Goal: Information Seeking & Learning: Learn about a topic

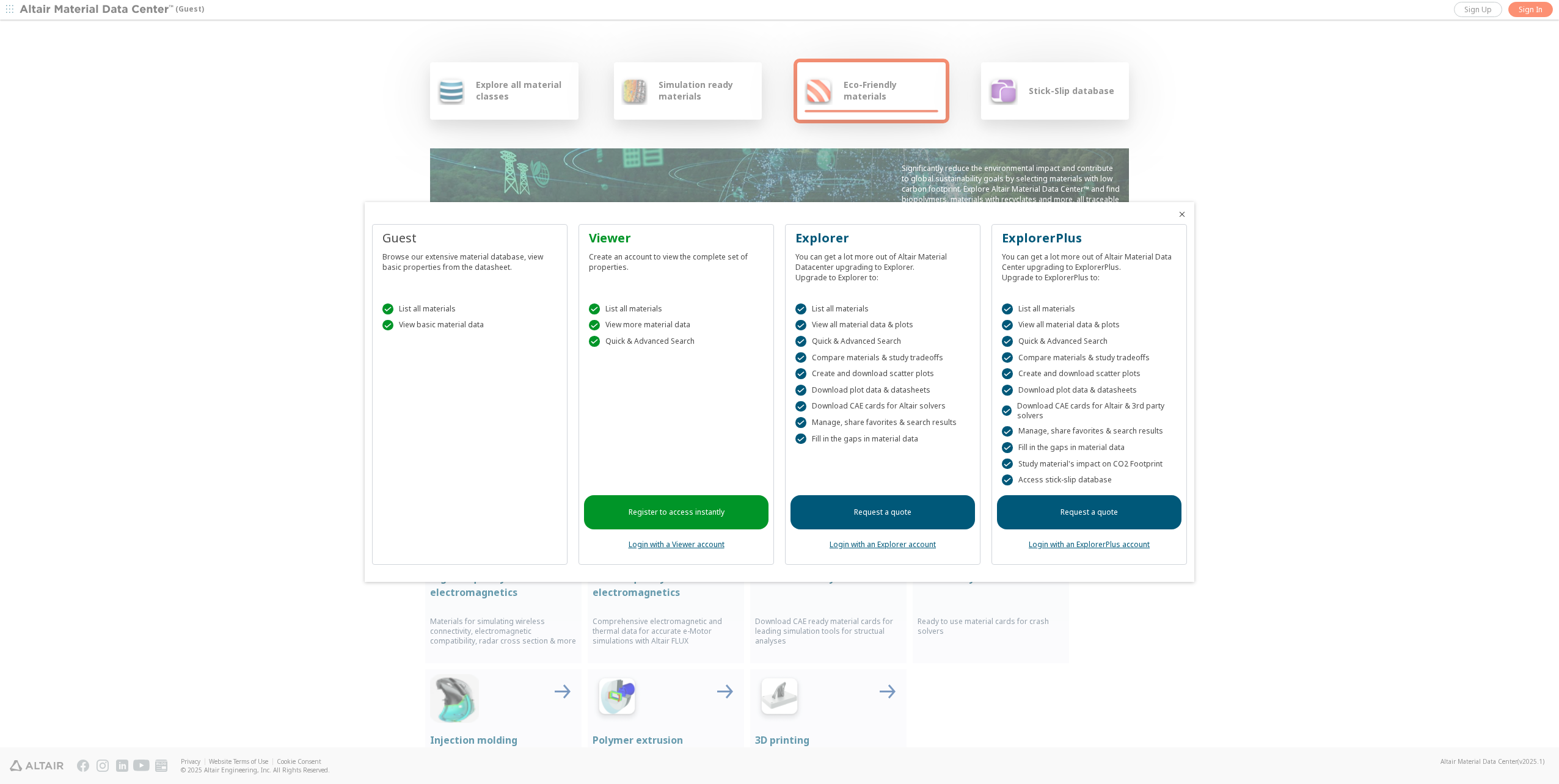
click at [683, 546] on link "Login with a Viewer account" at bounding box center [676, 545] width 95 height 11
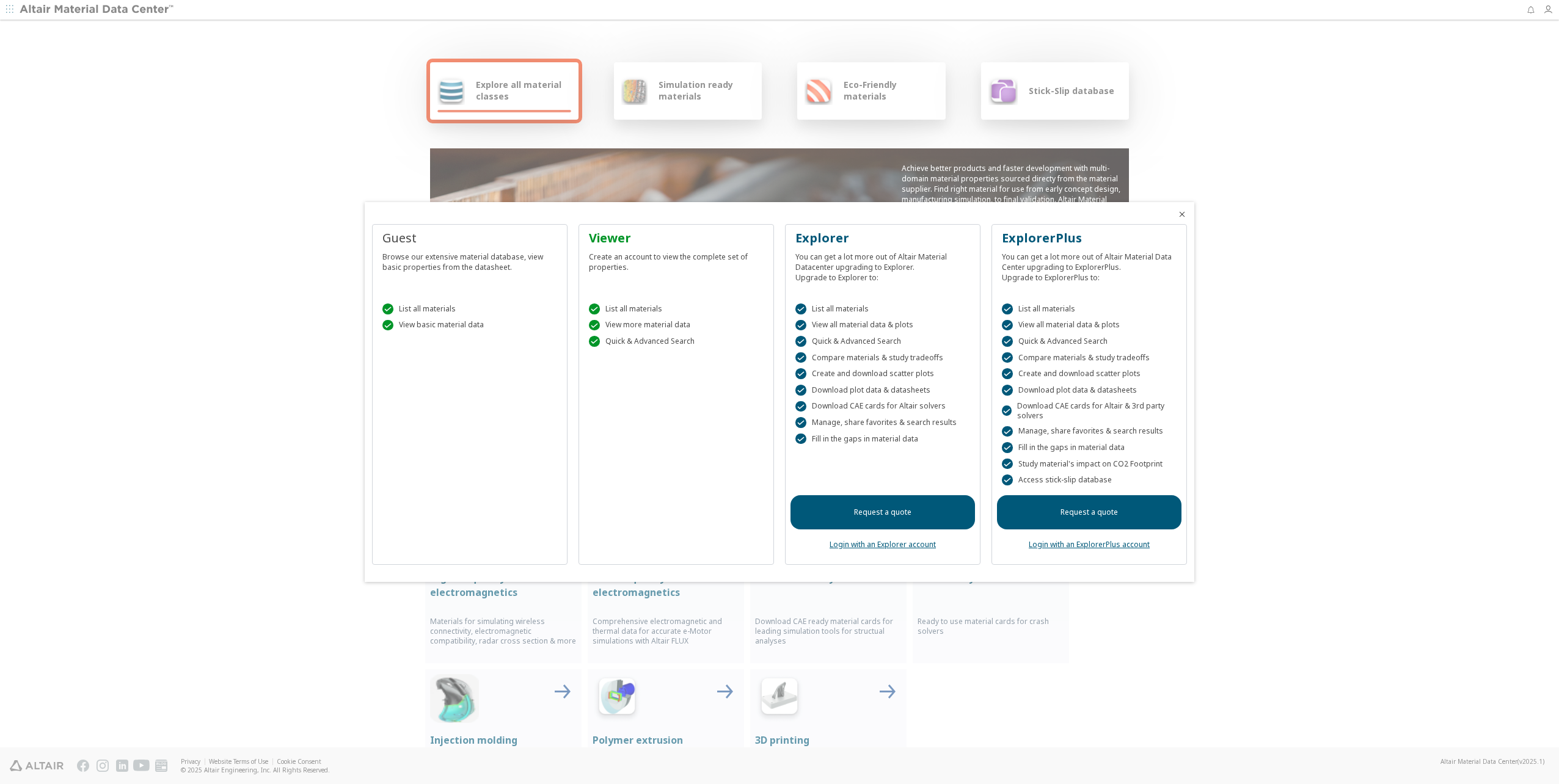
click at [1181, 214] on icon "Close" at bounding box center [1182, 214] width 10 height 10
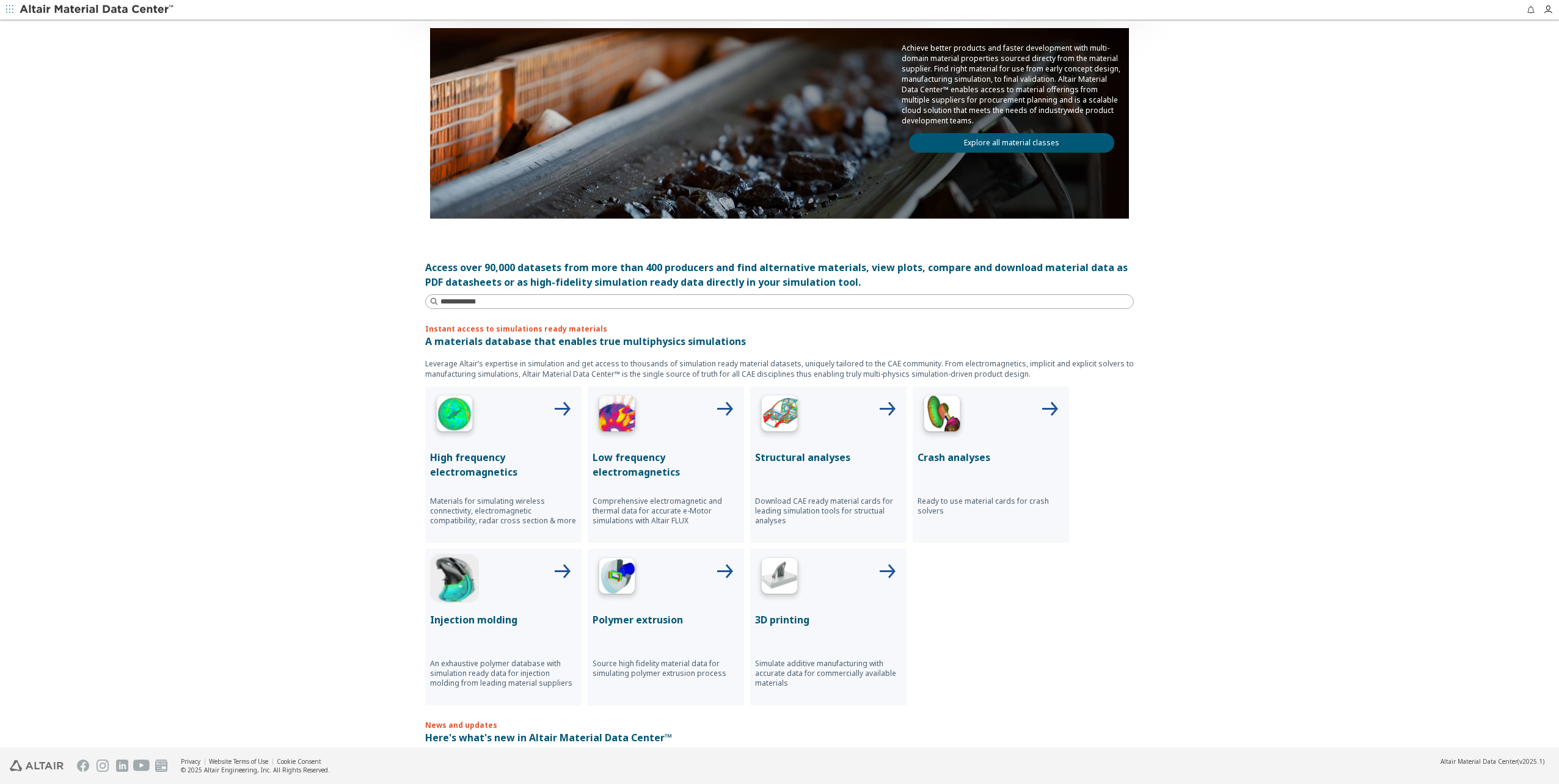
scroll to position [244, 0]
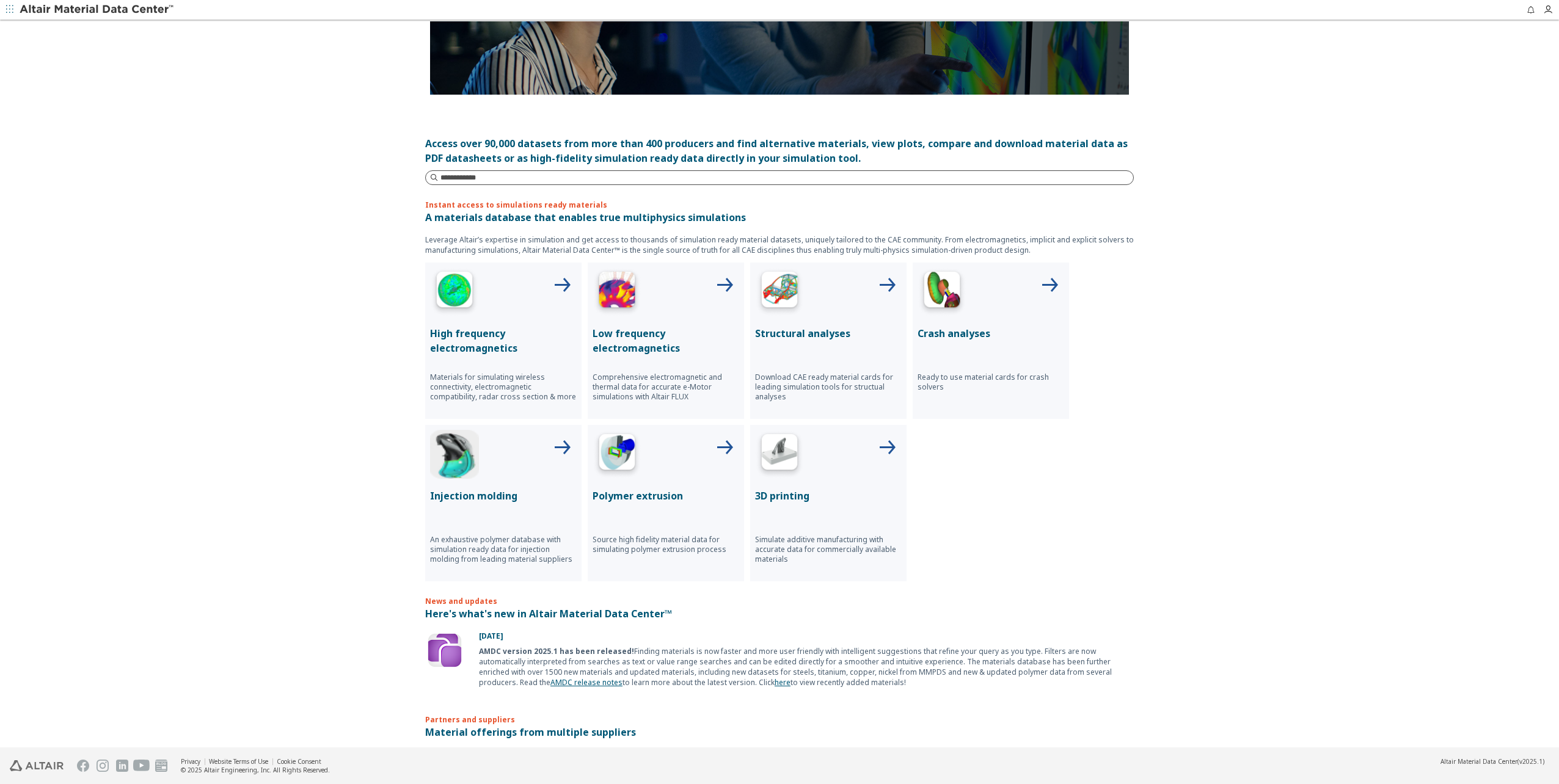
click at [488, 179] on input at bounding box center [787, 177] width 692 height 12
type input "********"
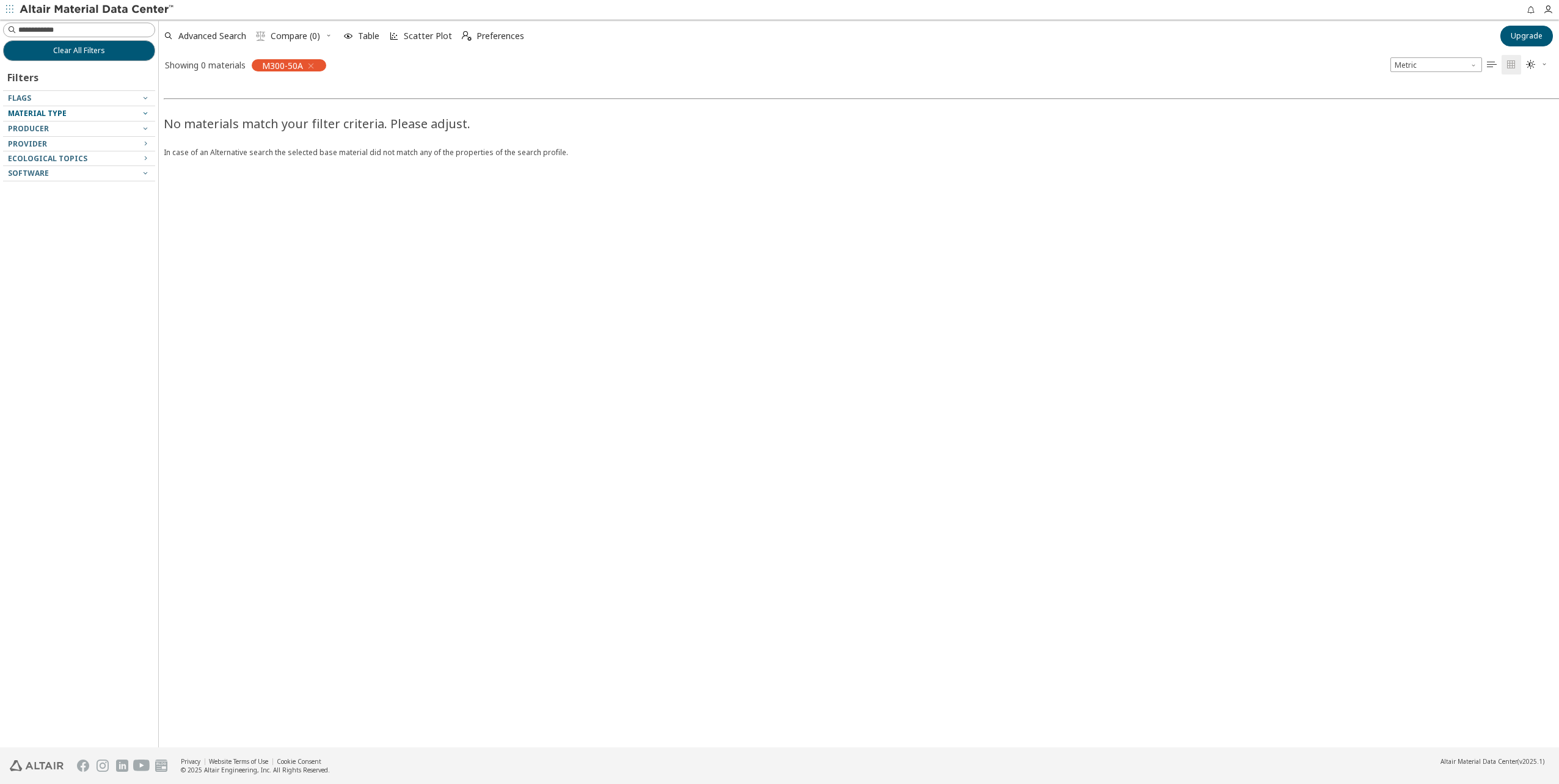
click at [44, 111] on span "Material Type" at bounding box center [37, 113] width 59 height 11
click at [75, 113] on div "Material Type" at bounding box center [74, 113] width 133 height 10
click at [135, 29] on input at bounding box center [87, 30] width 137 height 12
click at [125, 47] on button "Clear All Filters" at bounding box center [79, 50] width 152 height 21
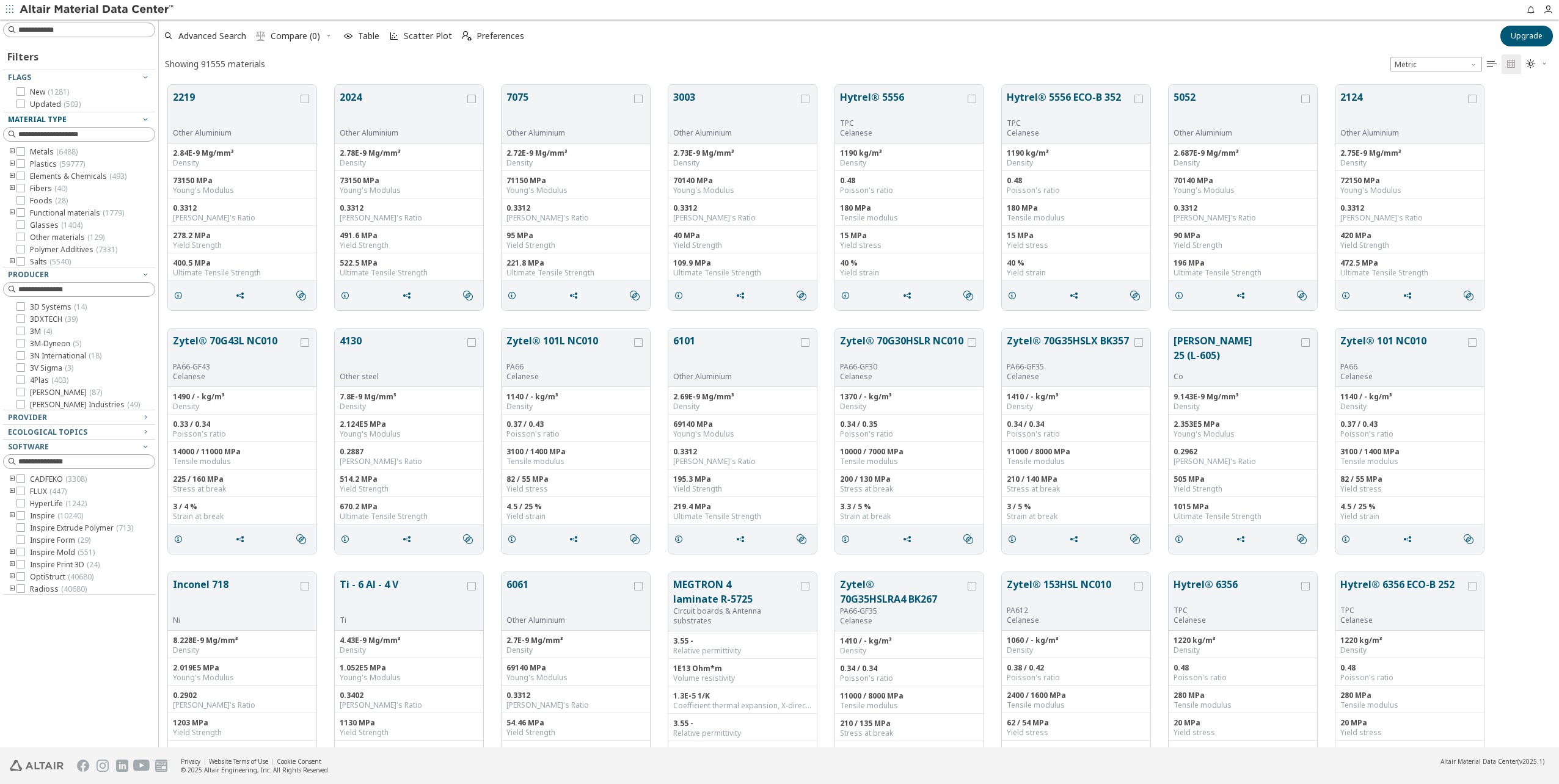
scroll to position [663, 1391]
click at [52, 29] on input at bounding box center [87, 30] width 137 height 12
type input "****"
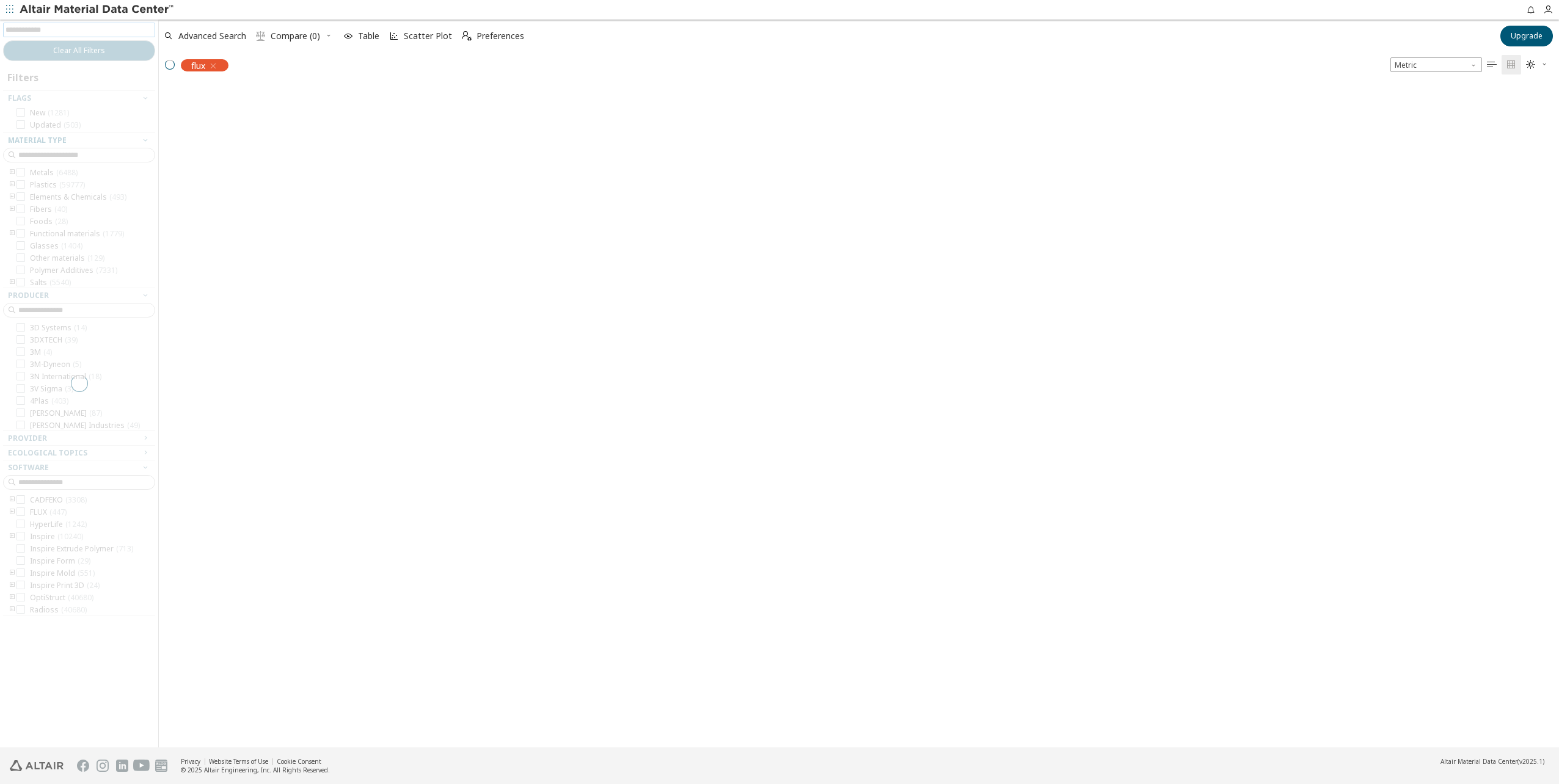
scroll to position [661, 1391]
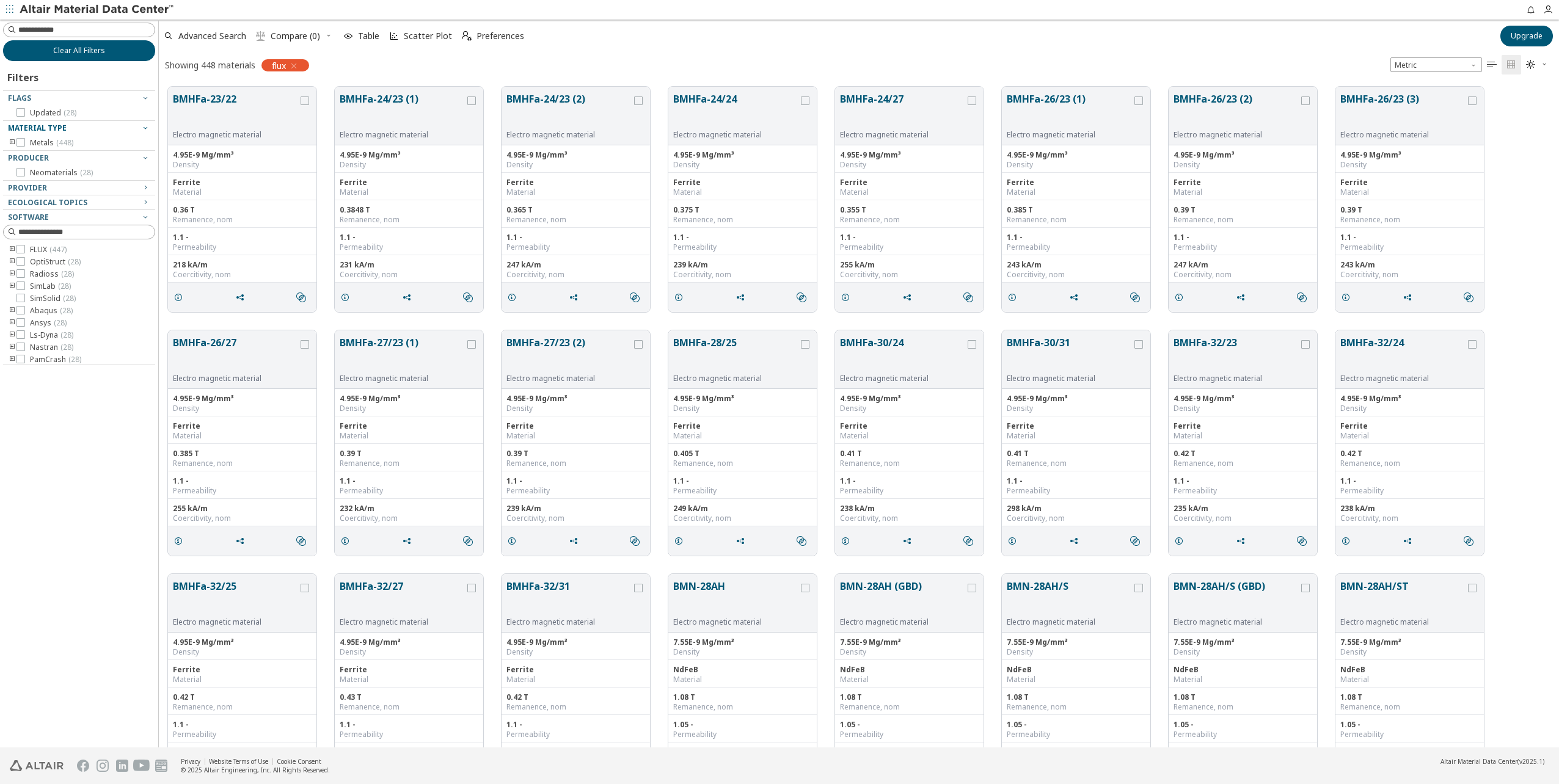
click at [87, 54] on span "Clear All Filters" at bounding box center [79, 50] width 52 height 10
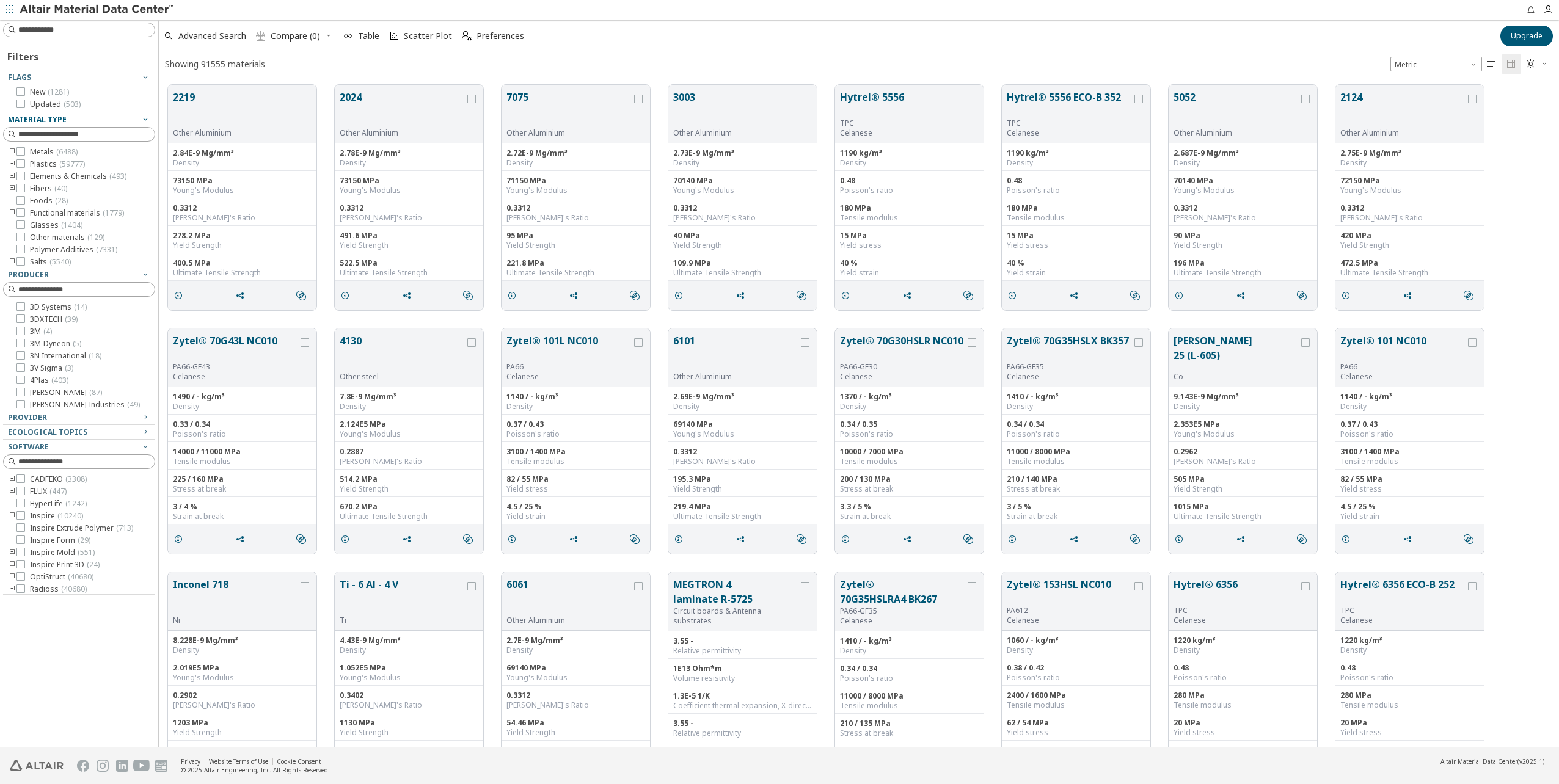
scroll to position [663, 1391]
click at [153, 262] on div at bounding box center [154, 384] width 6 height 728
click at [48, 416] on div "Provider" at bounding box center [74, 417] width 133 height 10
click at [77, 561] on span "Ecological Topics" at bounding box center [47, 563] width 79 height 11
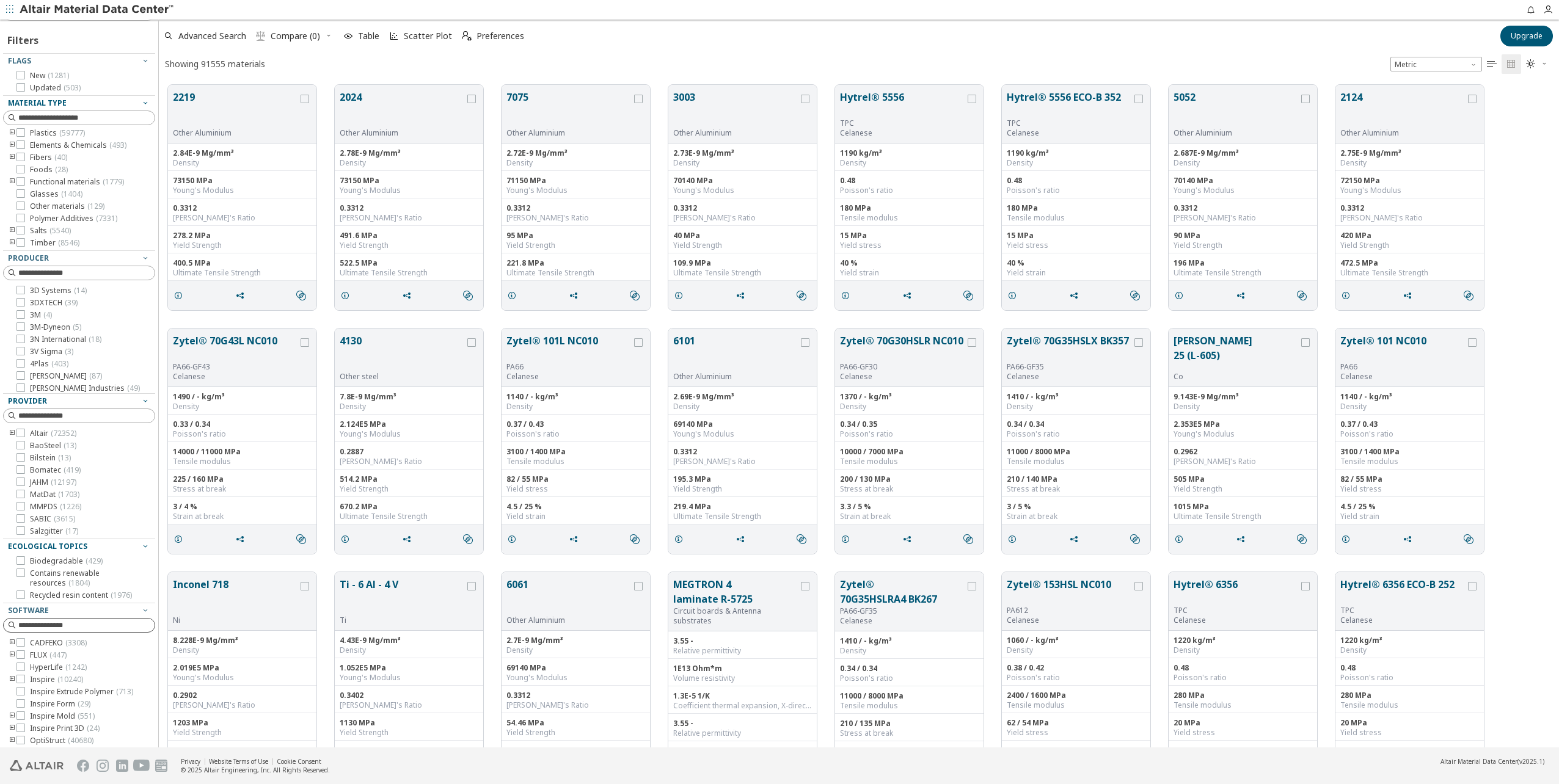
scroll to position [30, 0]
click at [21, 637] on icon at bounding box center [21, 640] width 9 height 9
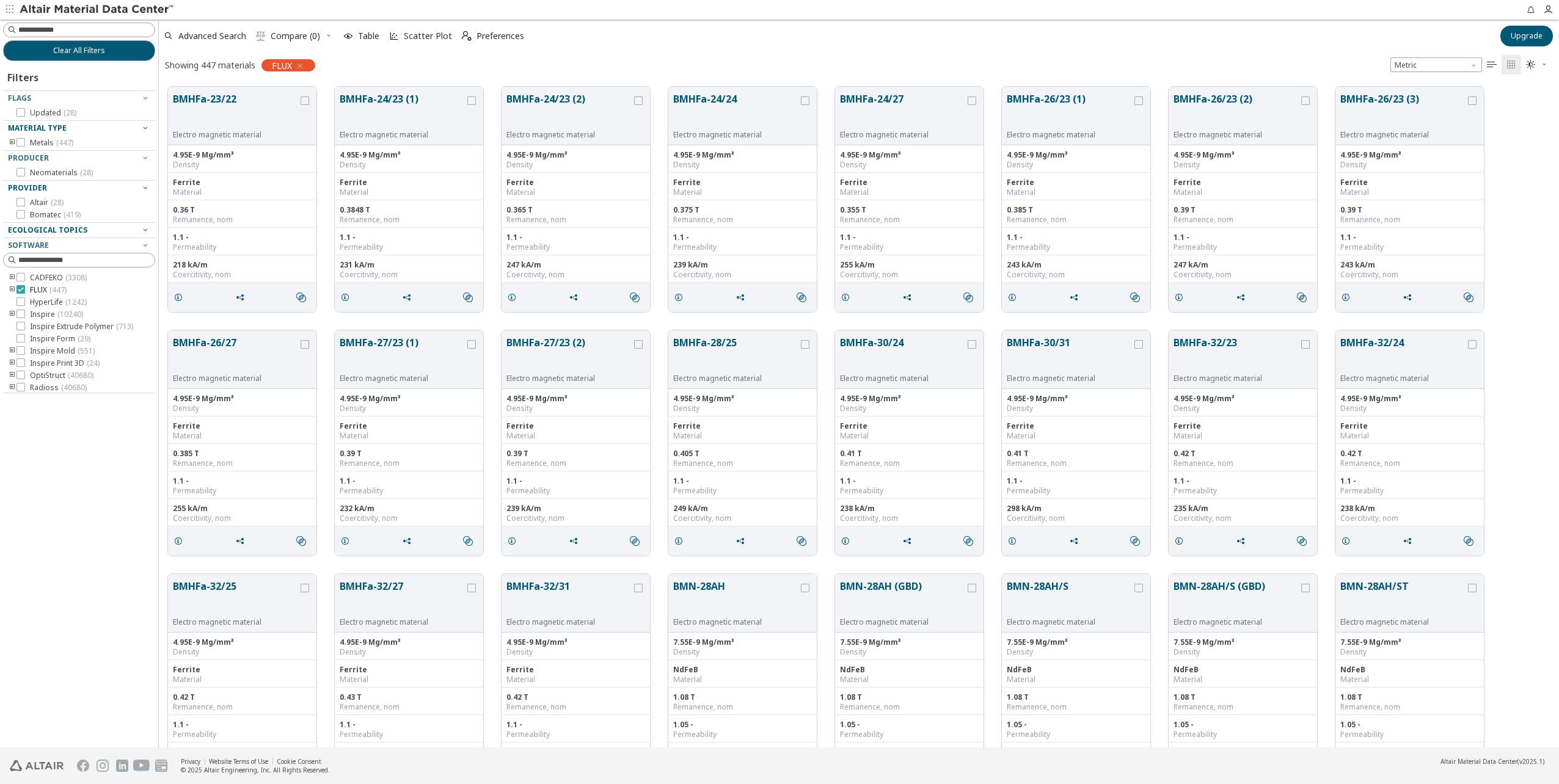
click at [26, 289] on label "FLUX ( 447 )" at bounding box center [41, 290] width 50 height 10
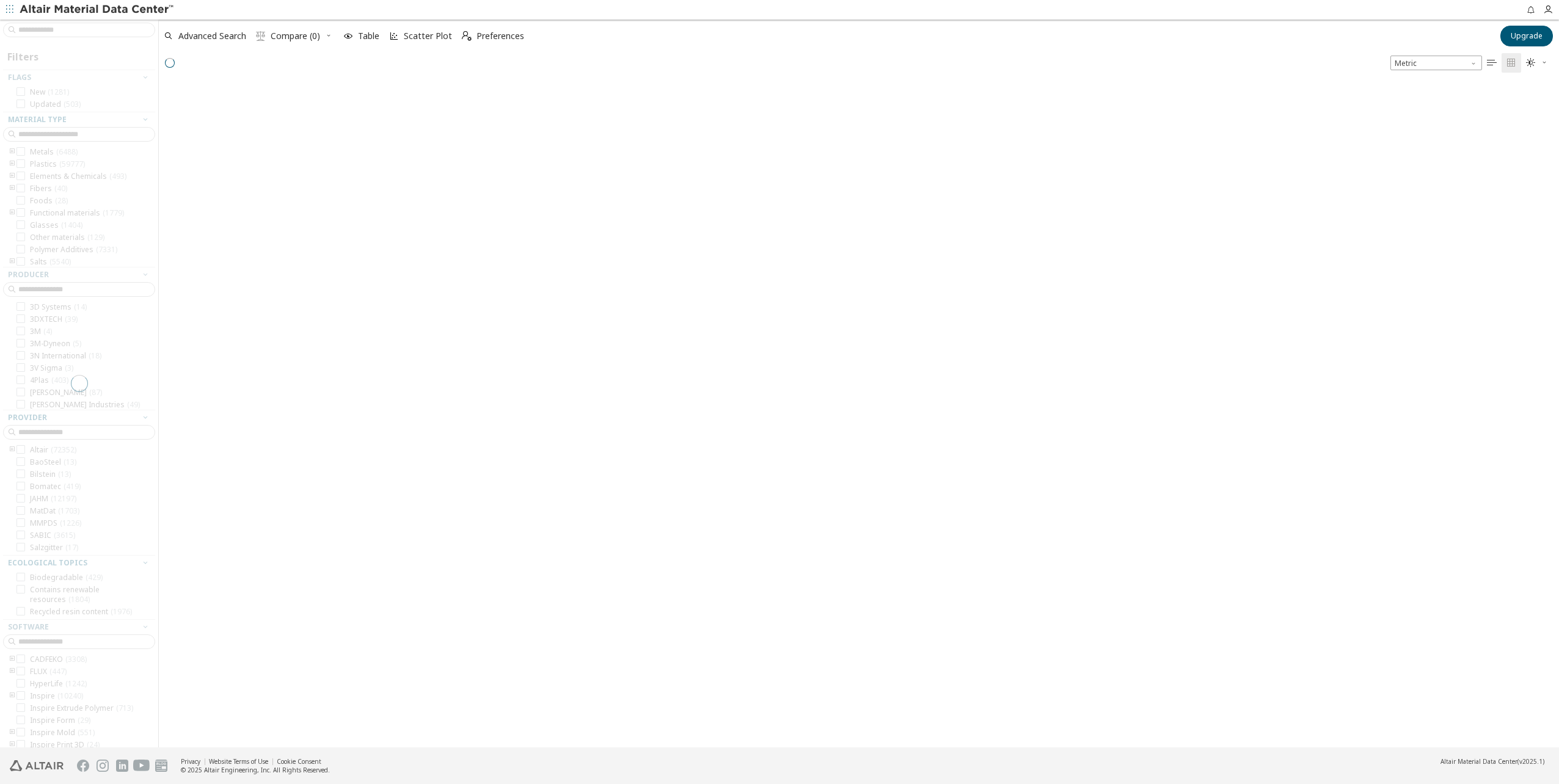
scroll to position [663, 1391]
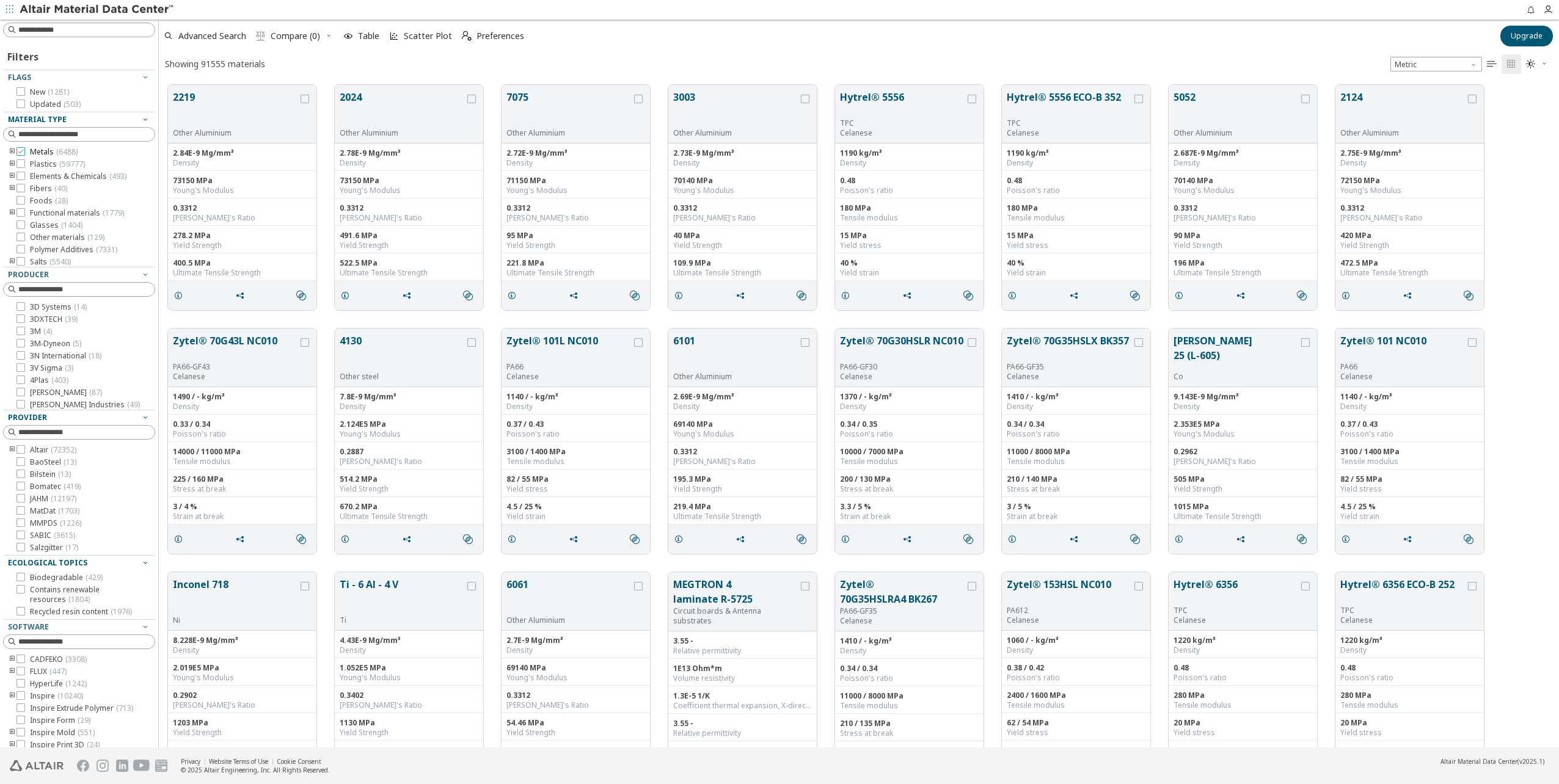
click at [23, 150] on icon at bounding box center [21, 152] width 9 height 9
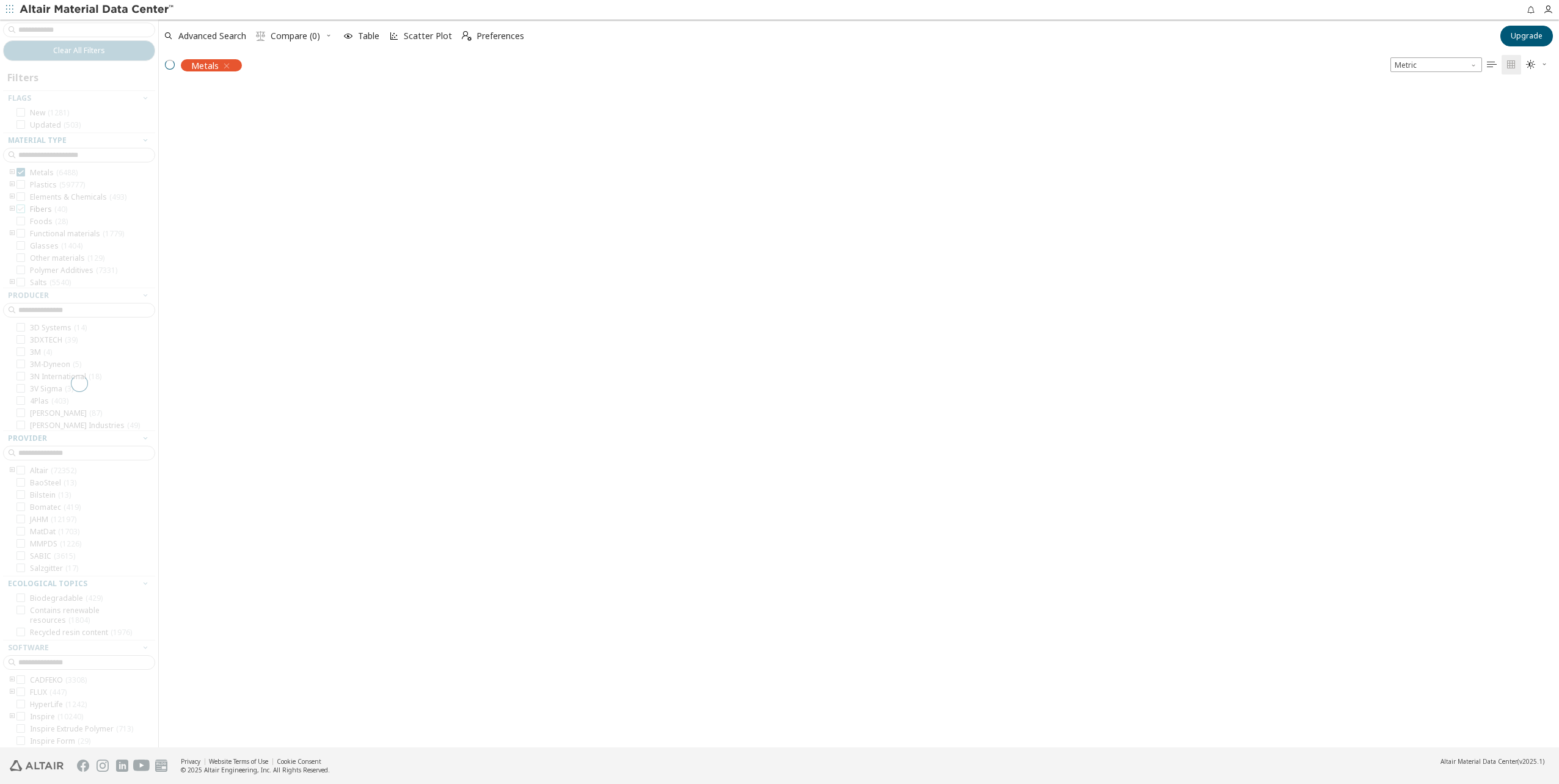
scroll to position [661, 1391]
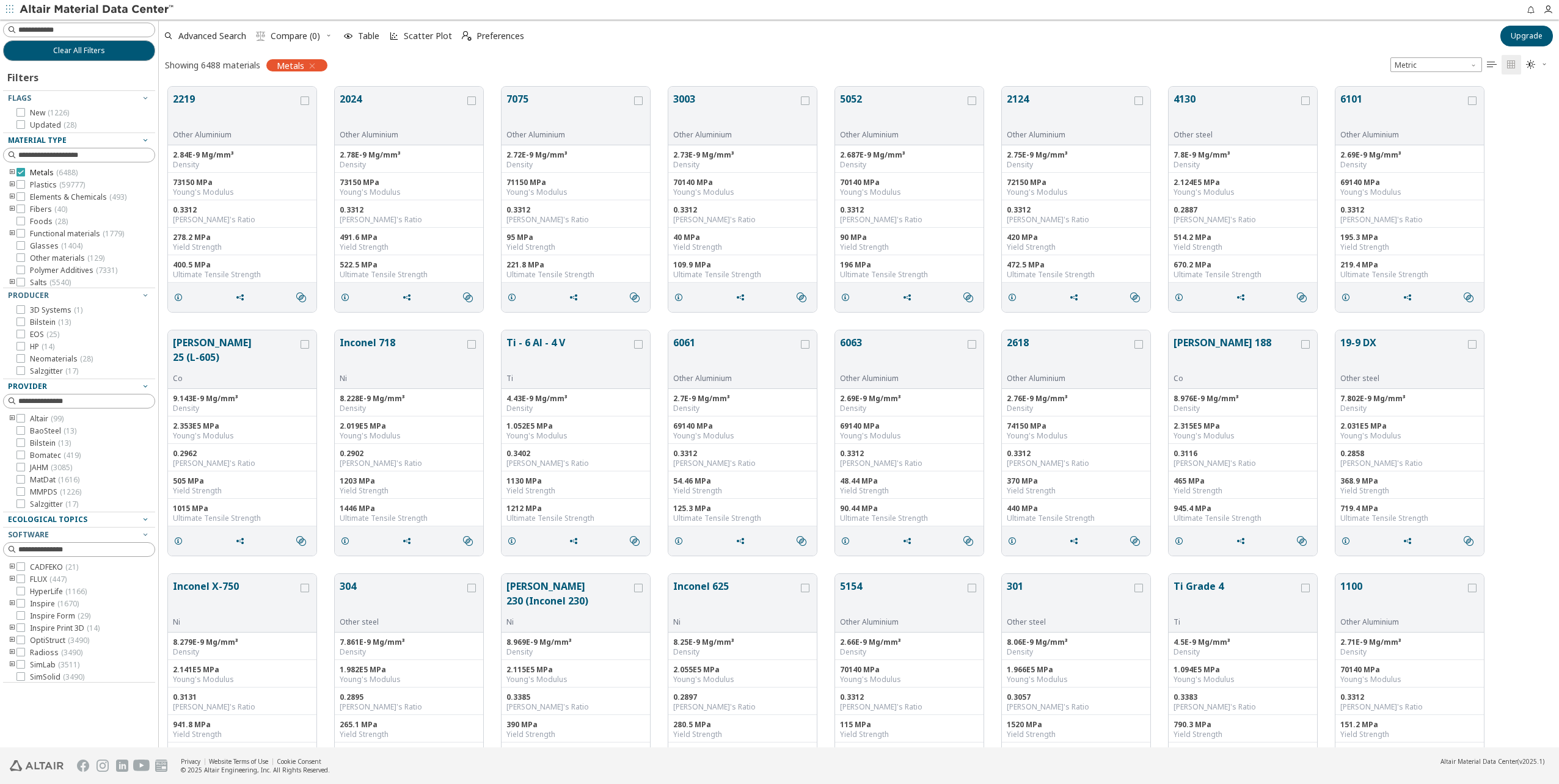
click at [22, 169] on icon at bounding box center [21, 172] width 9 height 9
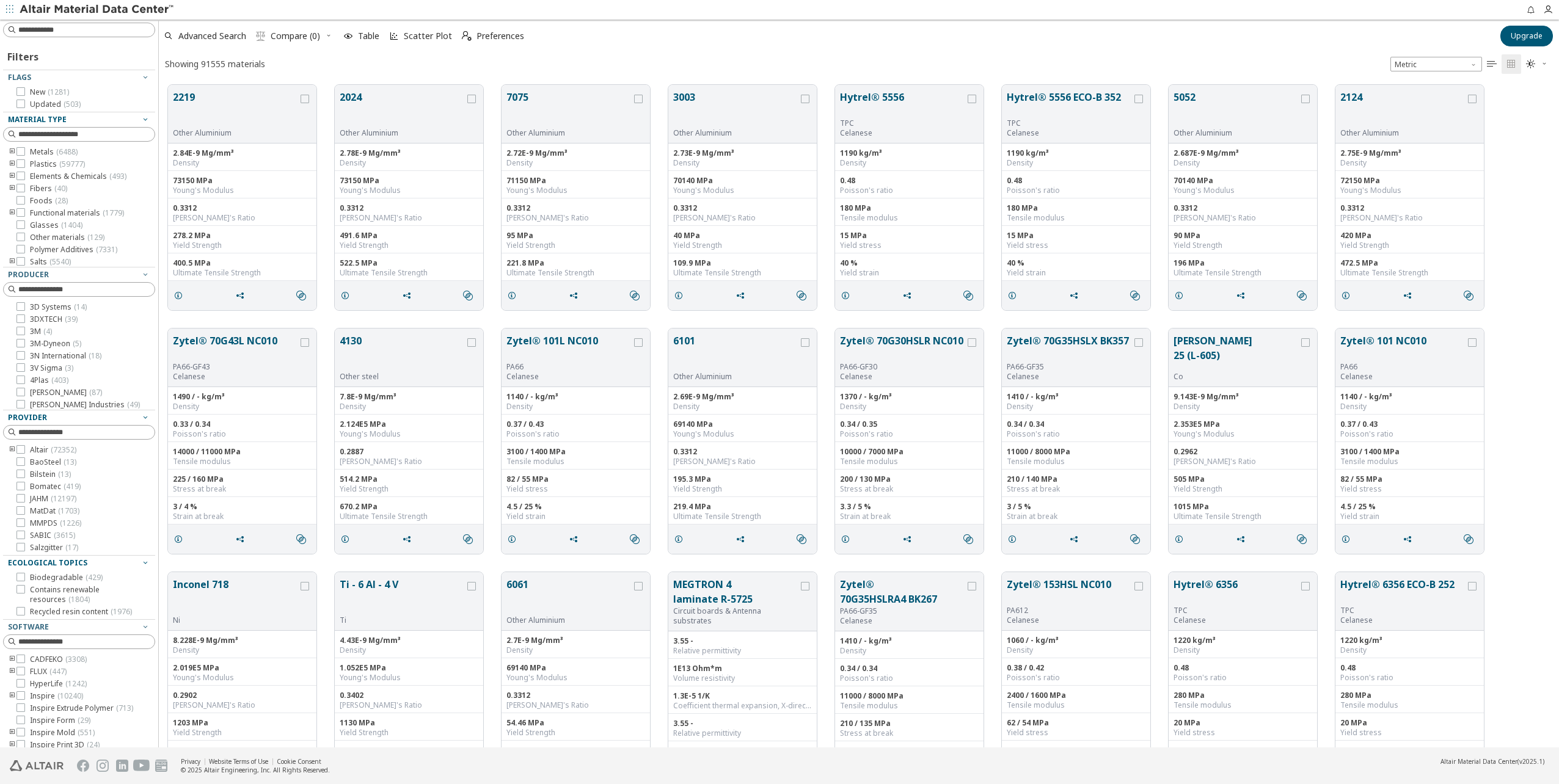
scroll to position [663, 1391]
click at [362, 95] on button "2024" at bounding box center [402, 109] width 125 height 38
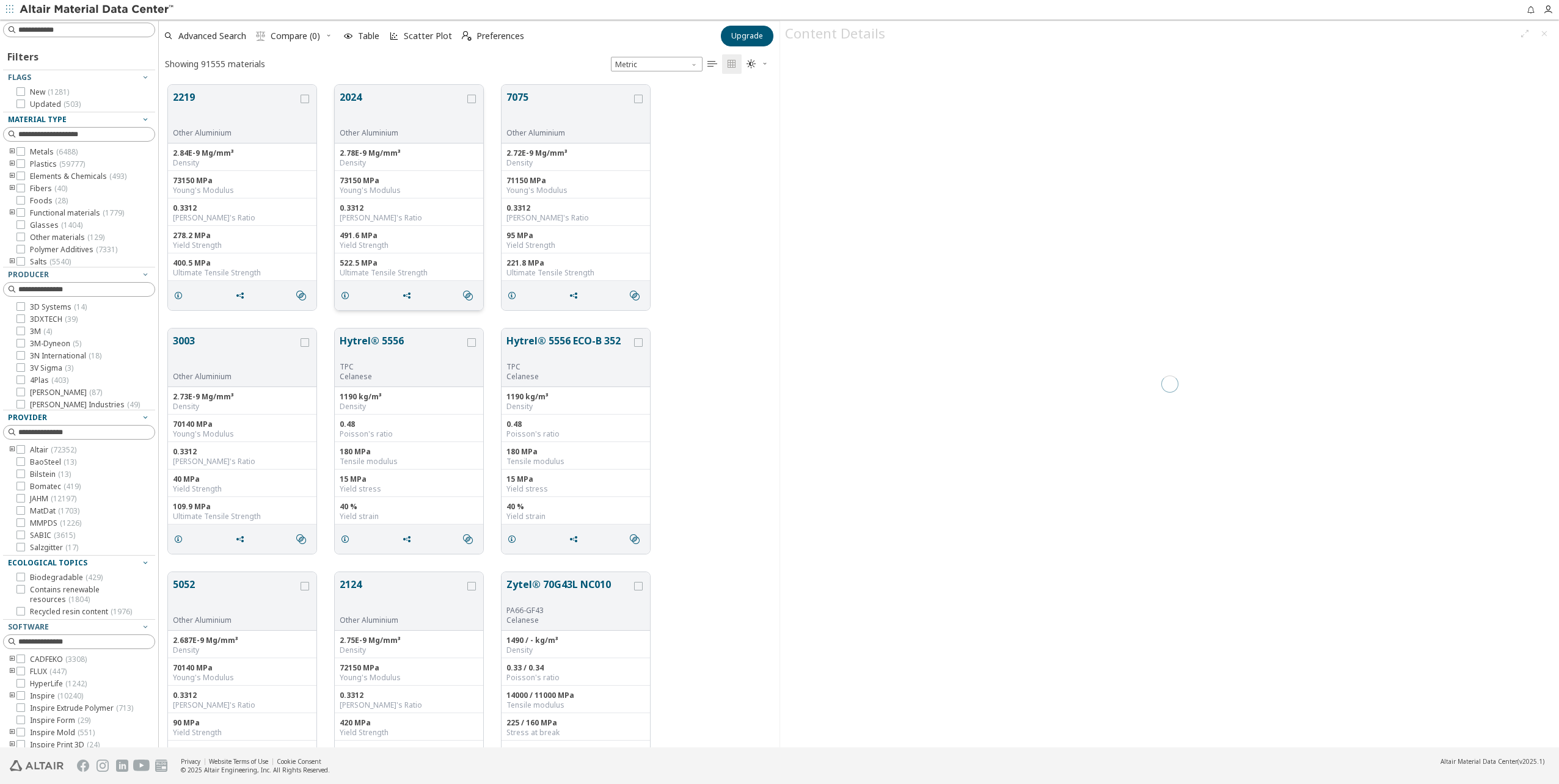
scroll to position [663, 611]
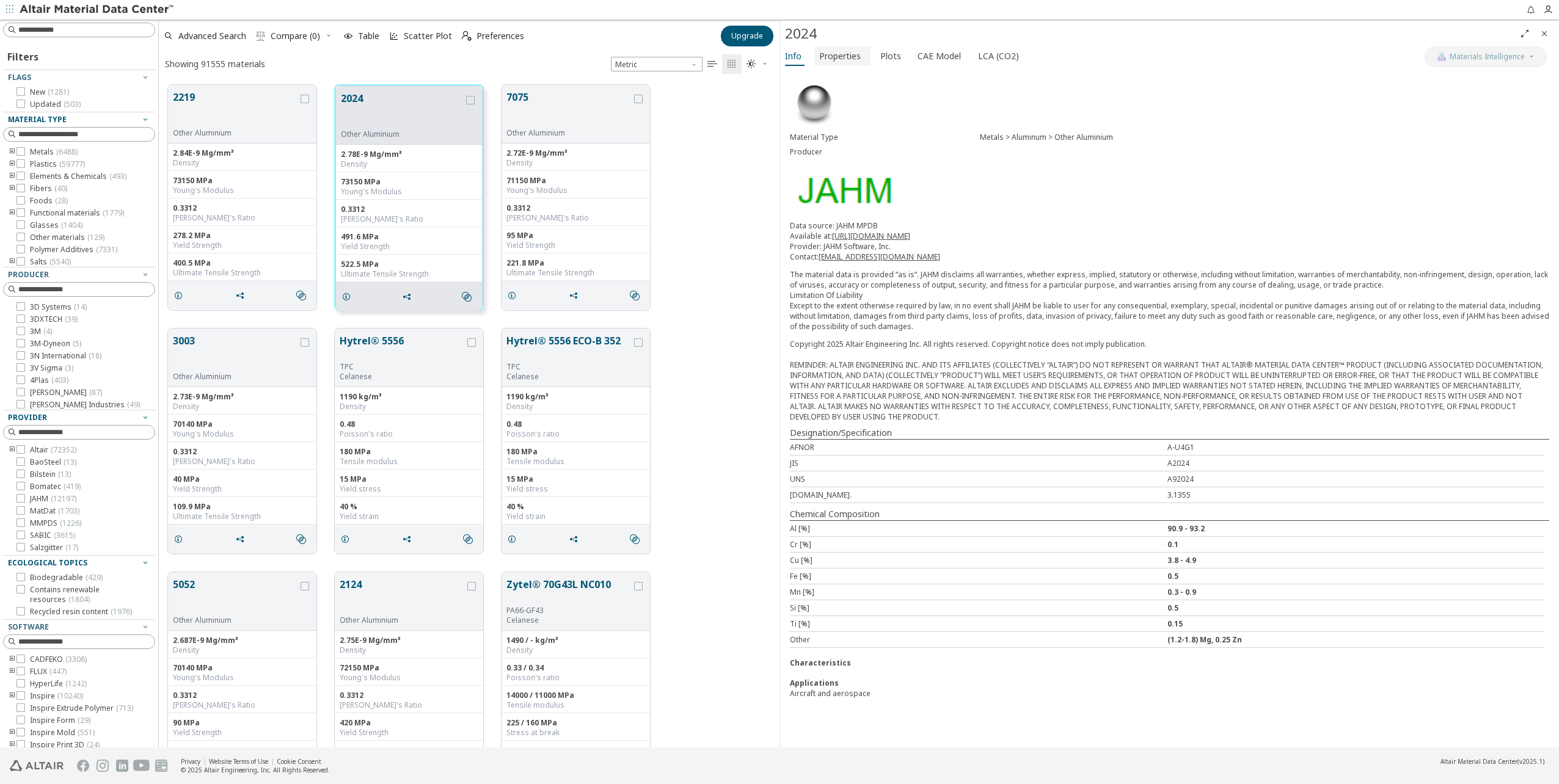
click at [851, 60] on span "Properties" at bounding box center [840, 56] width 42 height 20
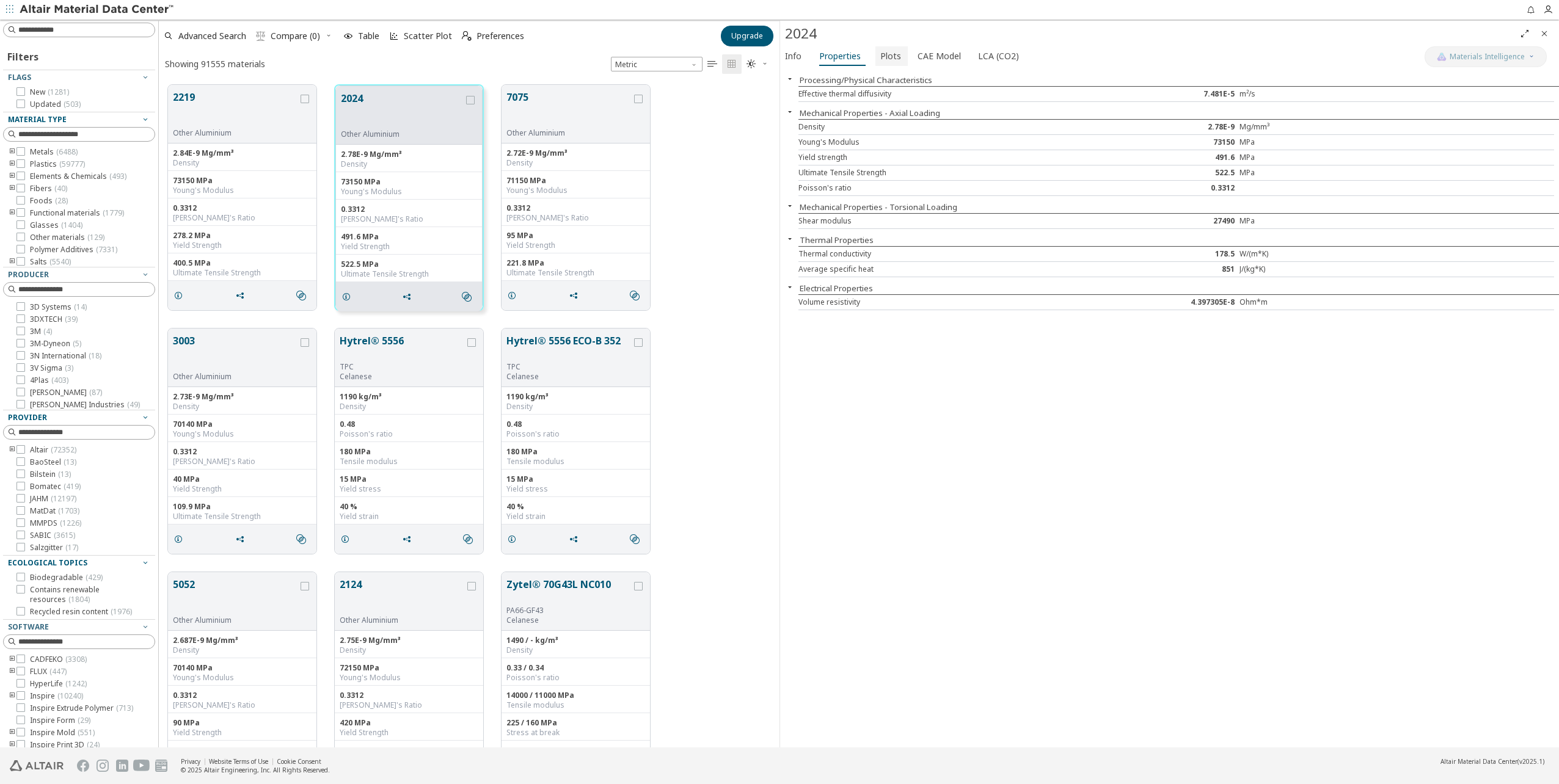
click at [890, 57] on span "Plots" at bounding box center [891, 56] width 21 height 20
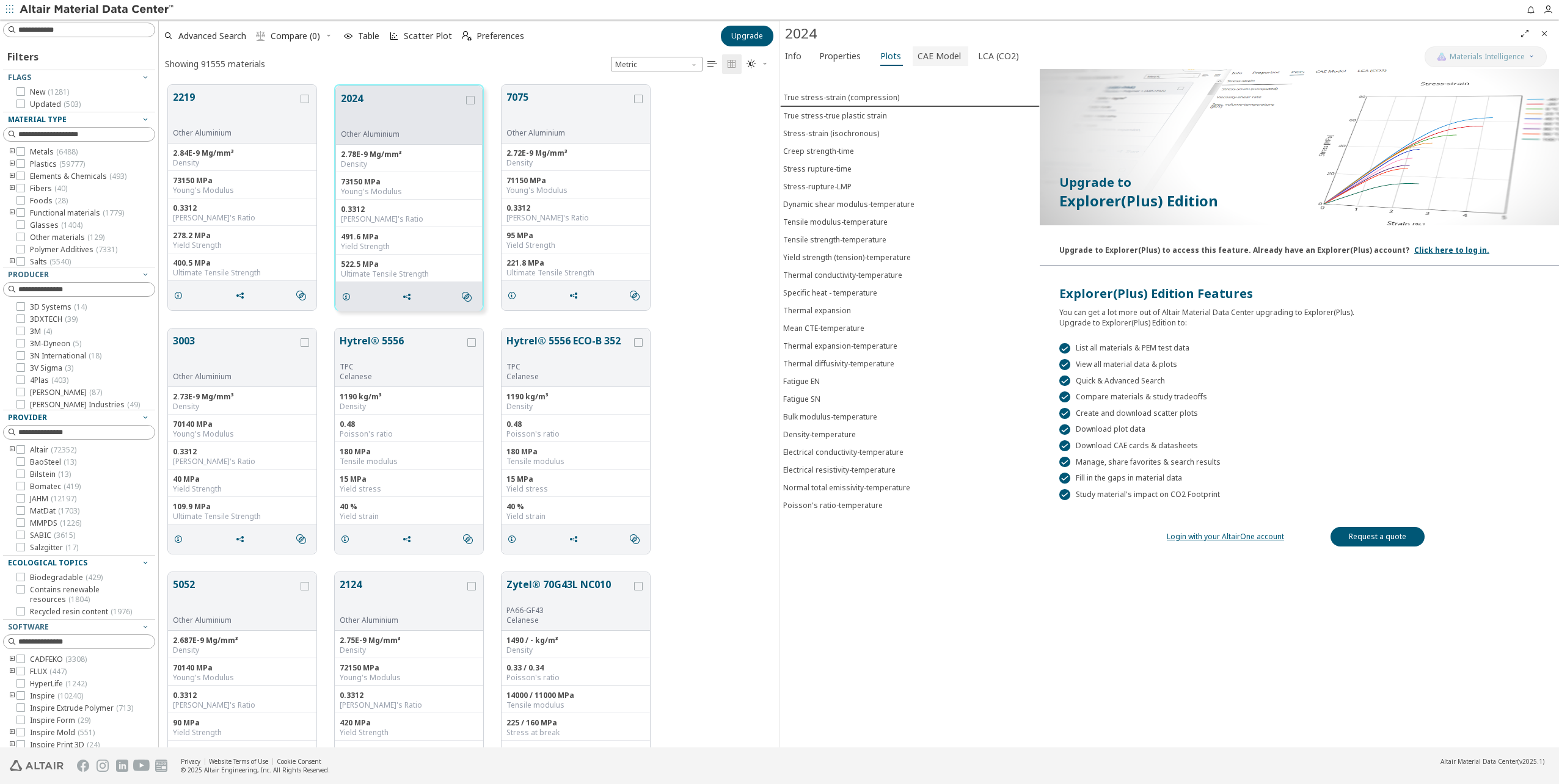
click at [944, 56] on span "CAE Model" at bounding box center [939, 56] width 44 height 20
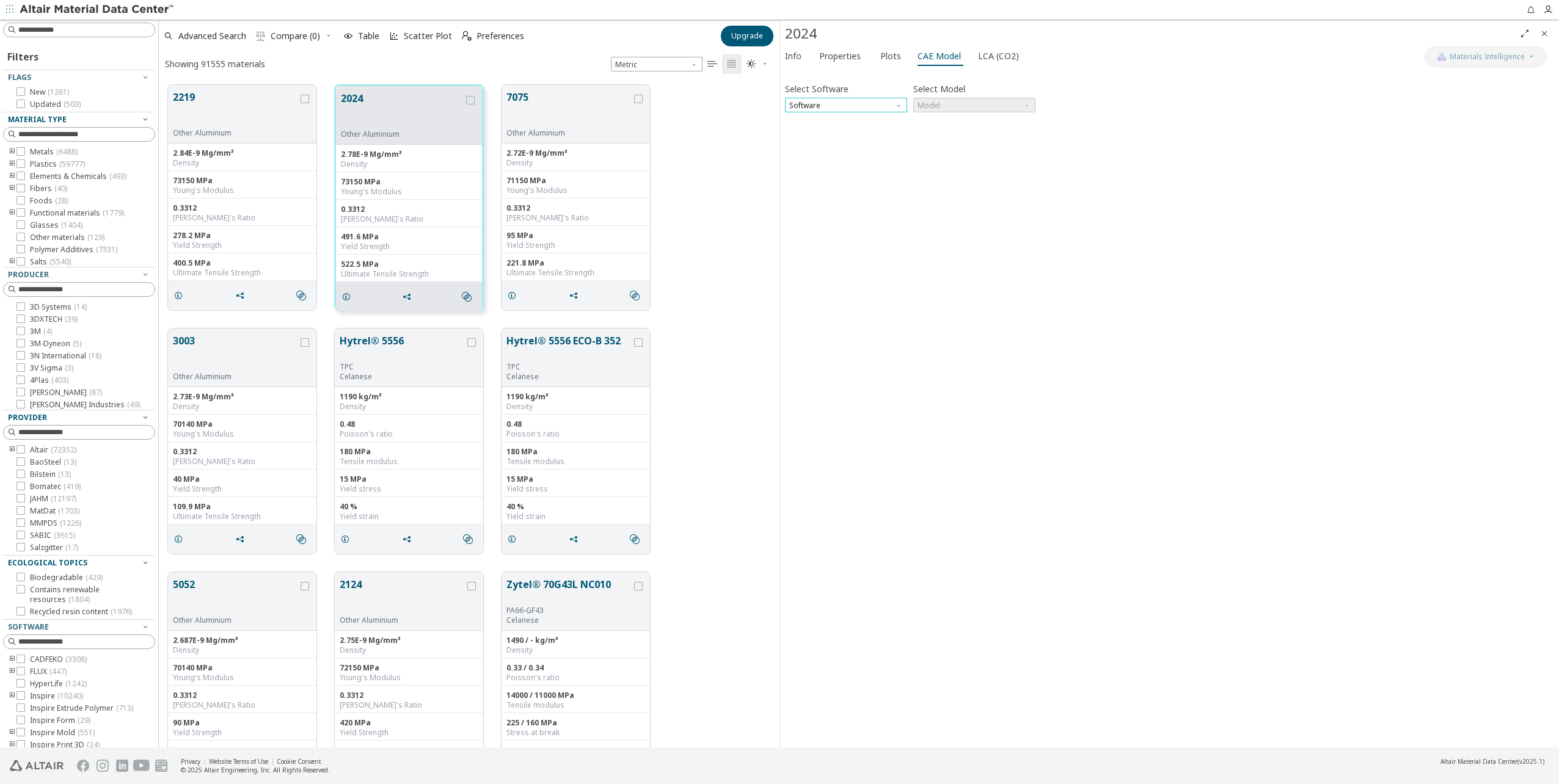
click at [876, 103] on span "Software" at bounding box center [846, 105] width 122 height 14
click at [822, 161] on span "SimLab" at bounding box center [846, 164] width 112 height 9
click at [995, 102] on span "Model" at bounding box center [974, 105] width 122 height 14
click at [942, 133] on span "Plastic" at bounding box center [974, 136] width 112 height 9
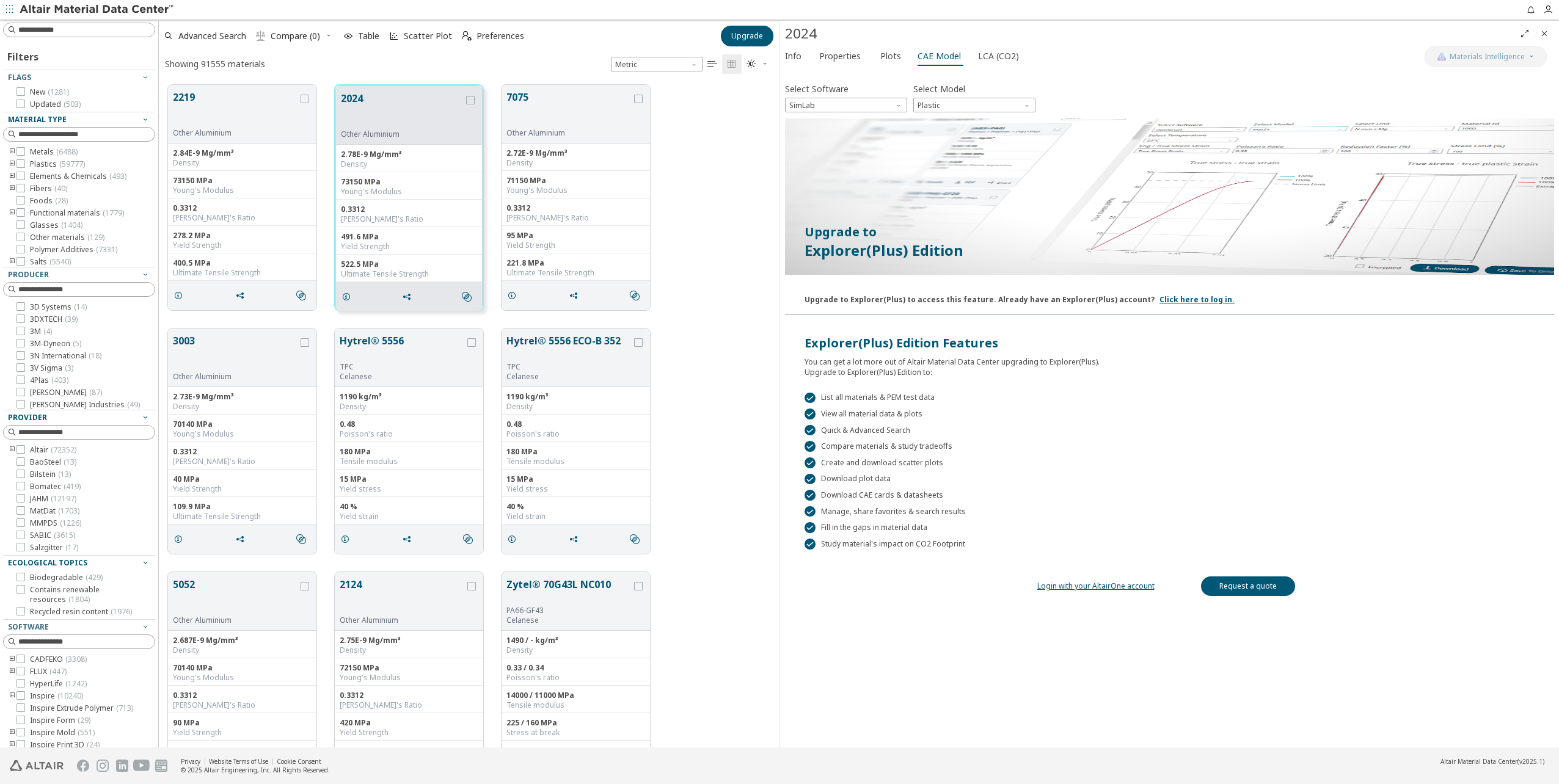
drag, startPoint x: 995, startPoint y: 54, endPoint x: 1003, endPoint y: 69, distance: 17.0
click at [997, 57] on span "LCA (CO2)" at bounding box center [999, 56] width 41 height 20
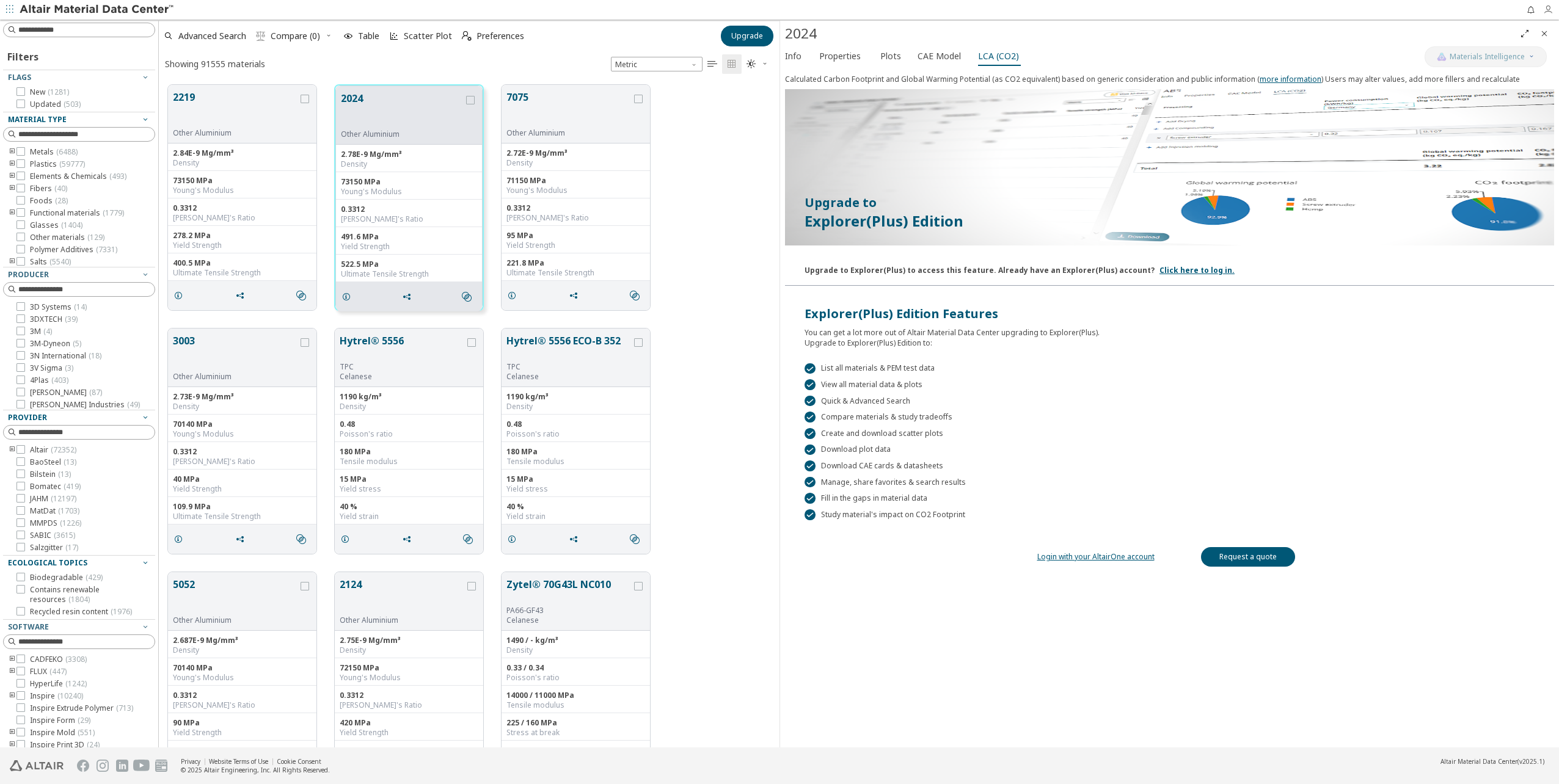
click at [1548, 13] on icon "button" at bounding box center [1547, 9] width 10 height 10
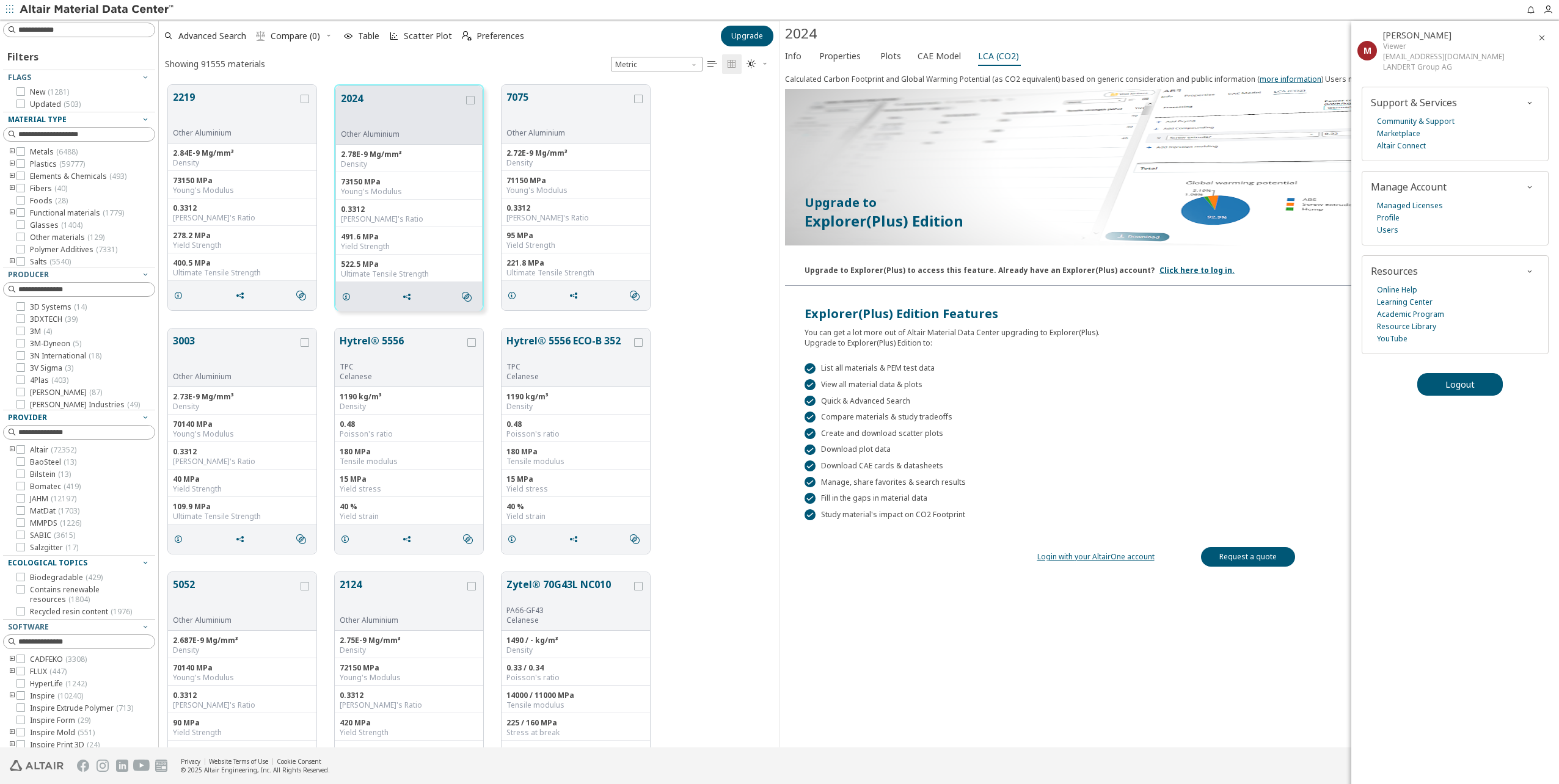
click at [1233, 156] on div at bounding box center [1170, 169] width 769 height 159
click at [1541, 33] on icon "button" at bounding box center [1541, 37] width 10 height 10
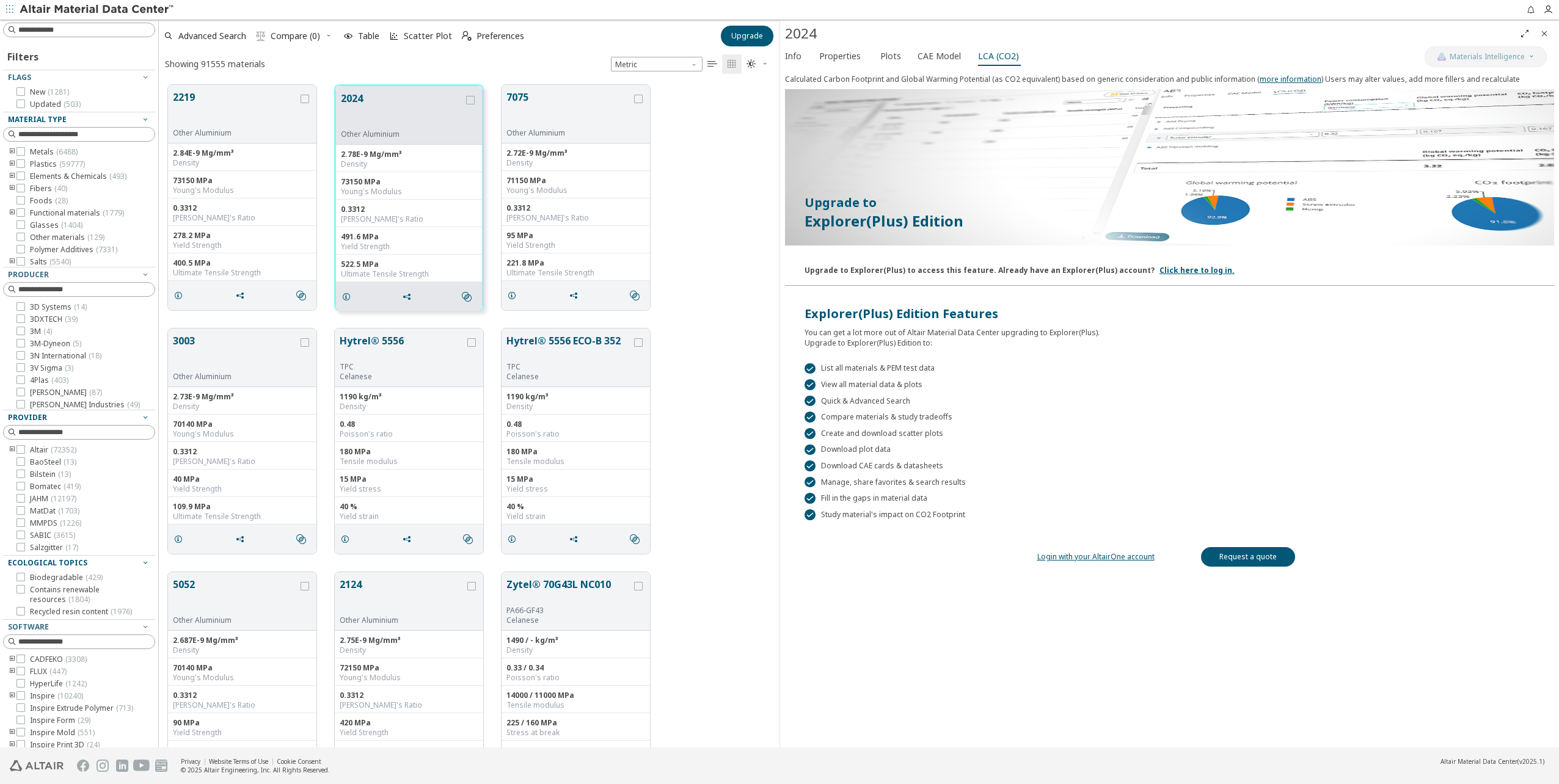
click at [1094, 557] on link "Login with your AltairOne account" at bounding box center [1095, 557] width 117 height 11
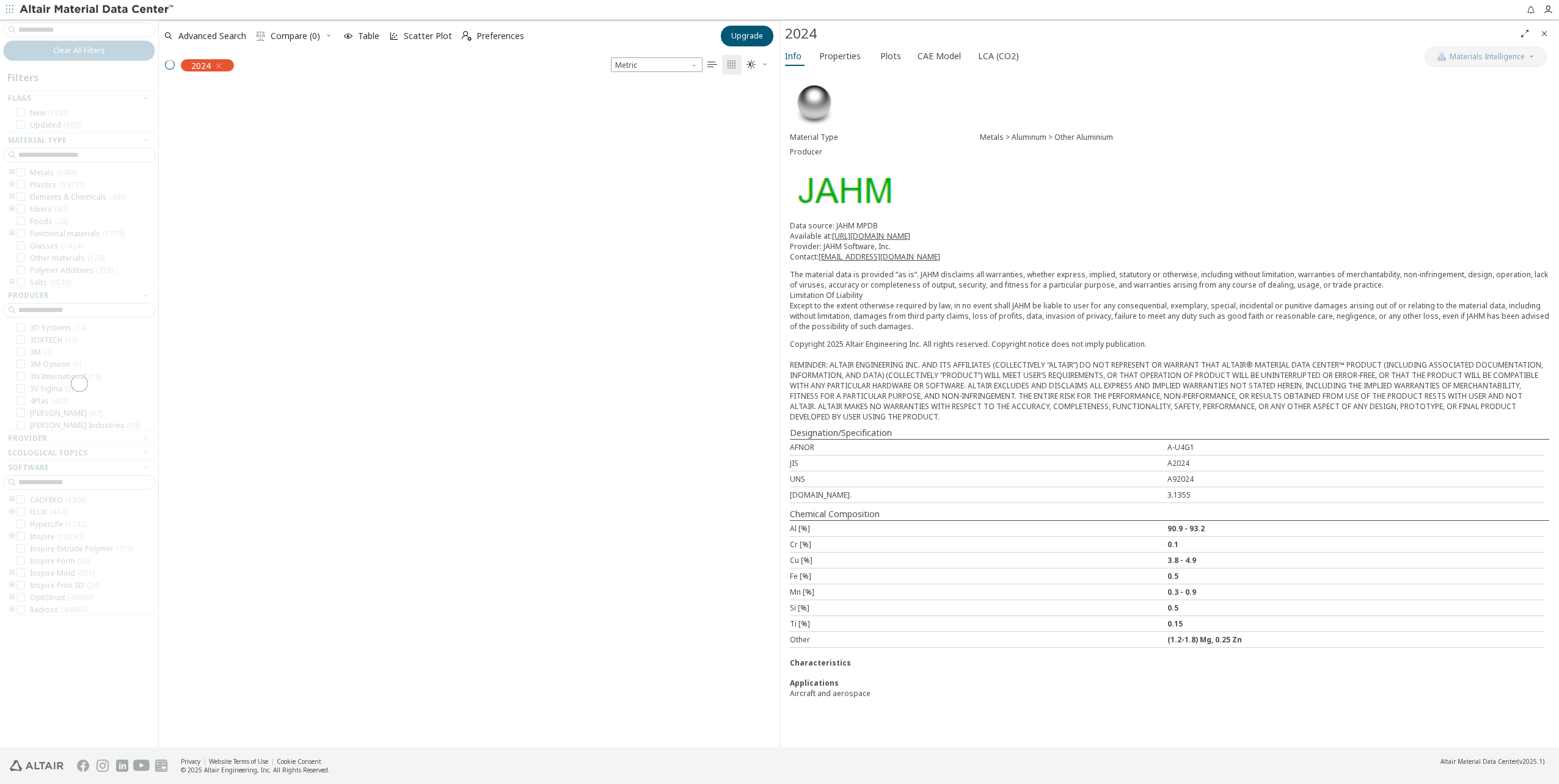
scroll to position [661, 611]
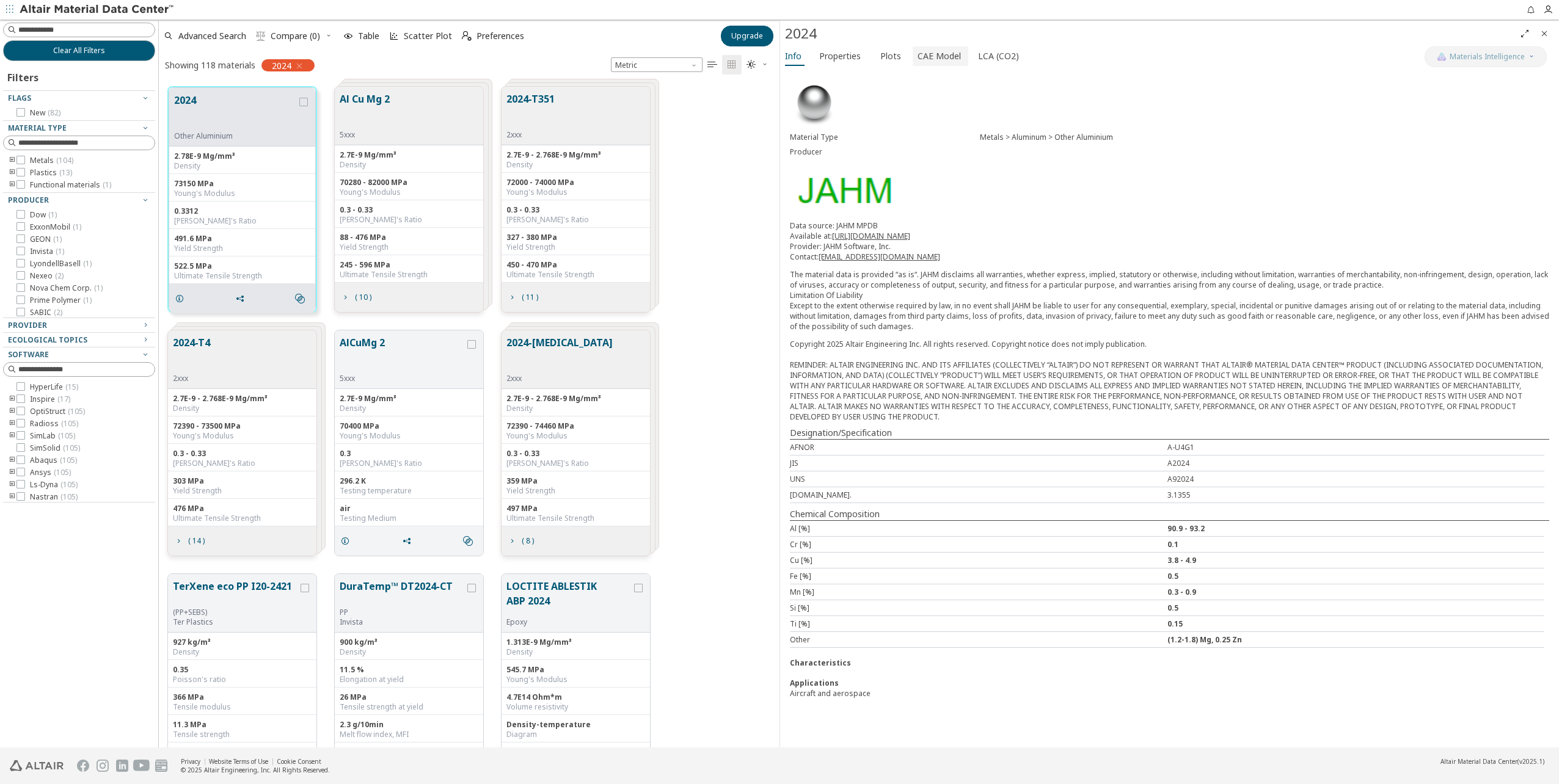
click at [944, 58] on span "CAE Model" at bounding box center [939, 56] width 44 height 20
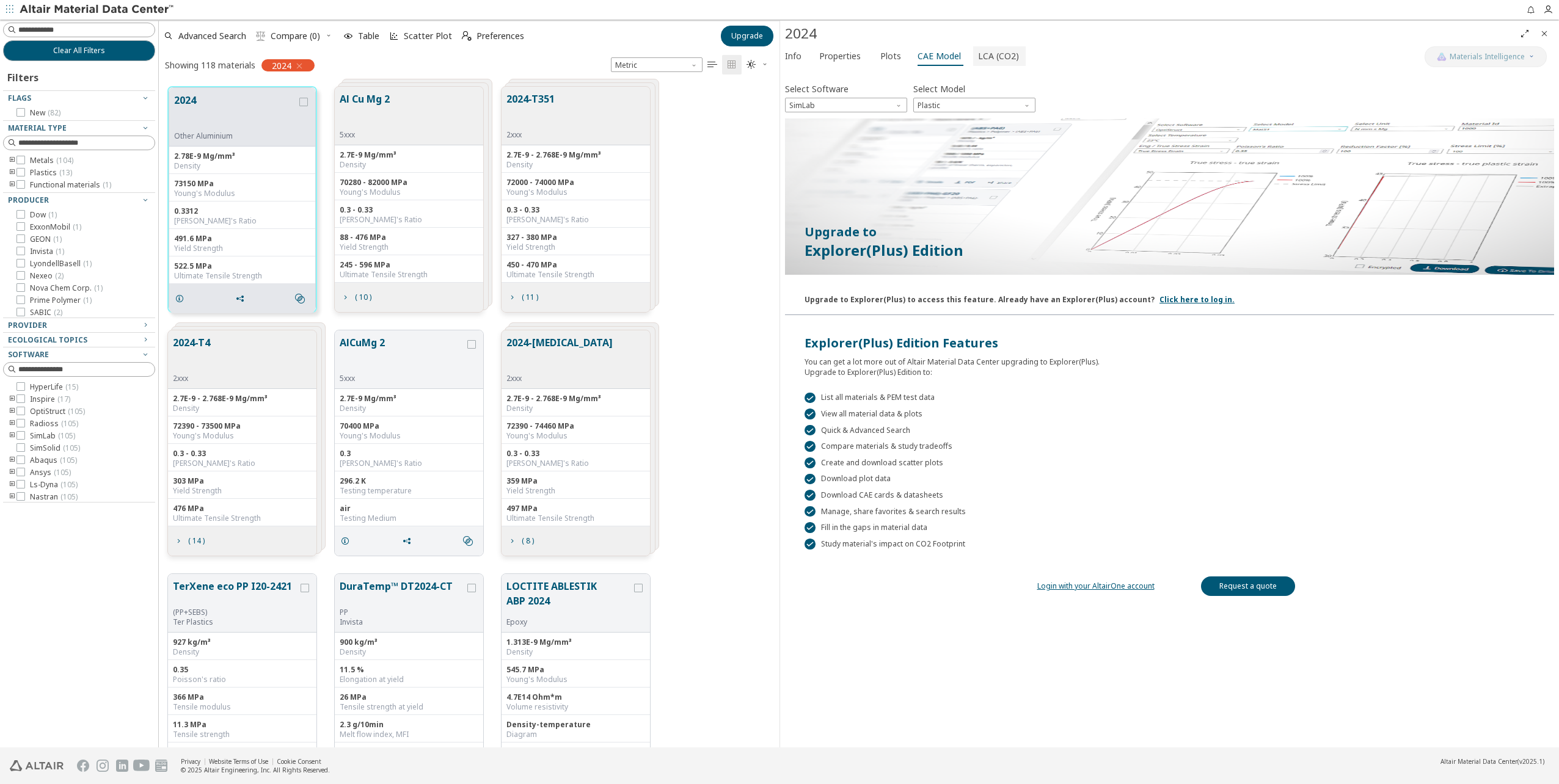
click at [986, 55] on span "LCA (CO2)" at bounding box center [999, 56] width 41 height 20
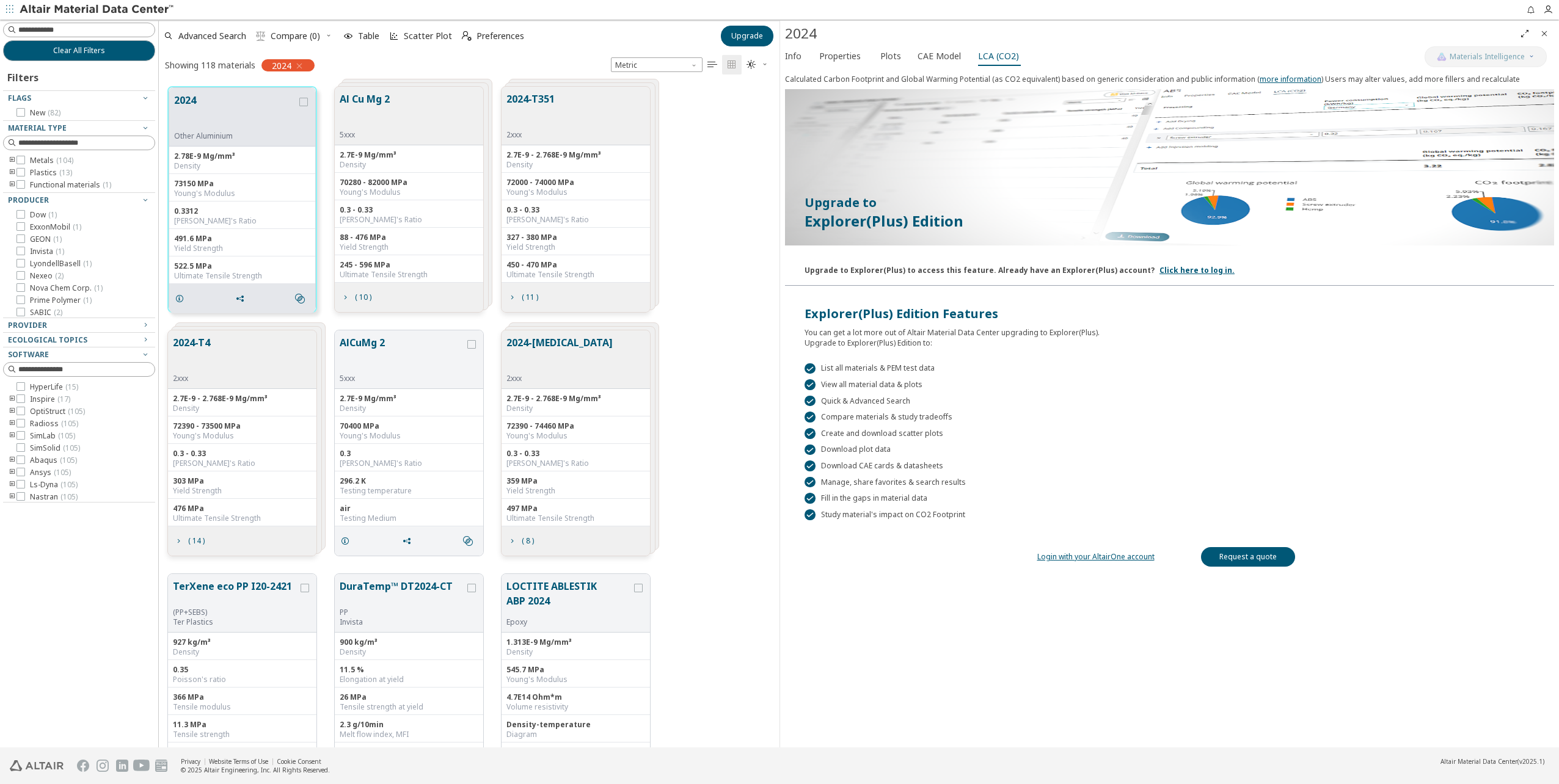
click at [1538, 36] on div "2024" at bounding box center [1169, 33] width 779 height 26
click at [1539, 36] on icon "Close" at bounding box center [1544, 33] width 10 height 10
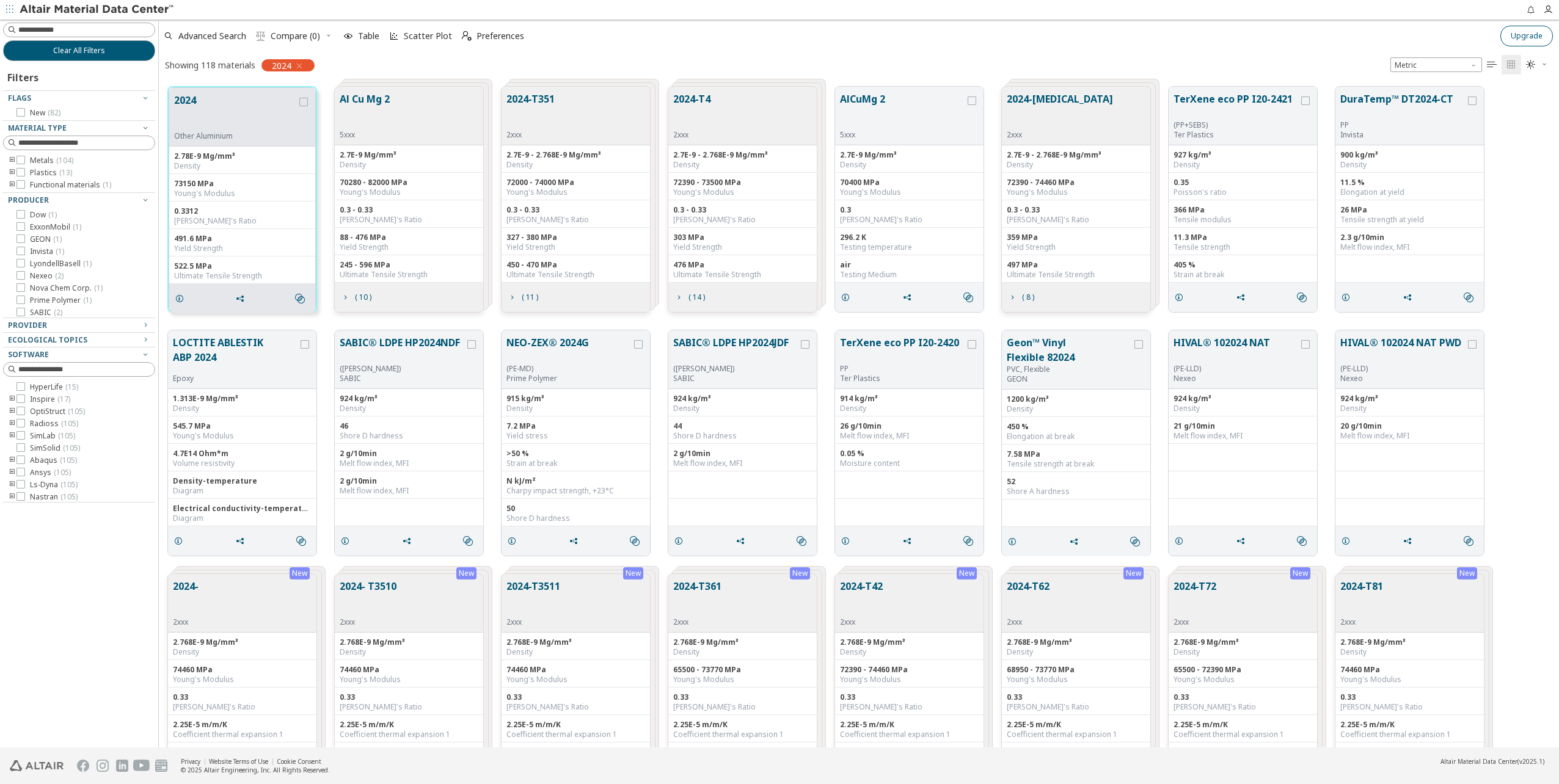
scroll to position [661, 1391]
click at [108, 57] on button "Clear All Filters" at bounding box center [79, 50] width 152 height 21
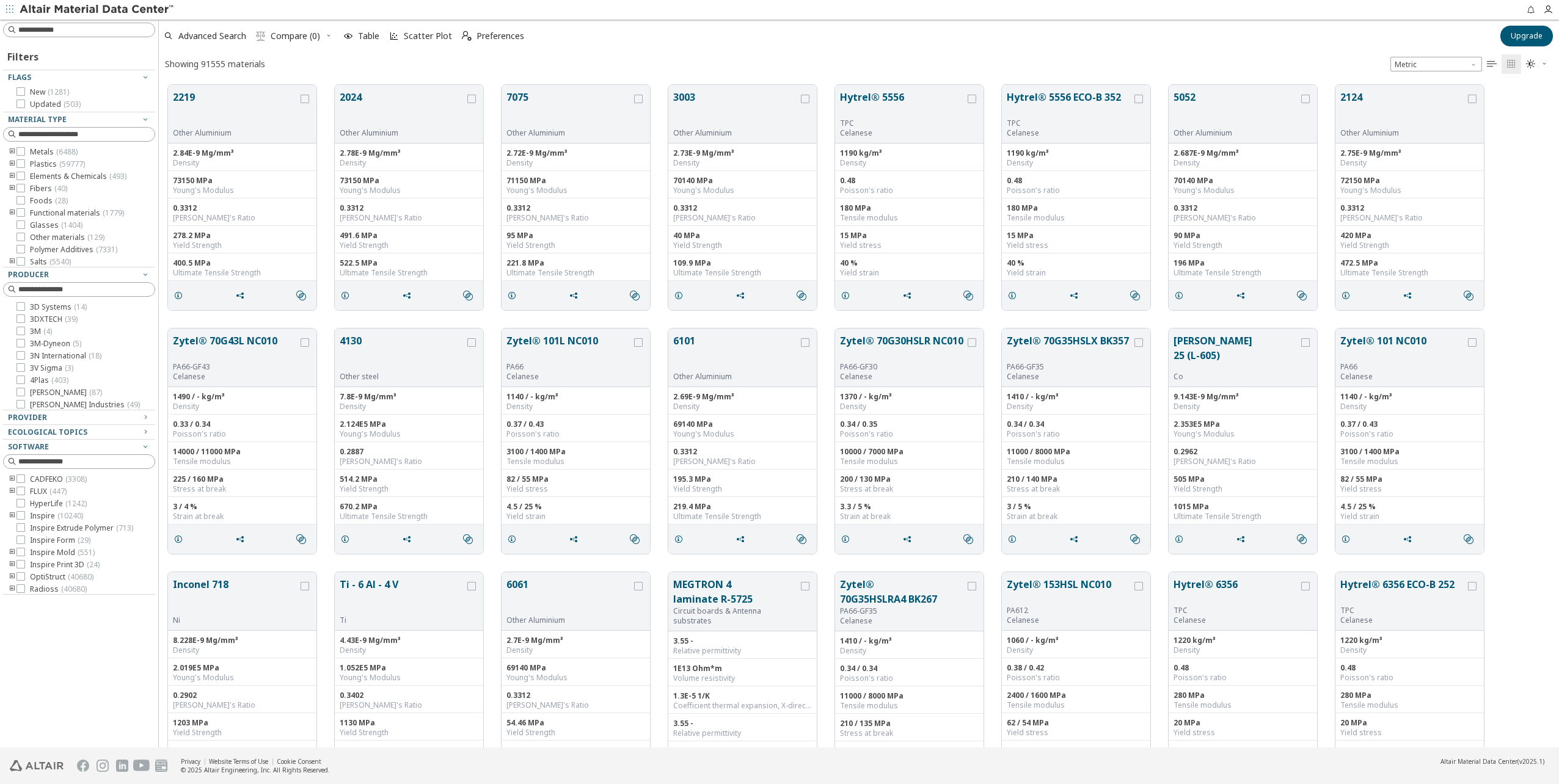
scroll to position [663, 1391]
click at [1455, 63] on span "Metric" at bounding box center [1436, 64] width 92 height 14
click at [49, 29] on input at bounding box center [87, 30] width 137 height 12
type input "****"
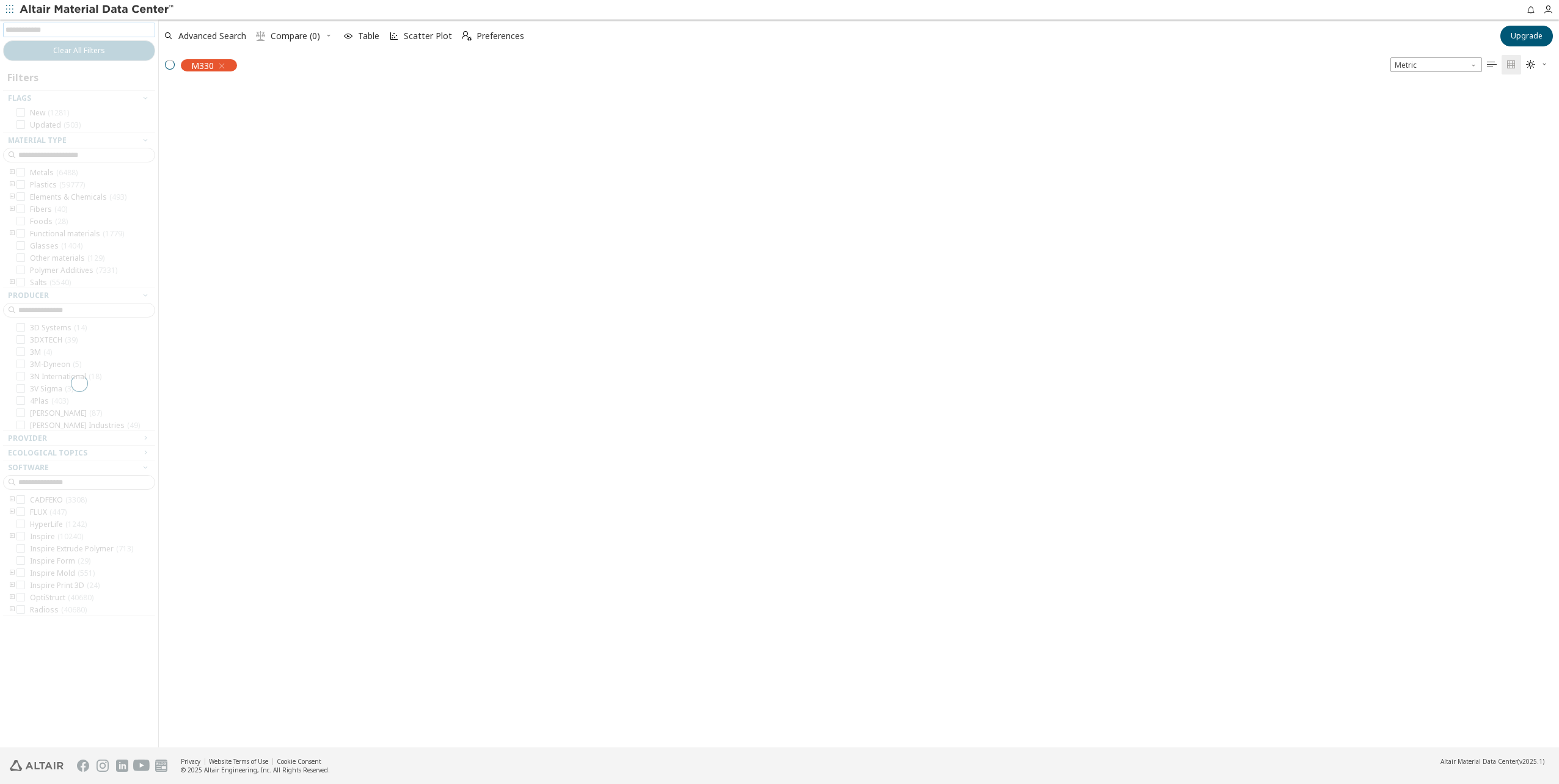
scroll to position [661, 1391]
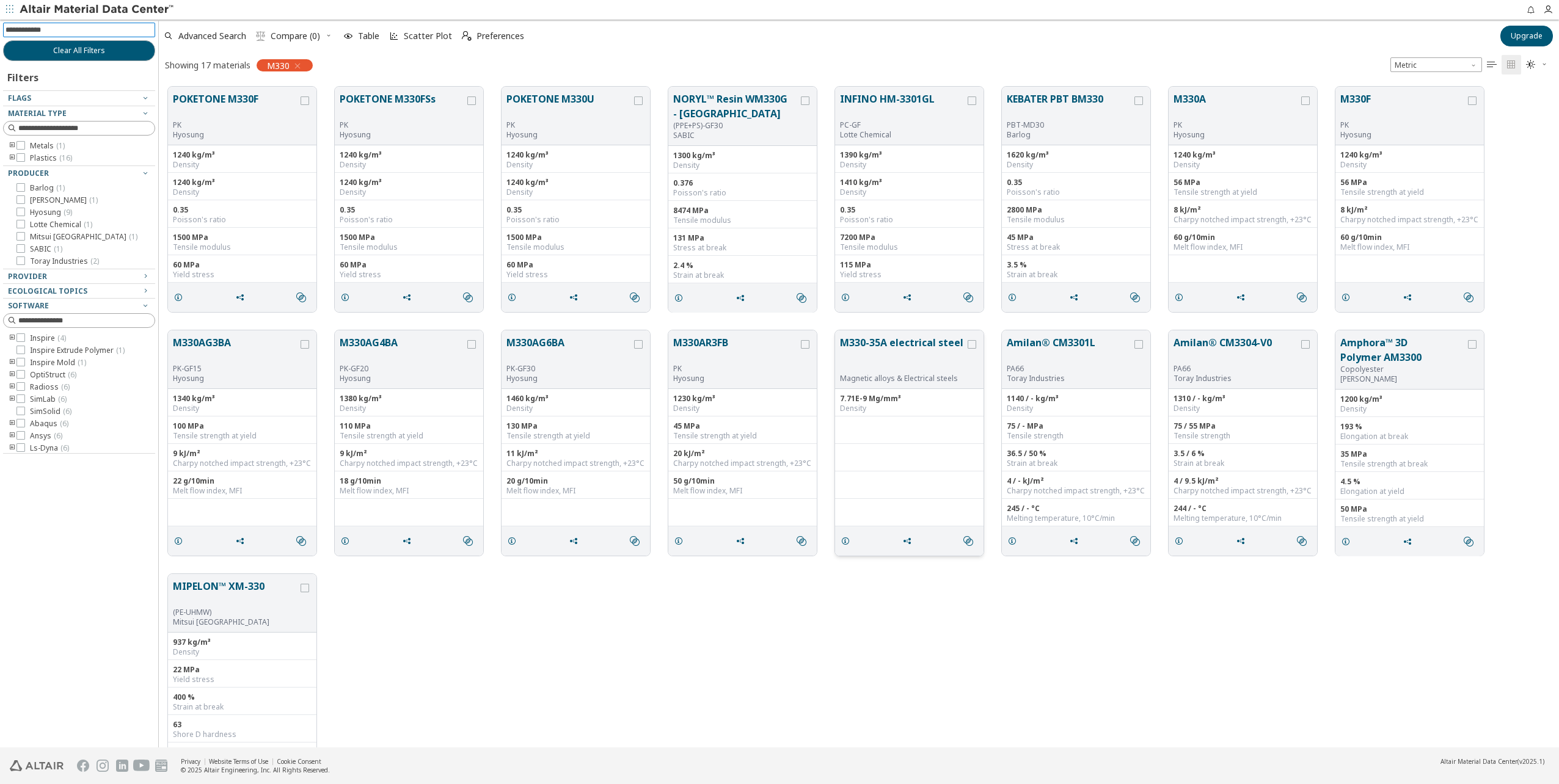
click at [899, 342] on button "M330-35A electrical steel" at bounding box center [902, 354] width 125 height 38
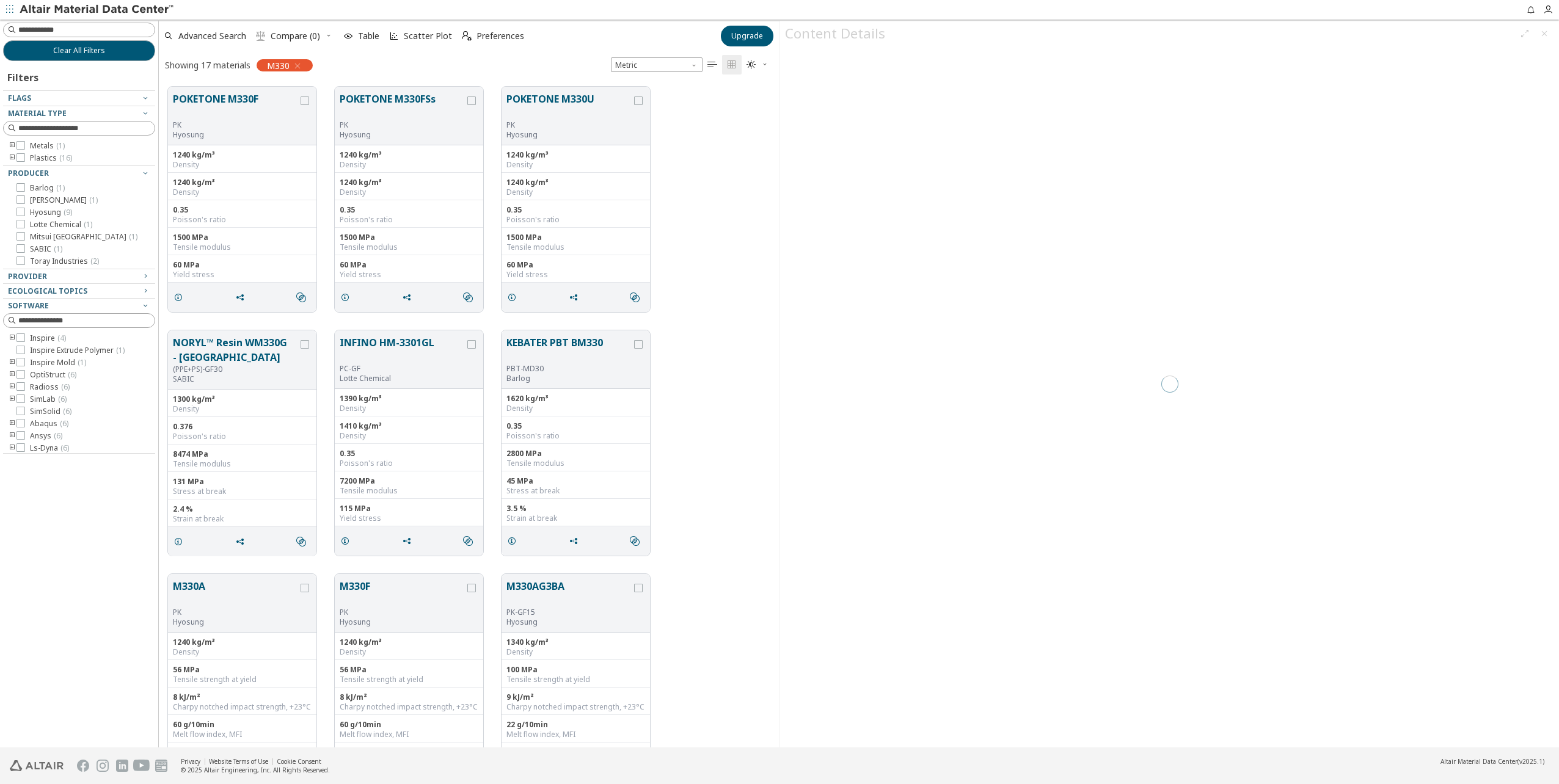
scroll to position [661, 611]
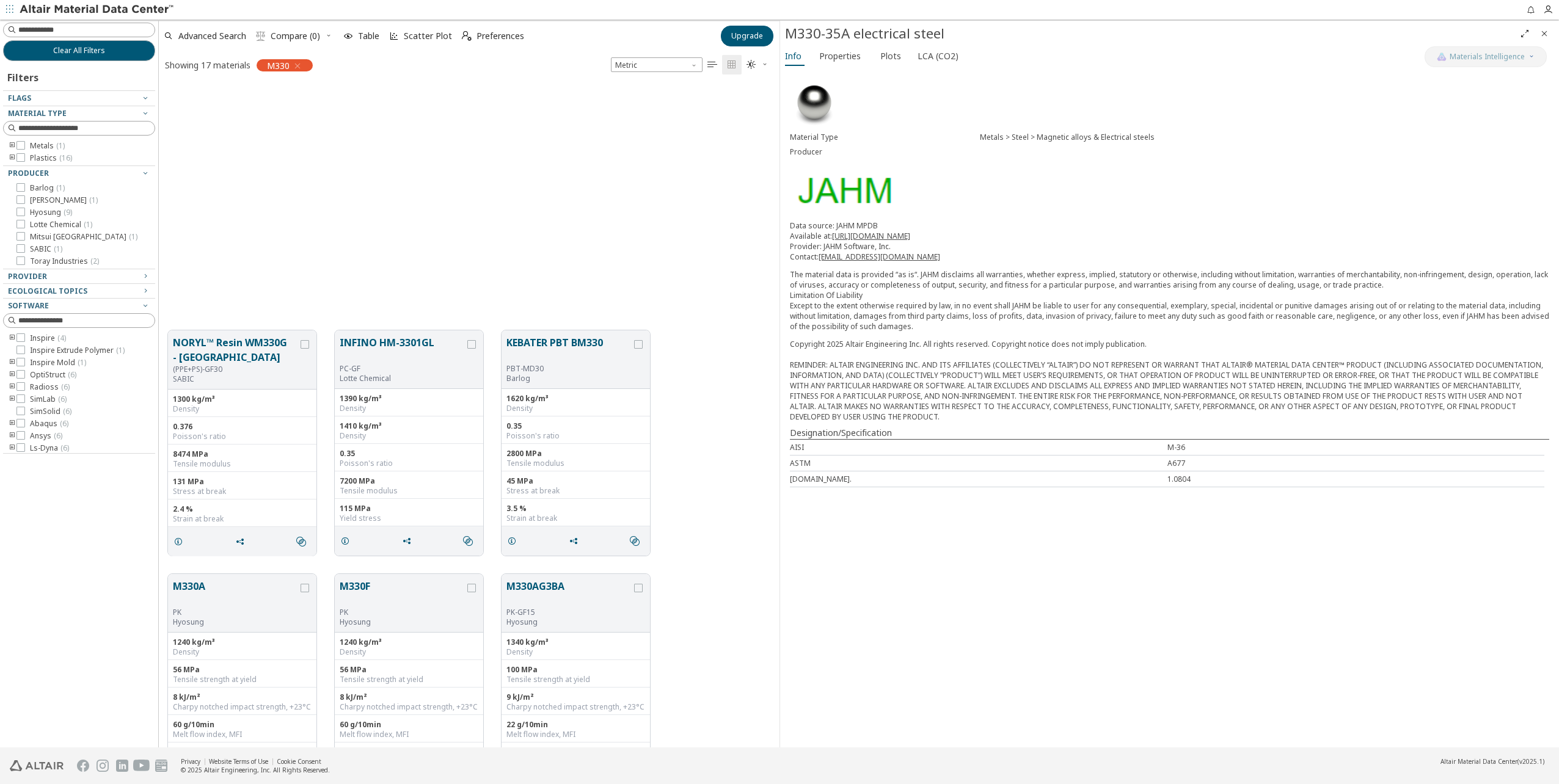
scroll to position [552, 0]
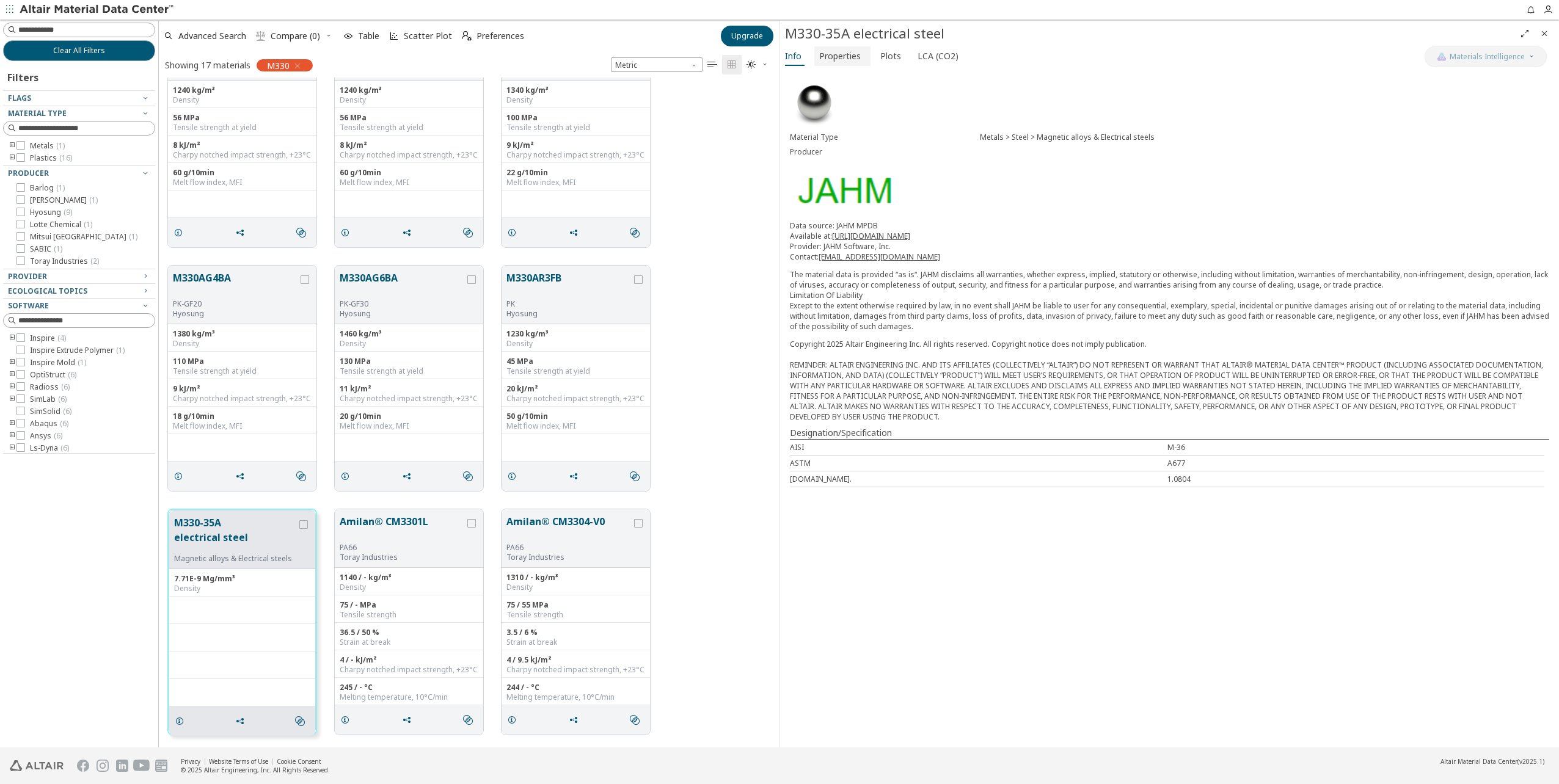
click at [836, 63] on span "Properties" at bounding box center [840, 56] width 42 height 20
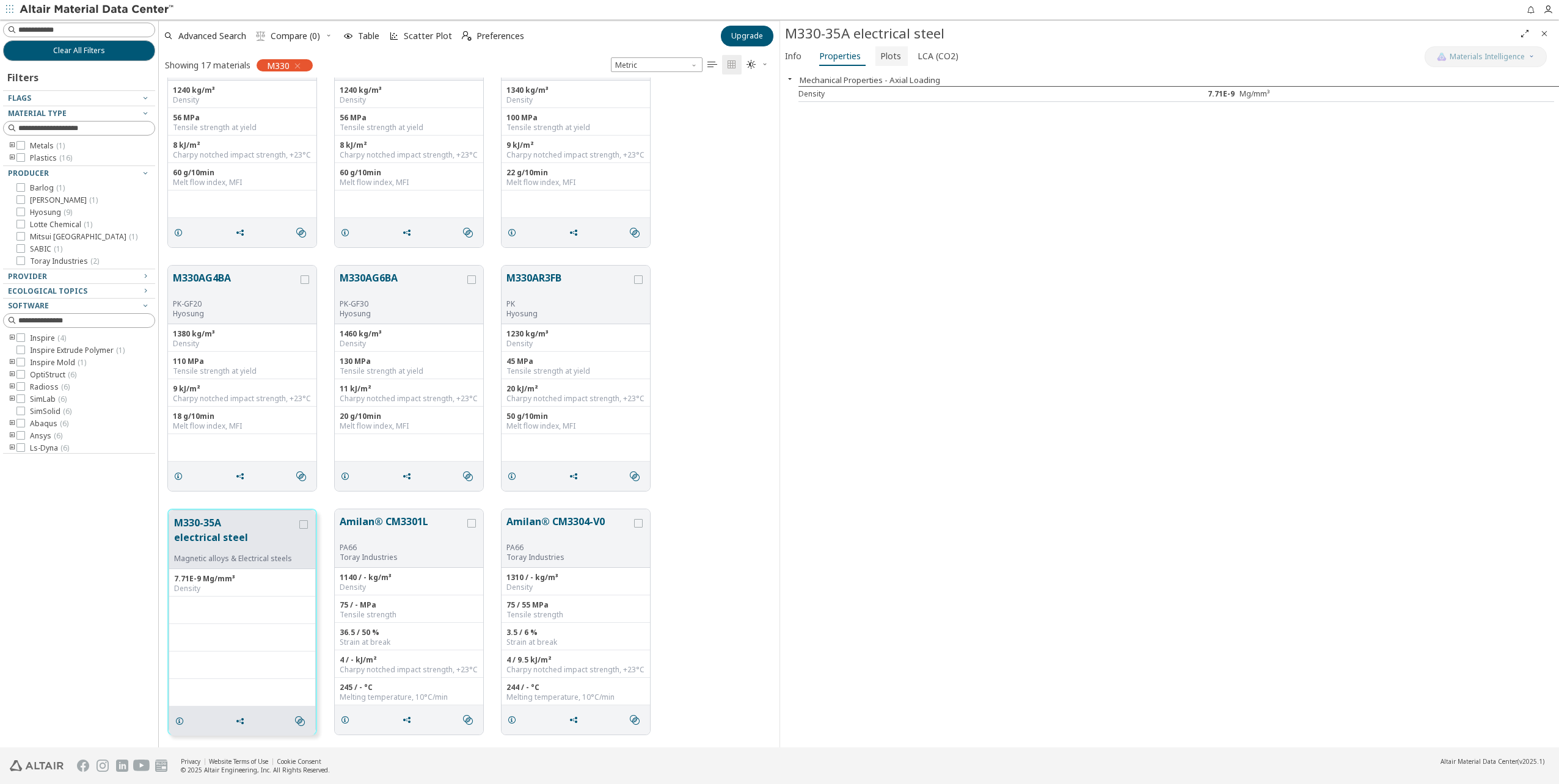
click at [886, 59] on span "Plots" at bounding box center [891, 56] width 21 height 20
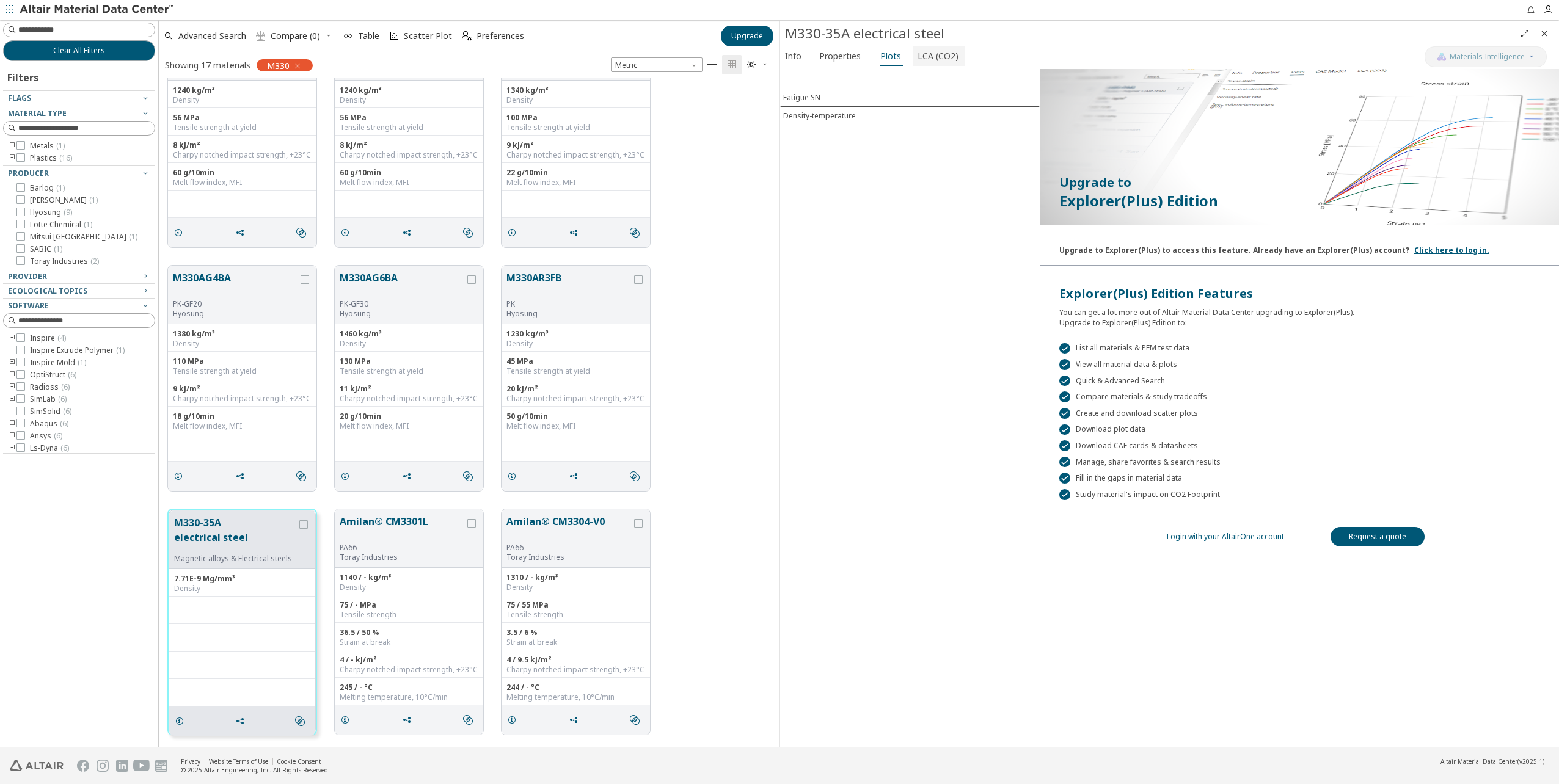
click at [928, 55] on span "LCA (CO2)" at bounding box center [938, 56] width 41 height 20
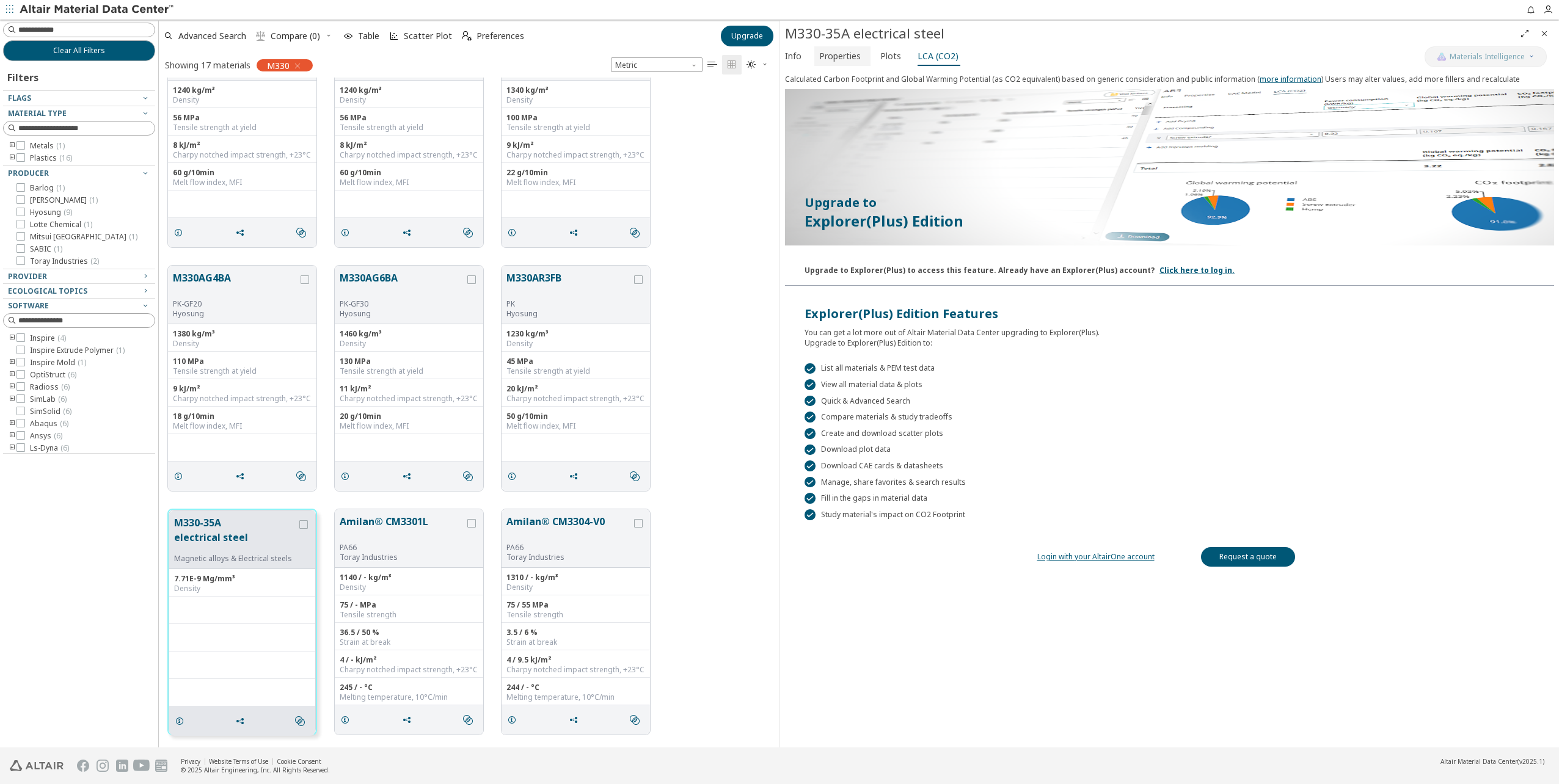
click at [851, 63] on span "Properties" at bounding box center [840, 56] width 42 height 20
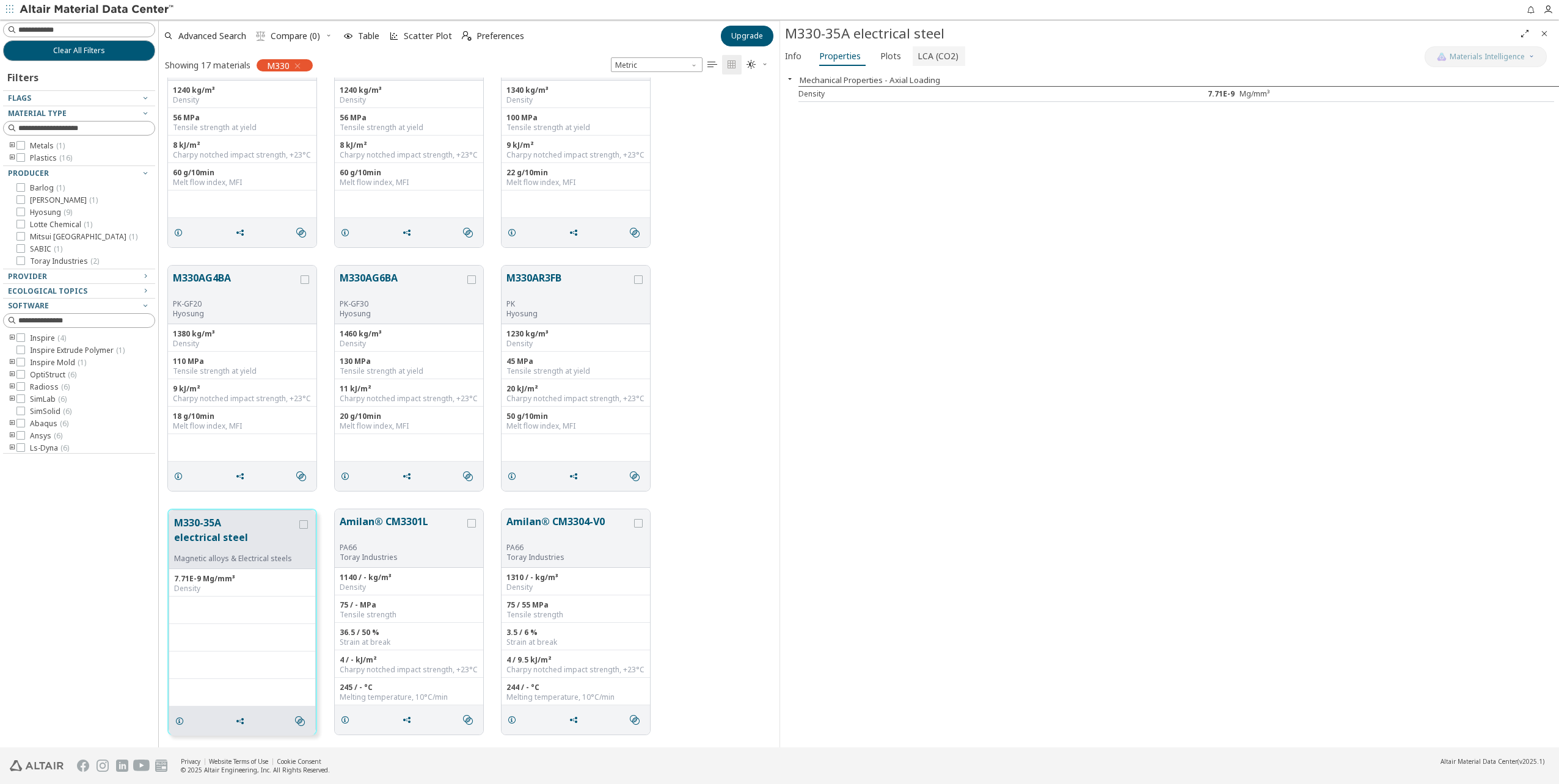
click at [944, 46] on span "LCA (CO2)" at bounding box center [938, 56] width 41 height 20
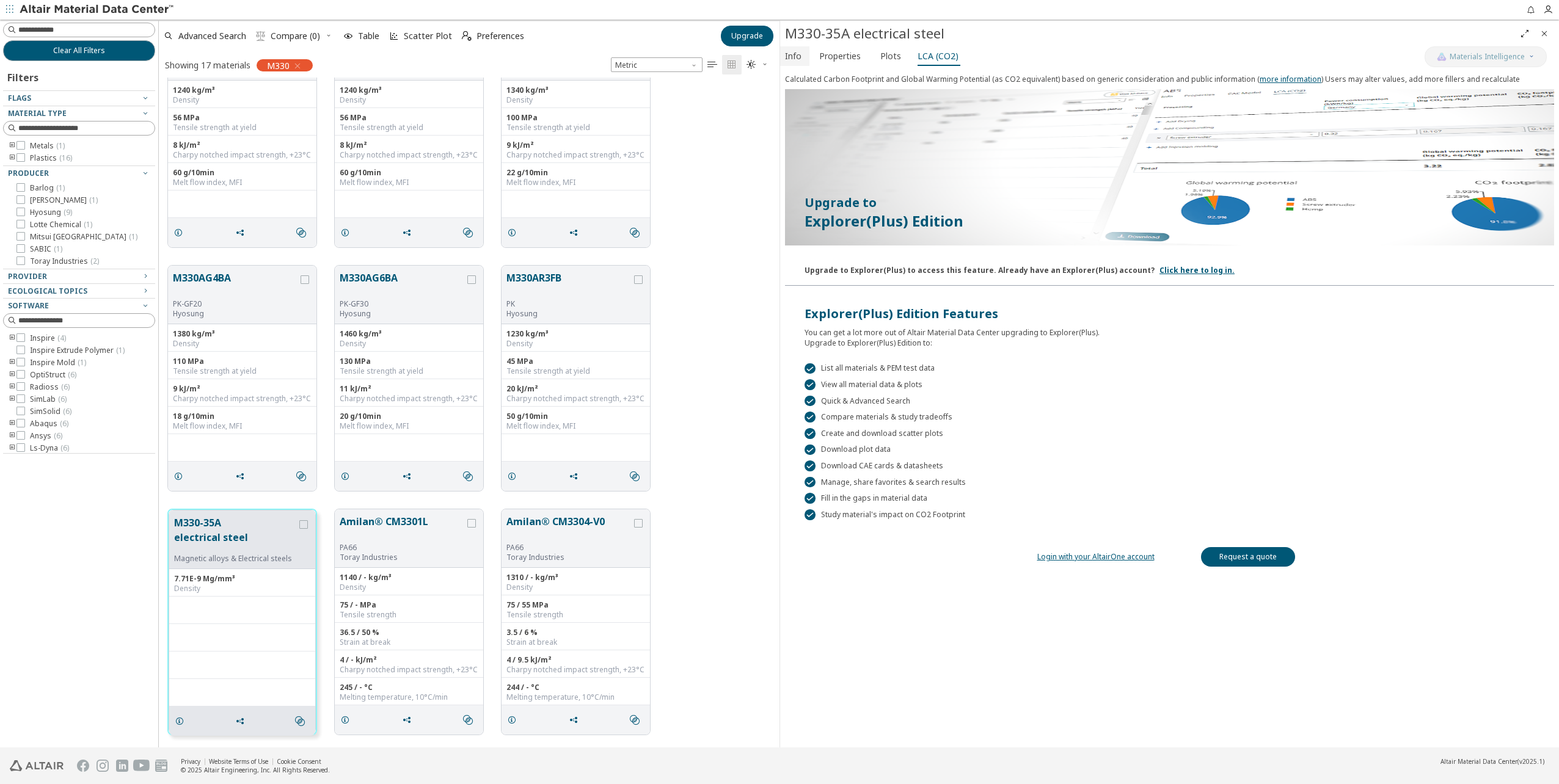
click at [795, 52] on span "Info" at bounding box center [793, 56] width 16 height 20
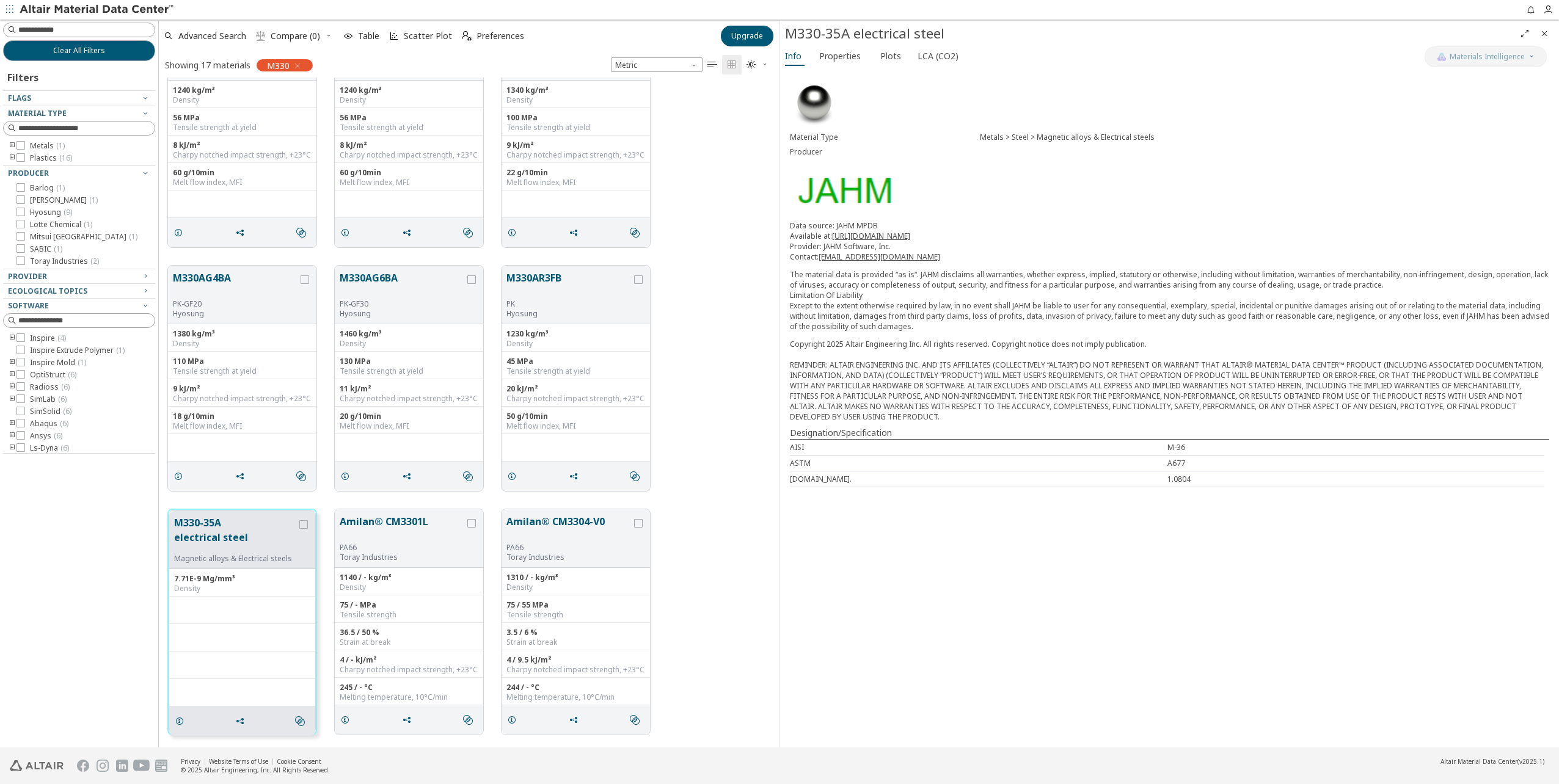
click at [876, 235] on link "[URL][DOMAIN_NAME]" at bounding box center [871, 236] width 79 height 11
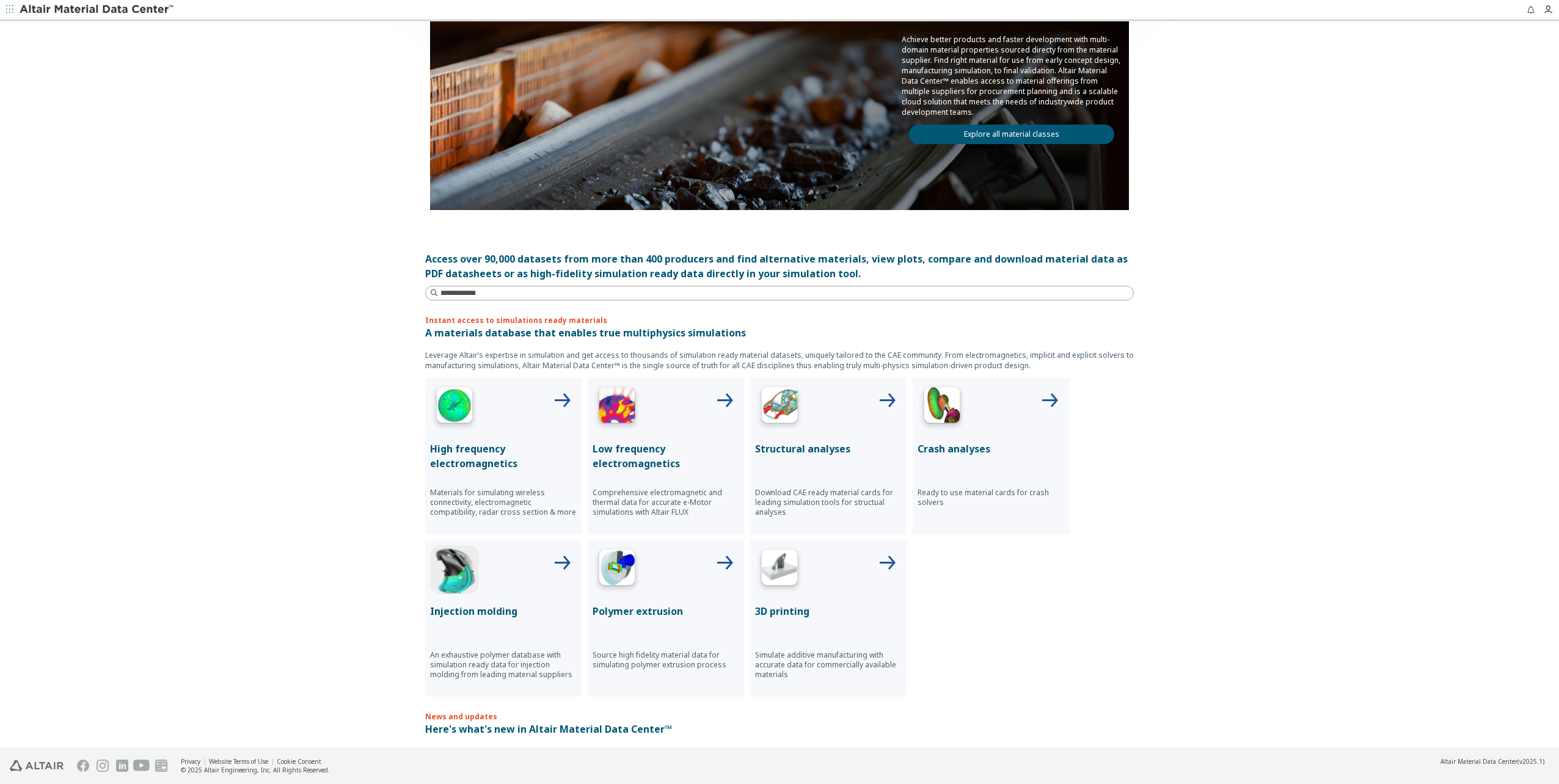
scroll to position [120, 0]
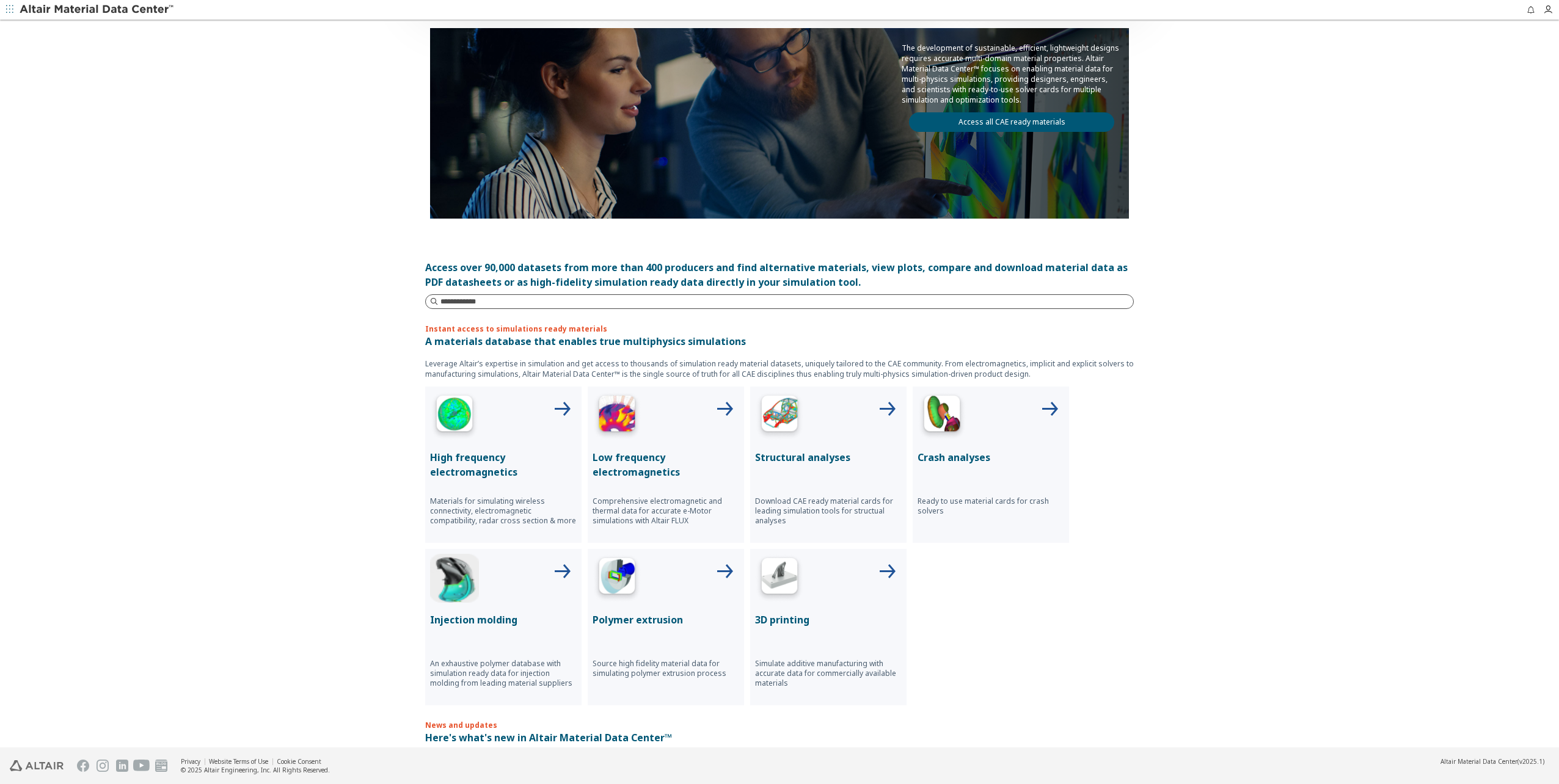
click at [494, 299] on input at bounding box center [787, 301] width 692 height 12
type input "****"
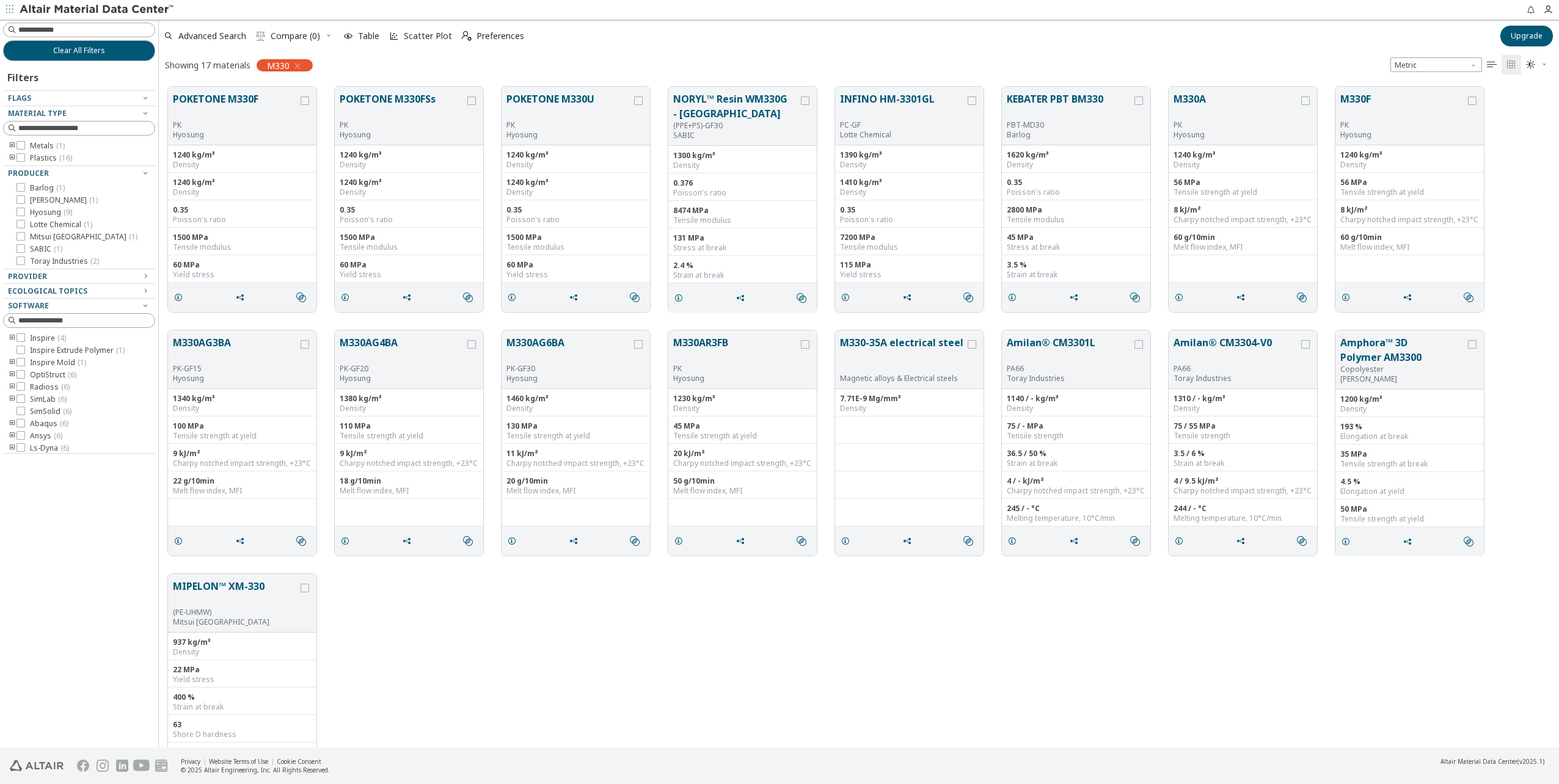
scroll to position [10, 10]
click at [891, 342] on button "M330-35A electrical steel" at bounding box center [902, 354] width 125 height 38
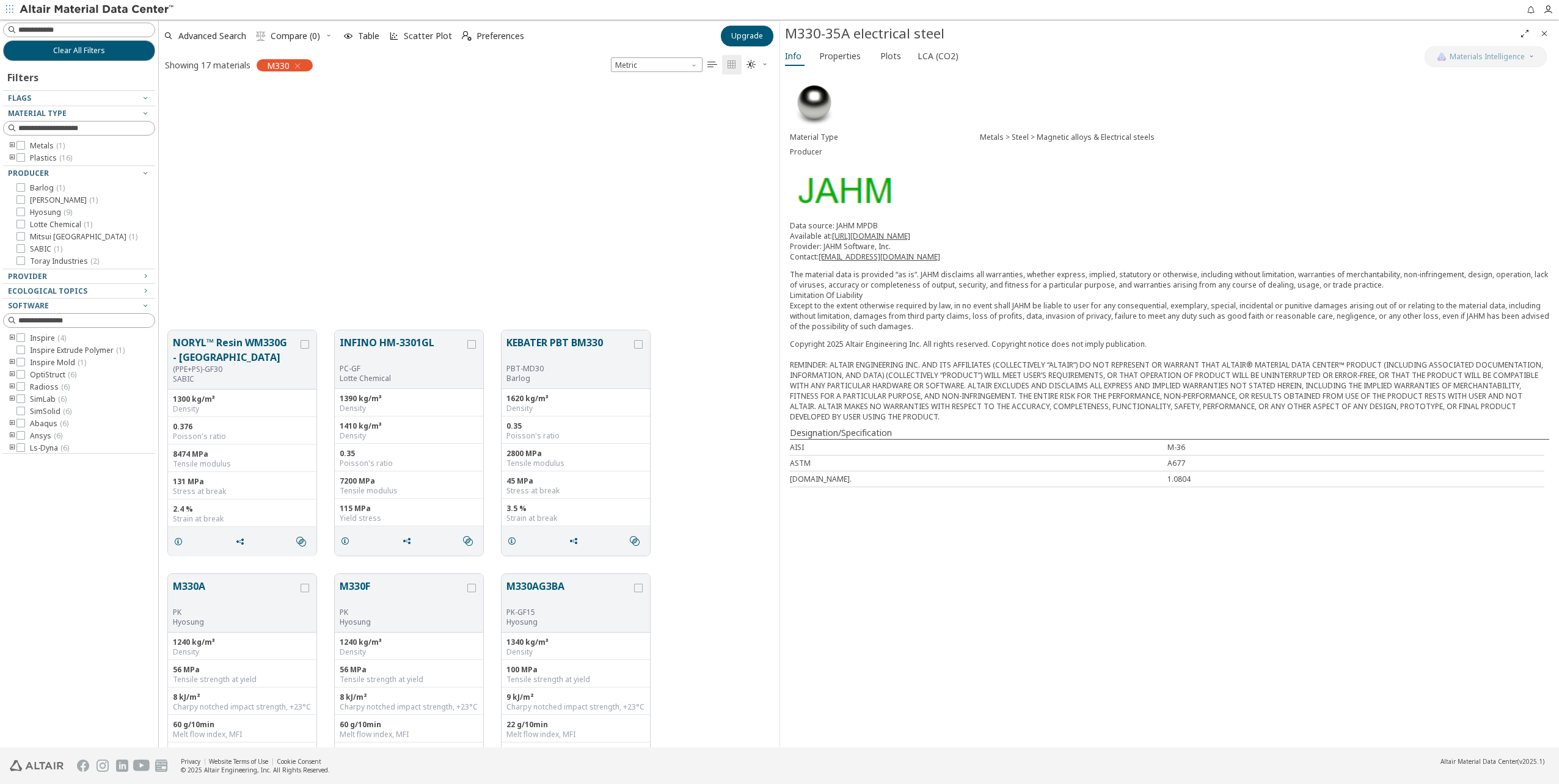
scroll to position [552, 0]
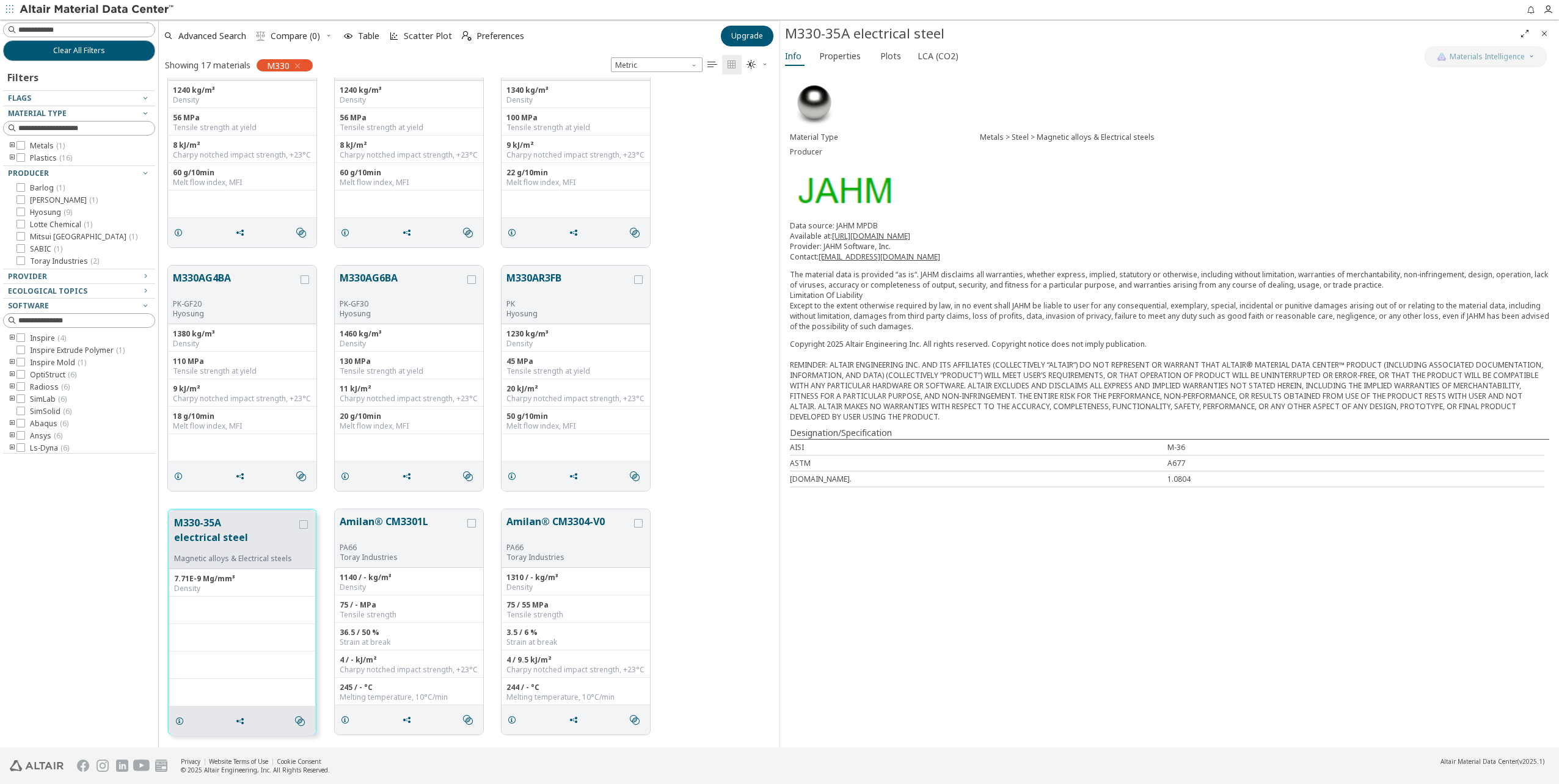
click at [12, 144] on icon "toogle group" at bounding box center [12, 145] width 9 height 10
click at [29, 154] on icon "toogle group" at bounding box center [30, 158] width 9 height 10
click at [60, 171] on icon at bounding box center [58, 170] width 9 height 9
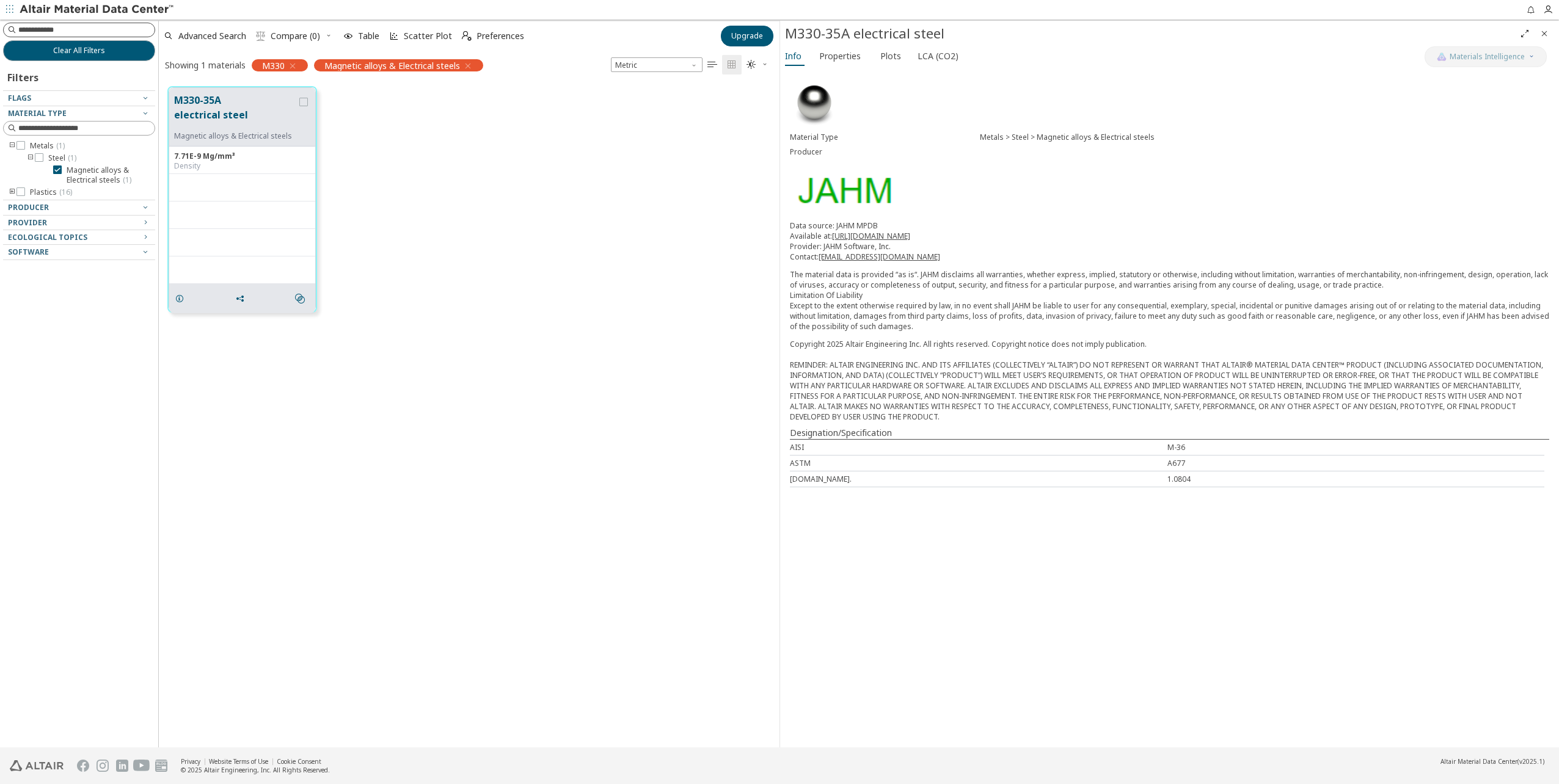
click at [118, 29] on input at bounding box center [87, 30] width 137 height 12
click at [120, 42] on button "Clear All Filters" at bounding box center [79, 50] width 152 height 21
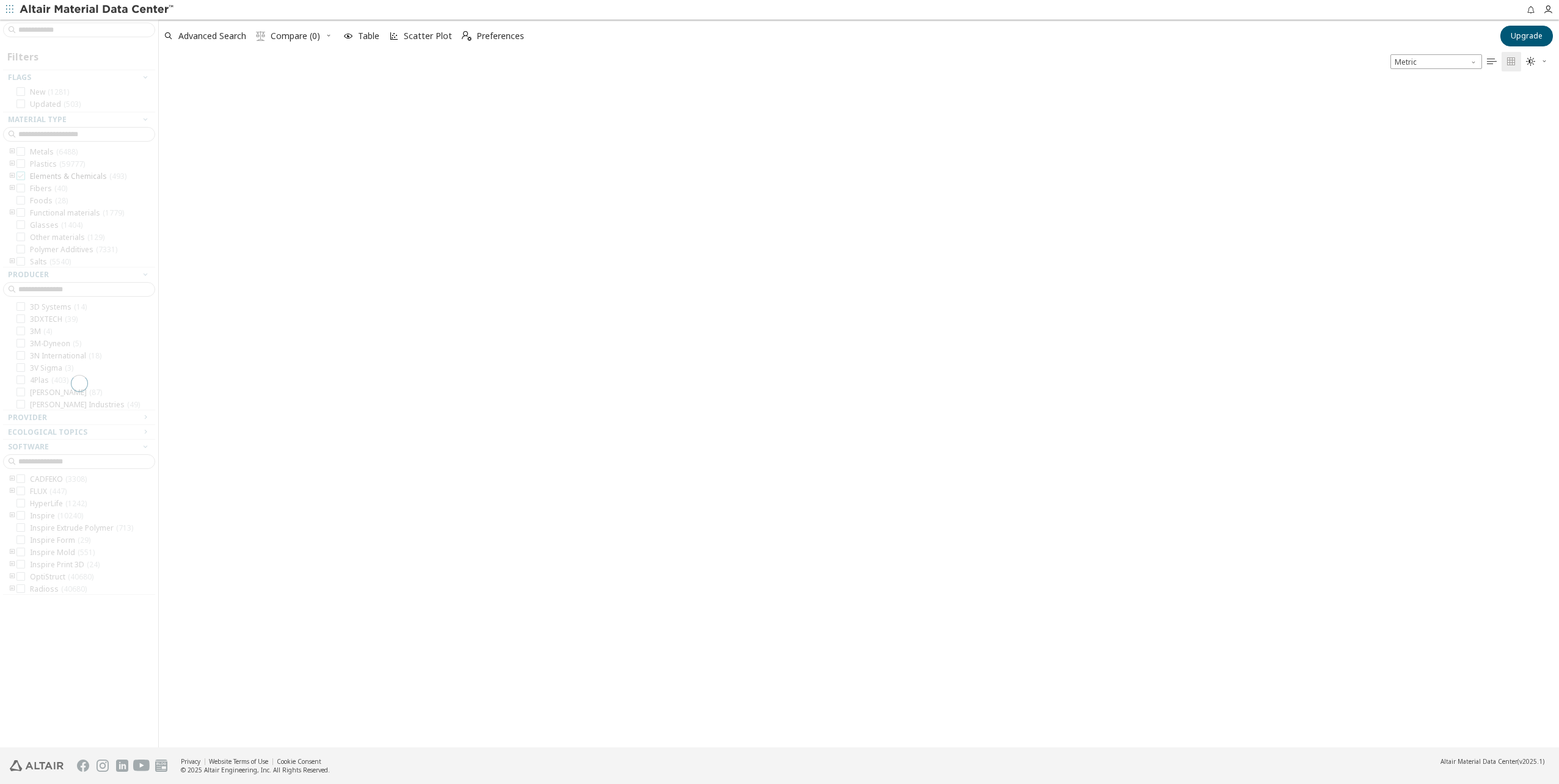
scroll to position [663, 1391]
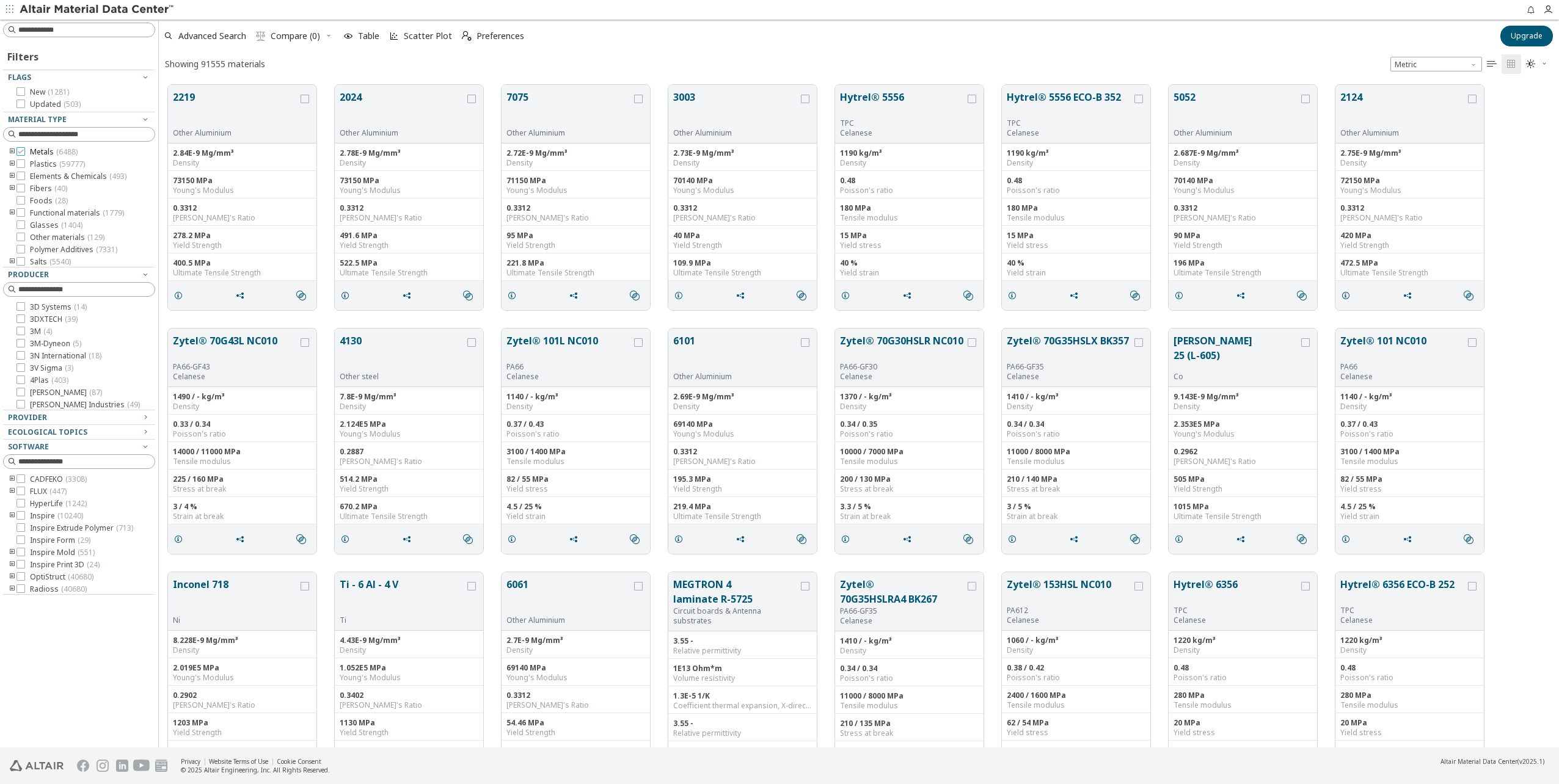
click at [24, 152] on div at bounding box center [21, 152] width 9 height 9
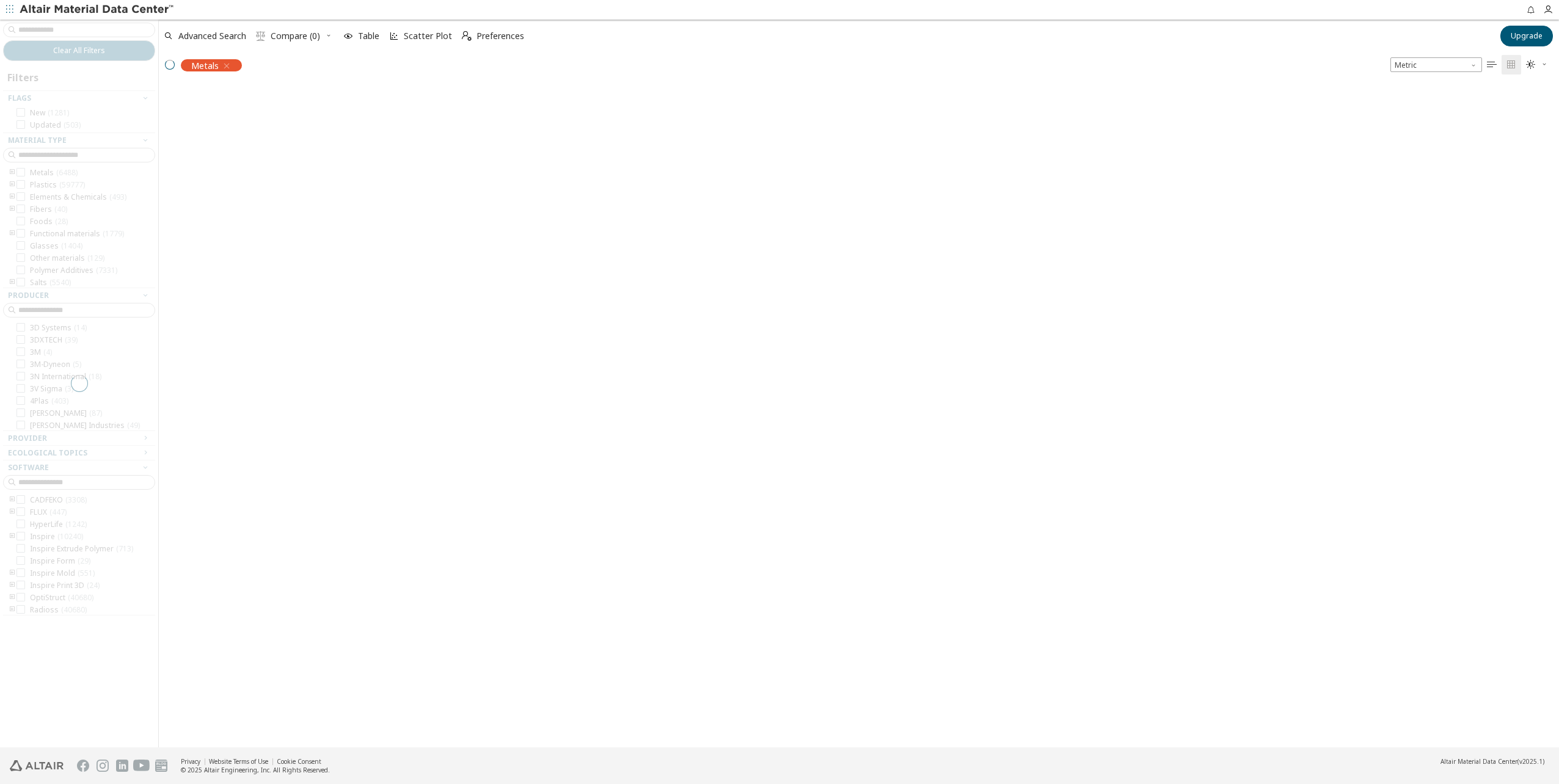
scroll to position [661, 1391]
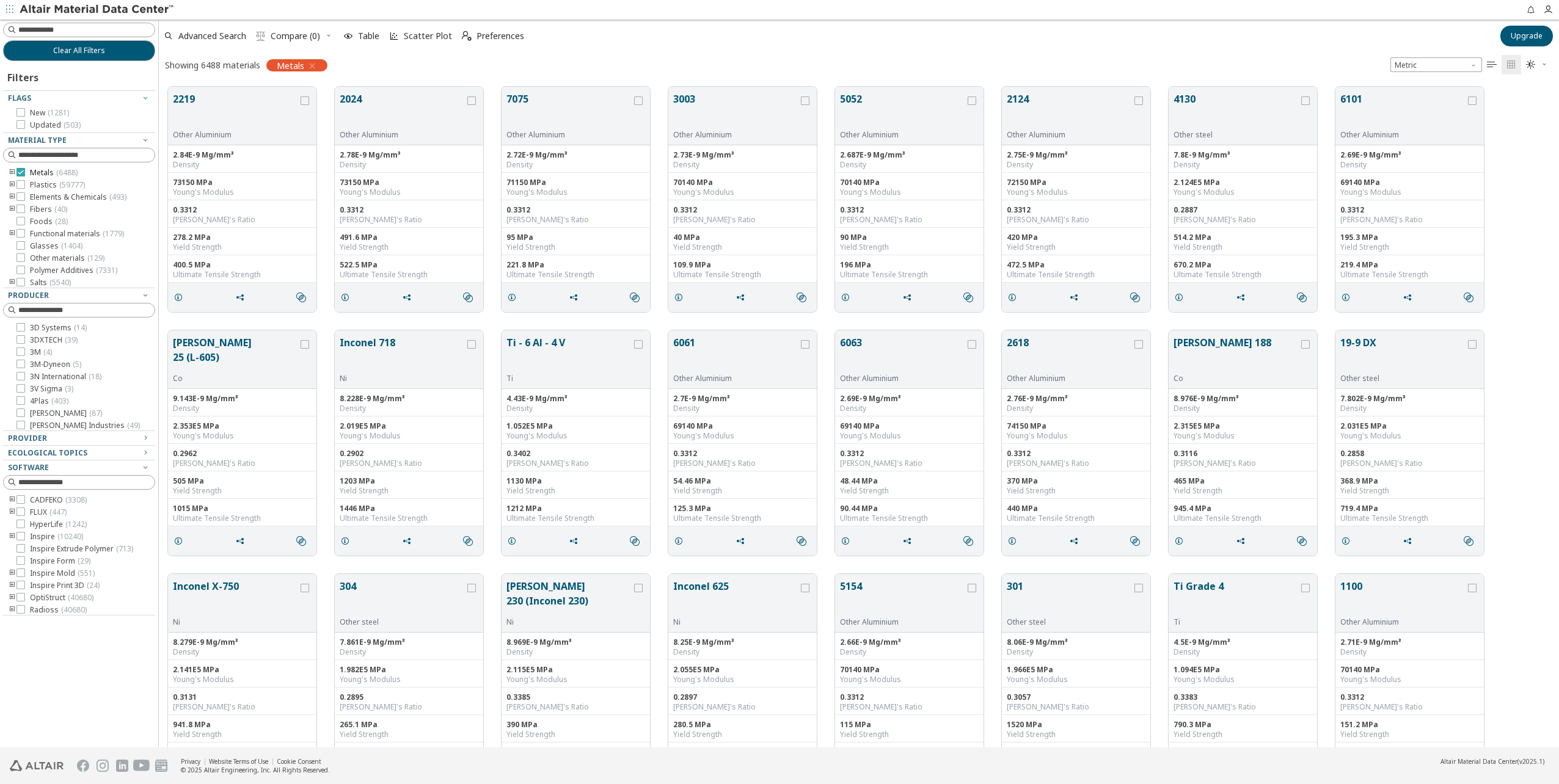
click at [21, 172] on icon at bounding box center [21, 172] width 9 height 9
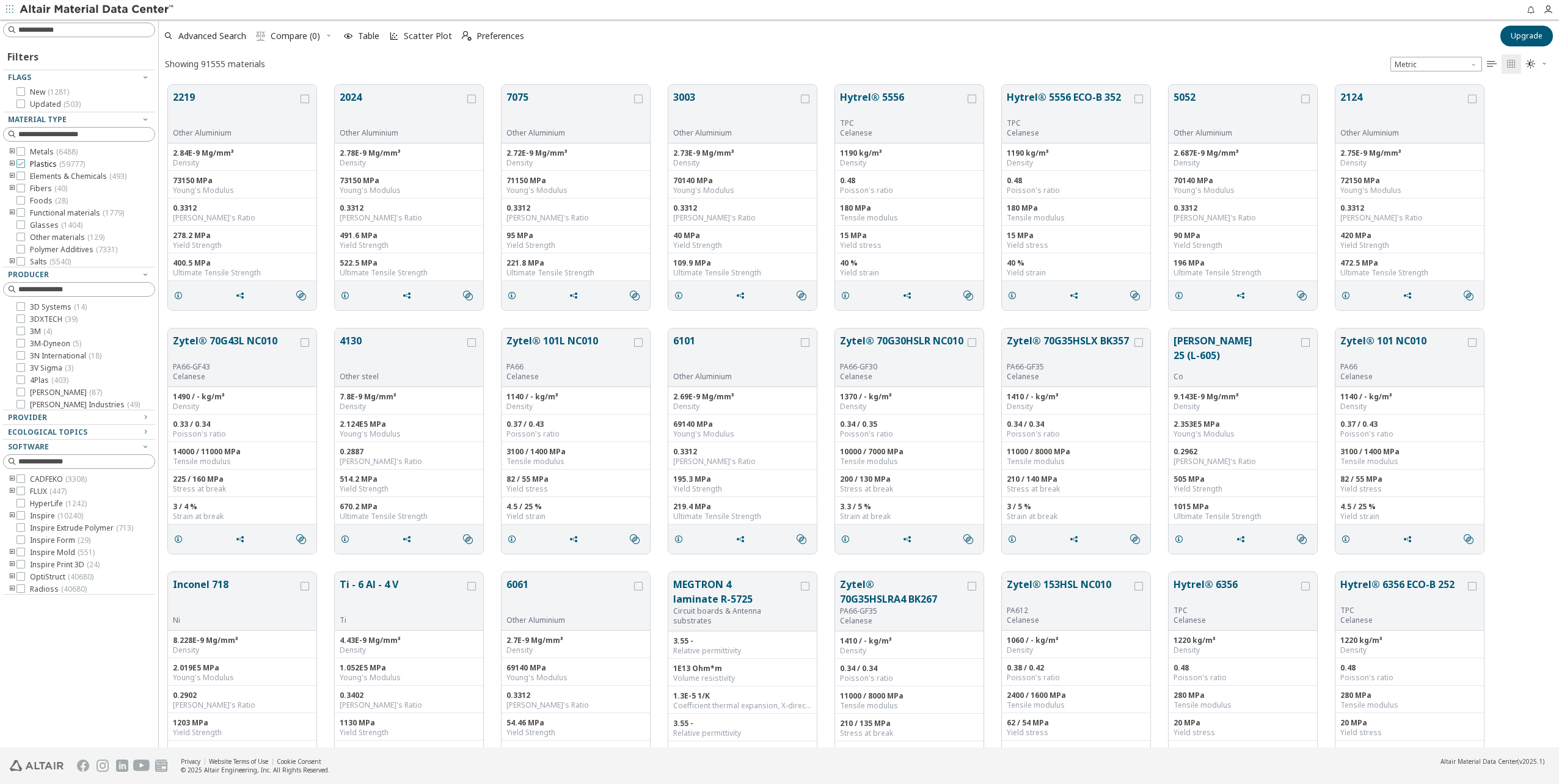
scroll to position [663, 1391]
click at [13, 152] on icon "toogle group" at bounding box center [12, 152] width 9 height 10
click at [32, 224] on icon "toogle group" at bounding box center [30, 227] width 9 height 20
click at [32, 163] on icon "toogle group" at bounding box center [30, 167] width 9 height 20
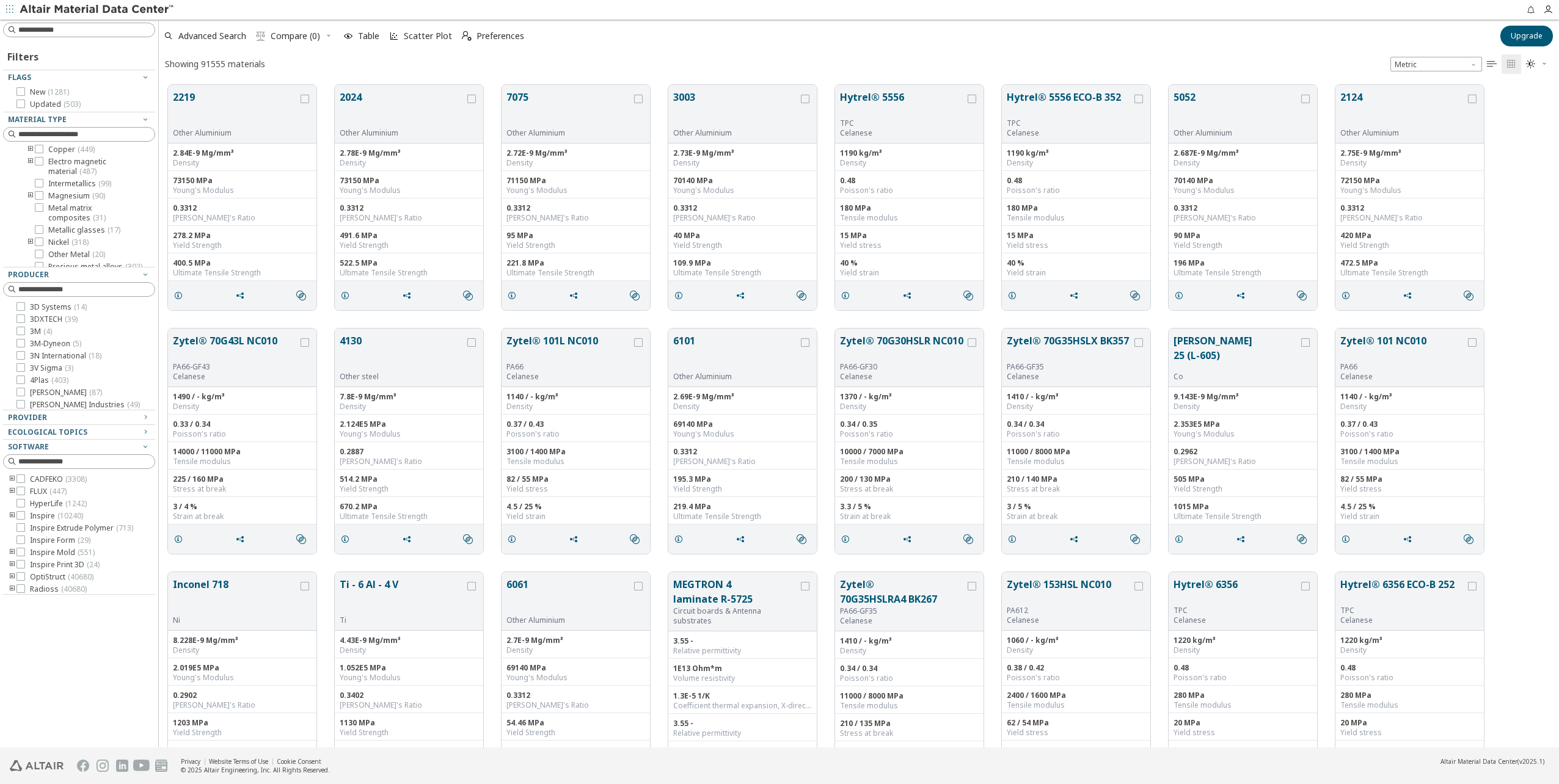
scroll to position [0, 0]
click at [71, 34] on input at bounding box center [87, 30] width 137 height 12
type input "*"
type input "****"
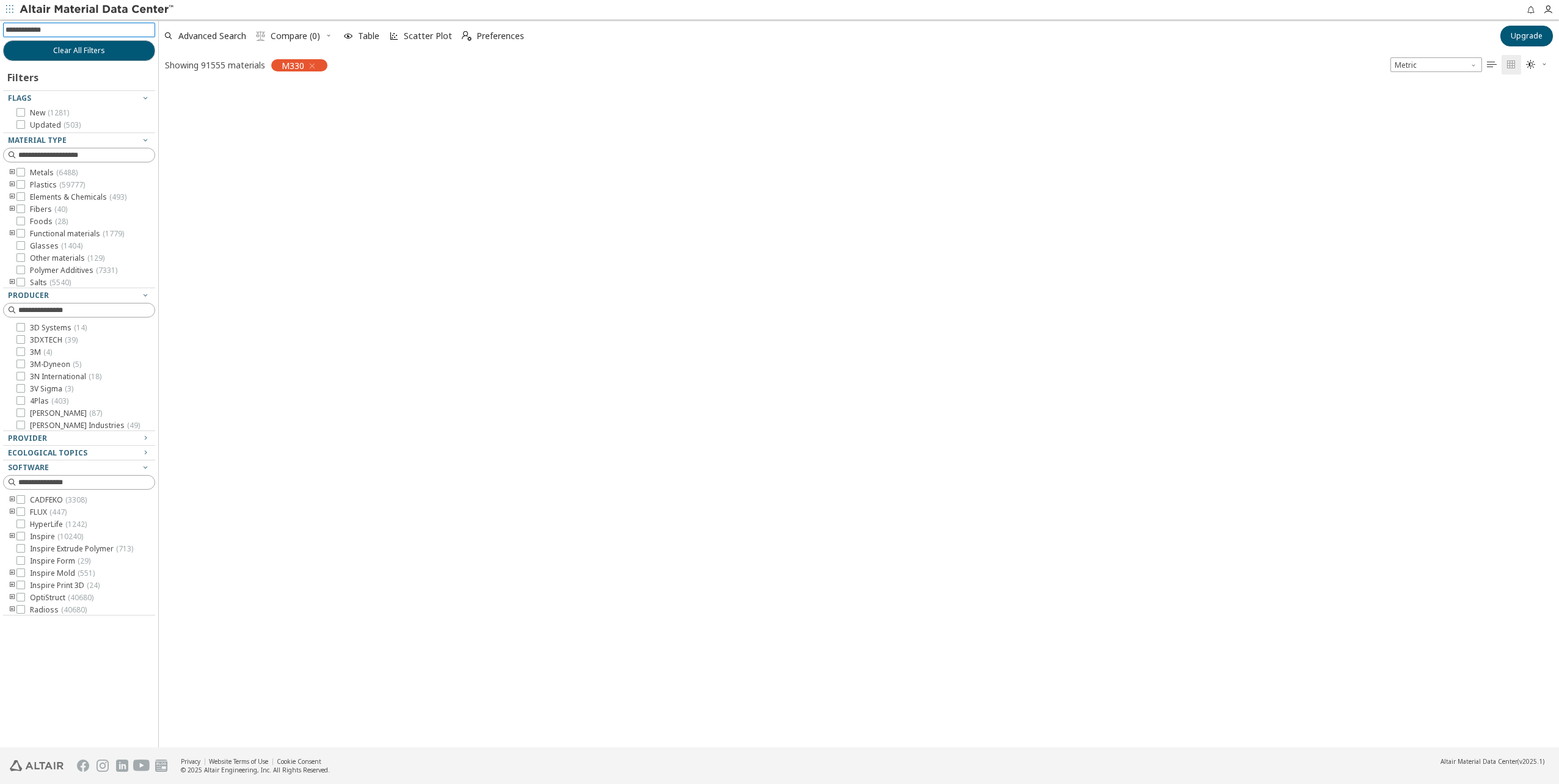
scroll to position [661, 1391]
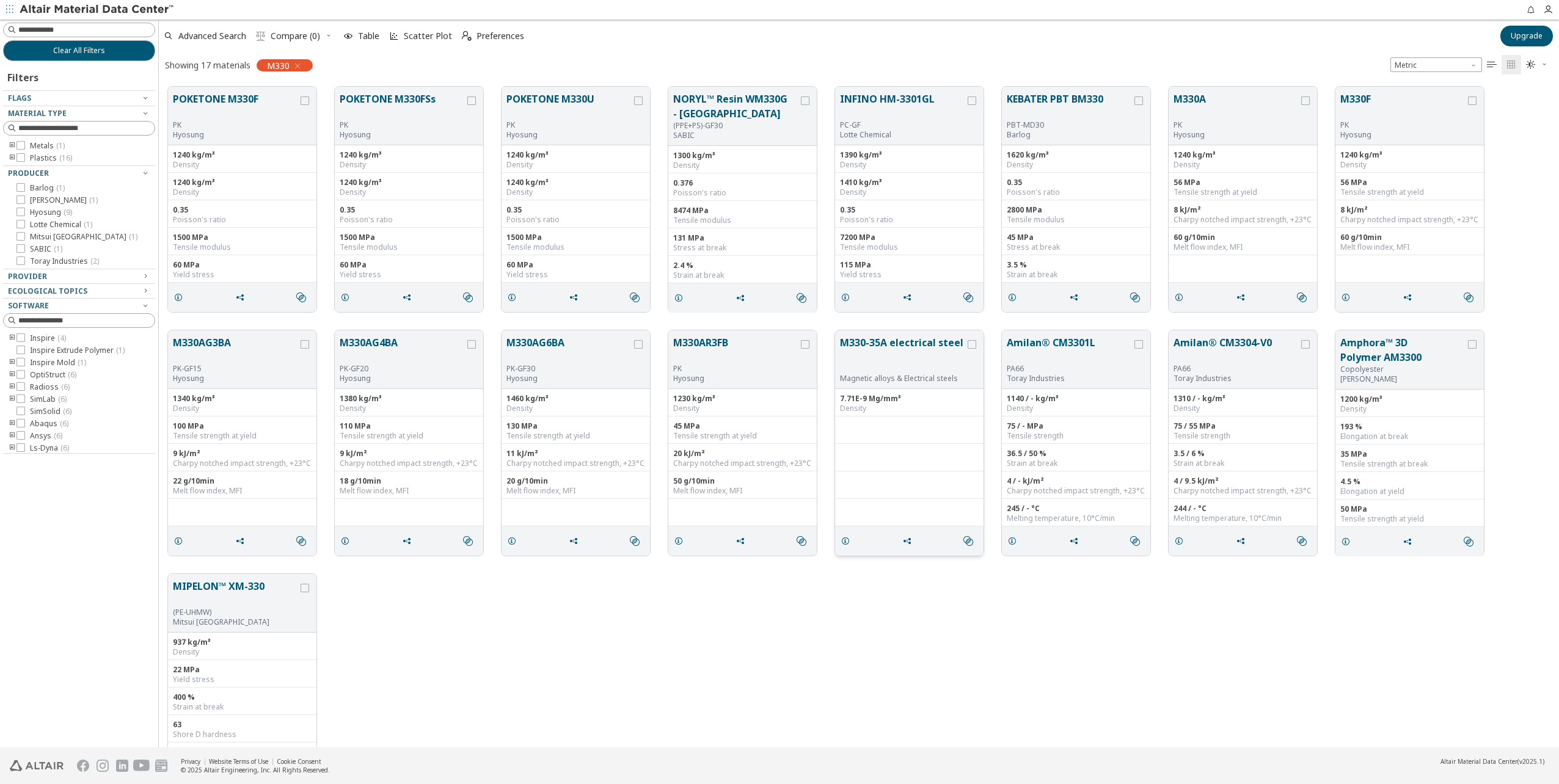
click at [913, 342] on button "M330-35A electrical steel" at bounding box center [902, 354] width 125 height 38
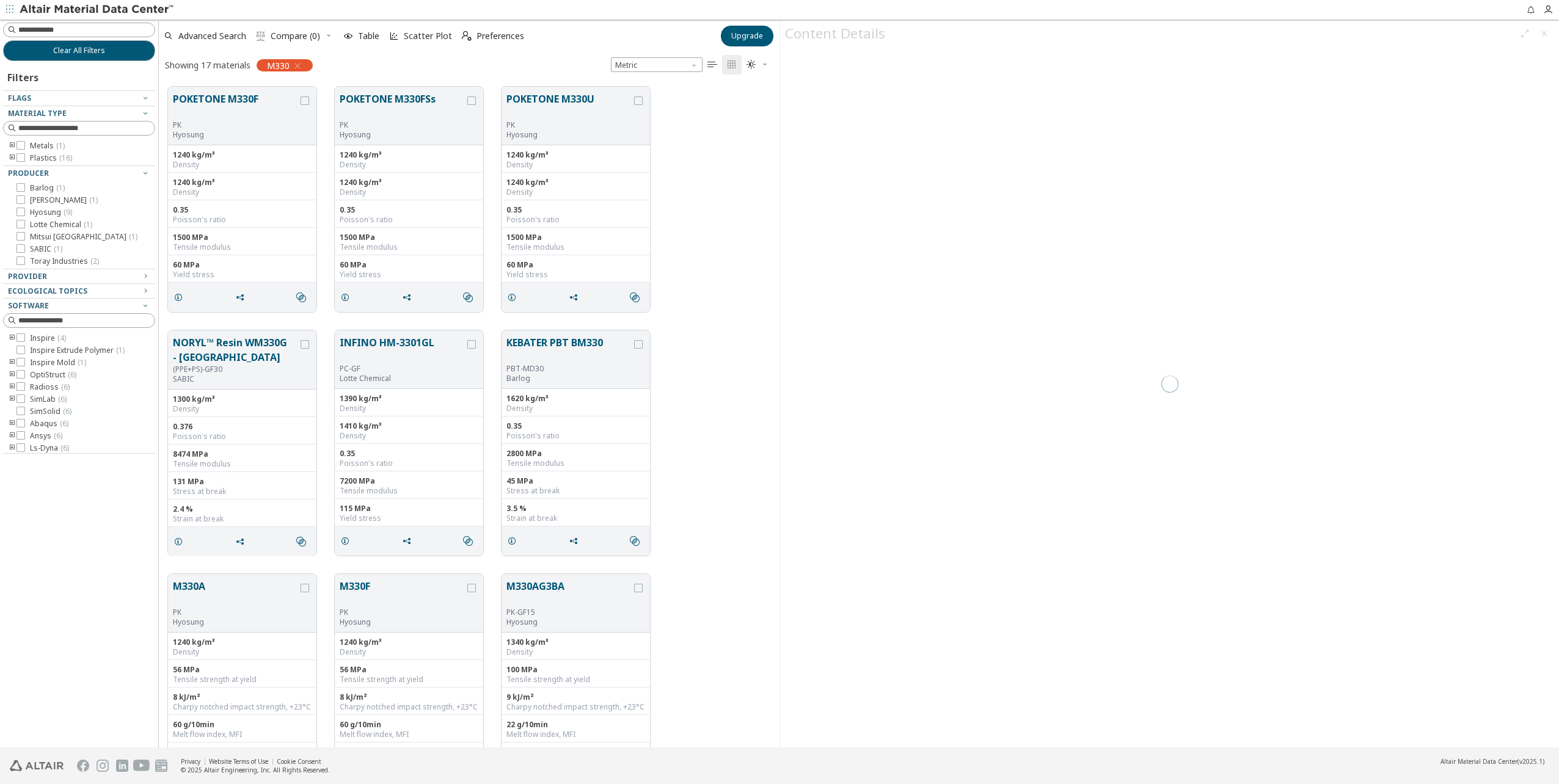
scroll to position [661, 611]
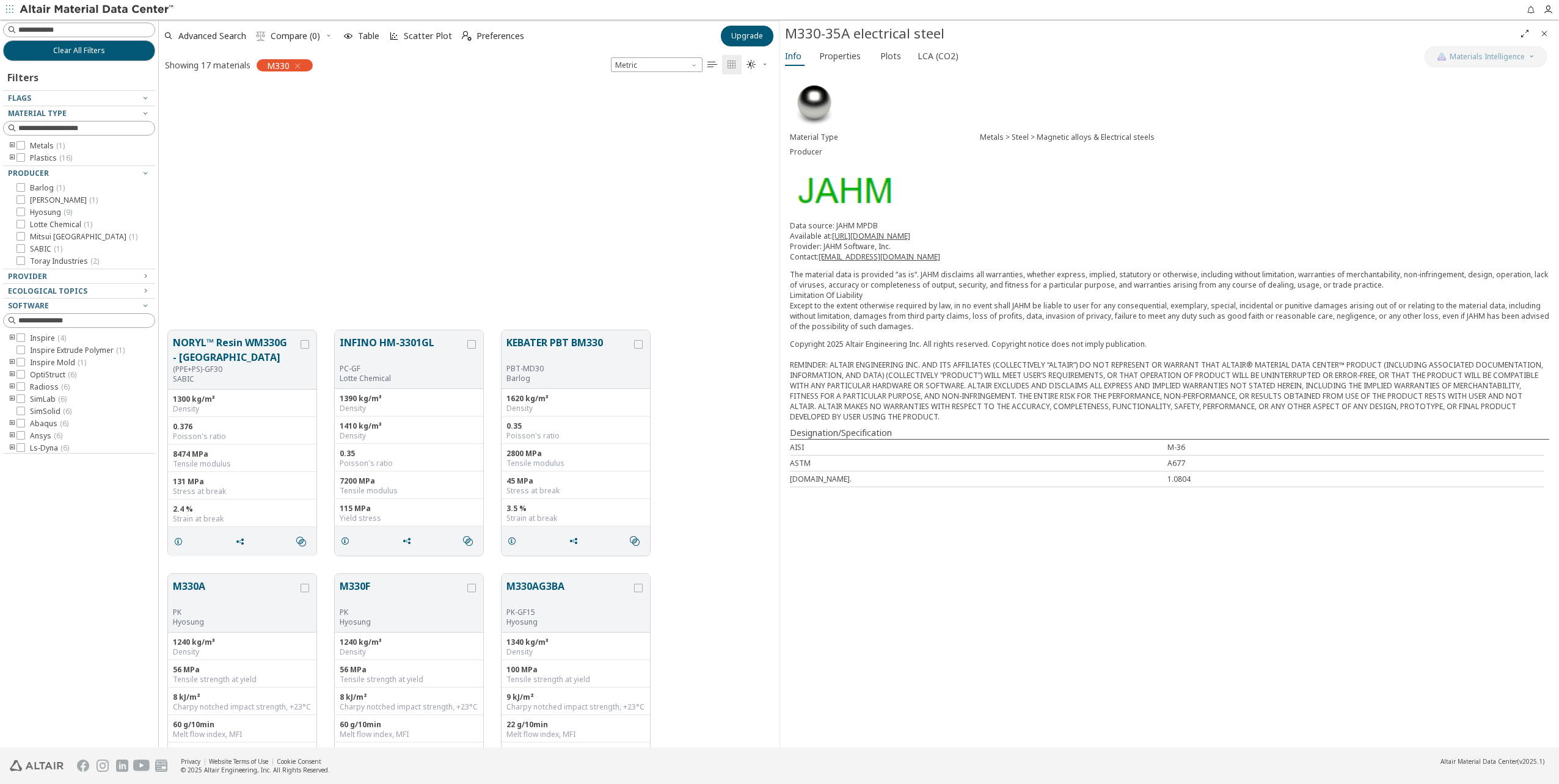
scroll to position [552, 0]
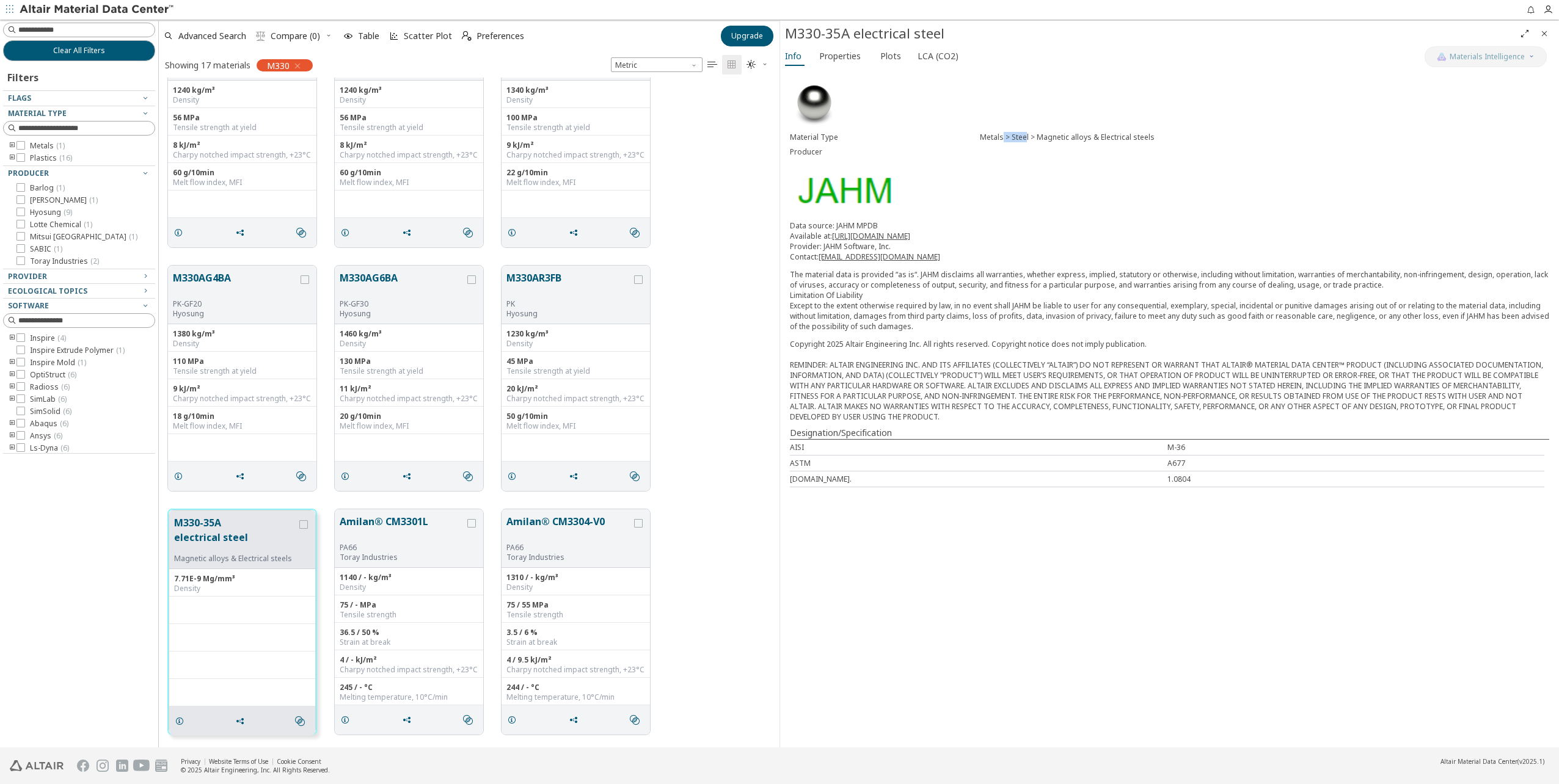
drag, startPoint x: 1002, startPoint y: 135, endPoint x: 1024, endPoint y: 135, distance: 22.0
click at [1024, 135] on div "Metals > Steel > Magnetic alloys & Electrical steels" at bounding box center [1265, 137] width 569 height 10
drag, startPoint x: 1024, startPoint y: 135, endPoint x: 1049, endPoint y: 141, distance: 25.7
click at [1041, 140] on div "Metals > Steel > Magnetic alloys & Electrical steels" at bounding box center [1265, 137] width 569 height 10
drag, startPoint x: 1048, startPoint y: 138, endPoint x: 1088, endPoint y: 137, distance: 40.0
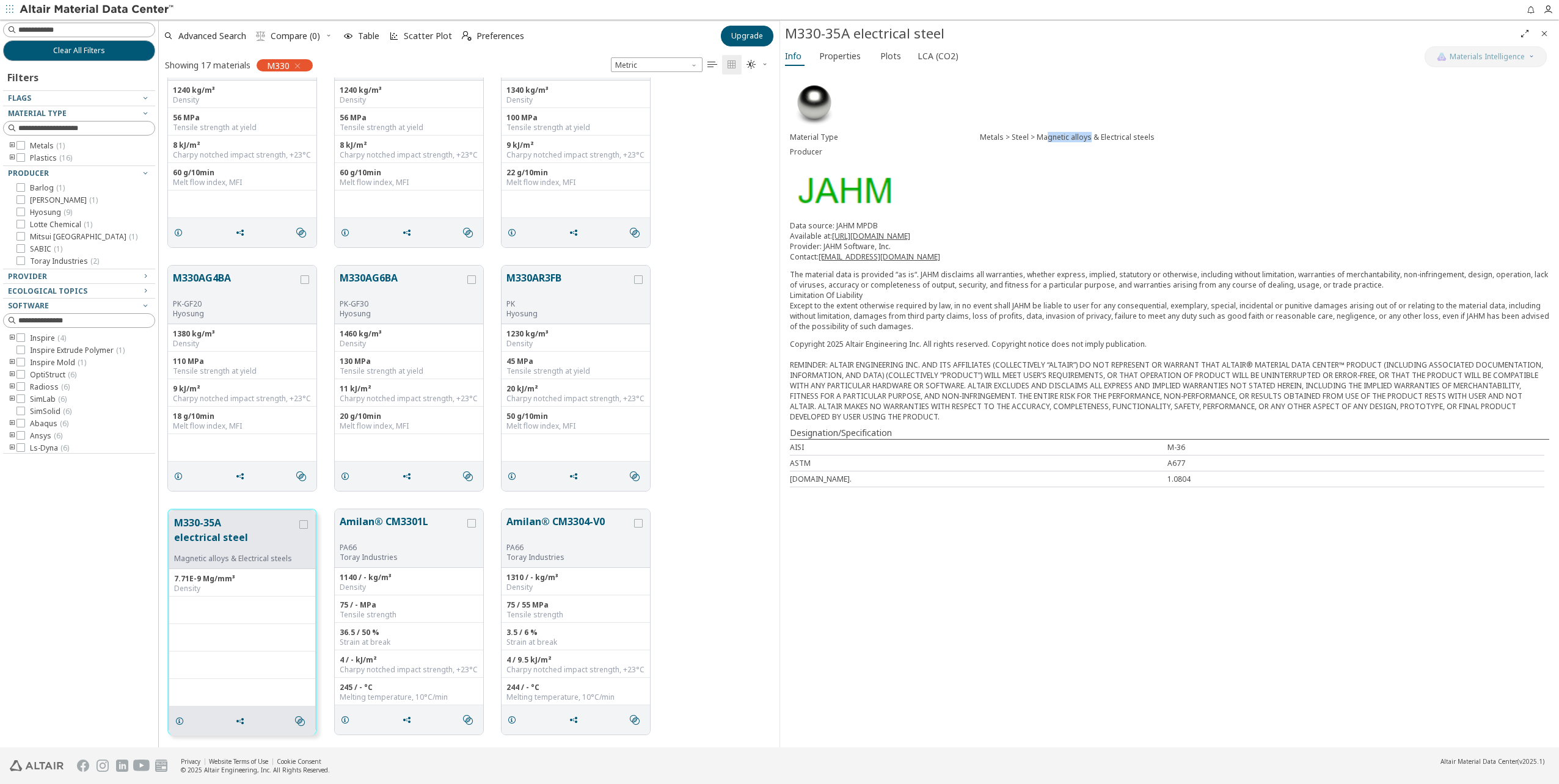
click at [1088, 137] on div "Metals > Steel > Magnetic alloys & Electrical steels" at bounding box center [1265, 137] width 569 height 10
drag, startPoint x: 1088, startPoint y: 137, endPoint x: 1103, endPoint y: 136, distance: 15.0
click at [1103, 136] on div "Metals > Steel > Magnetic alloys & Electrical steels" at bounding box center [1265, 137] width 569 height 10
click at [1140, 141] on div "Metals > Steel > Magnetic alloys & Electrical steels" at bounding box center [1265, 137] width 569 height 10
click at [118, 54] on button "Clear All Filters" at bounding box center [79, 50] width 152 height 21
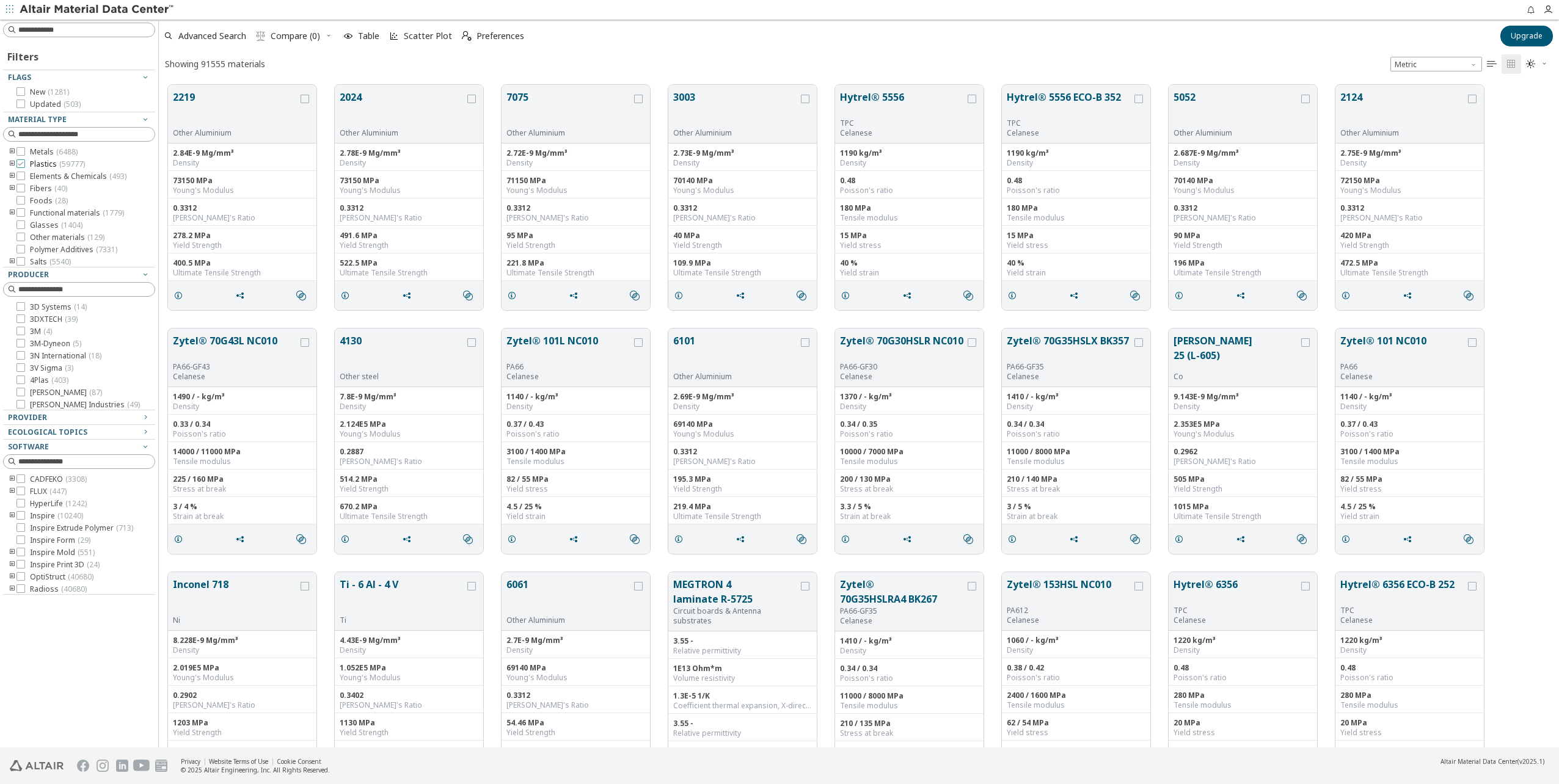
scroll to position [663, 1391]
click at [12, 150] on icon "toogle group" at bounding box center [12, 152] width 9 height 10
click at [46, 222] on label "Electro magnetic material ( 487 )" at bounding box center [92, 227] width 115 height 20
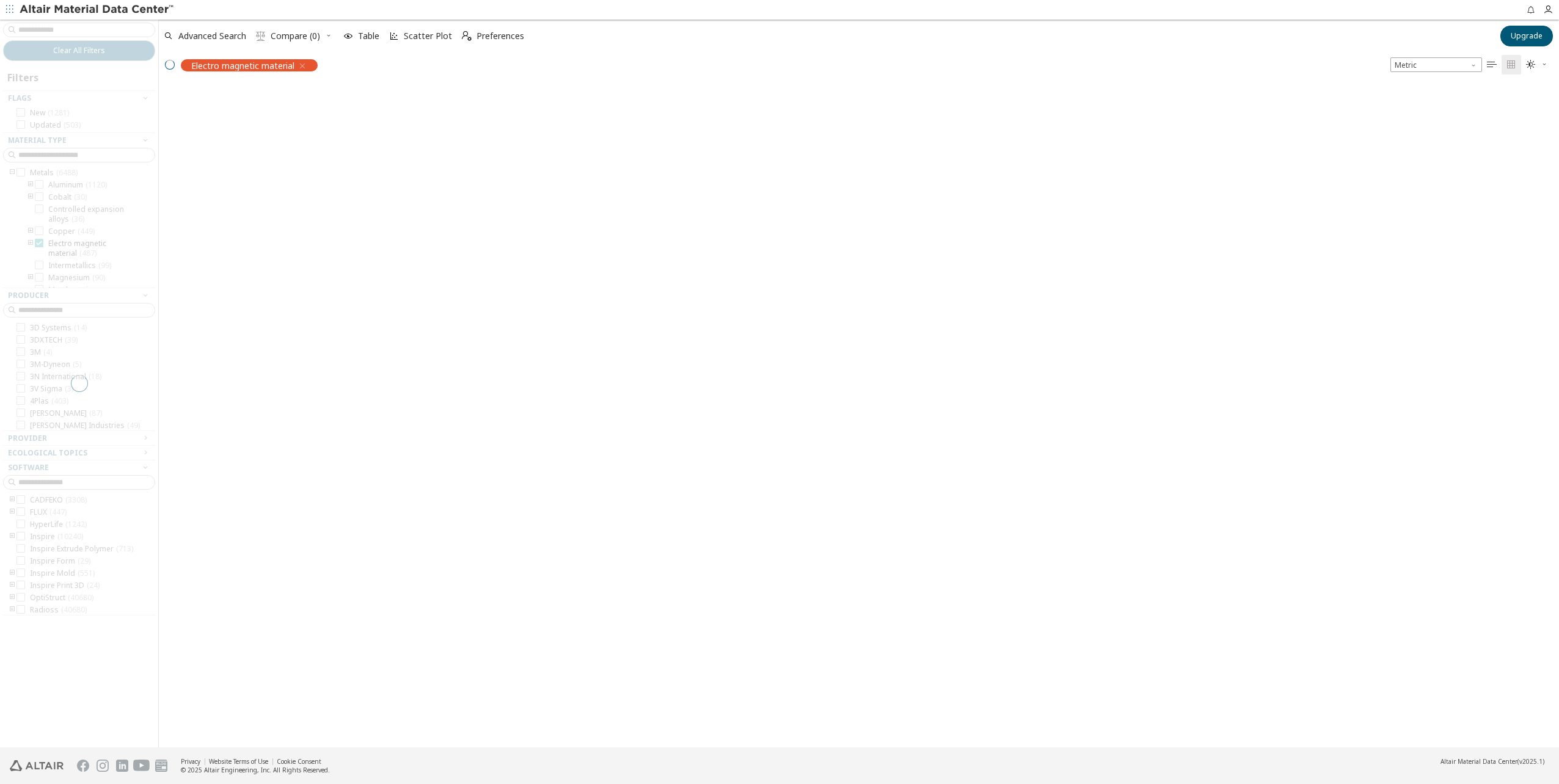
scroll to position [661, 1391]
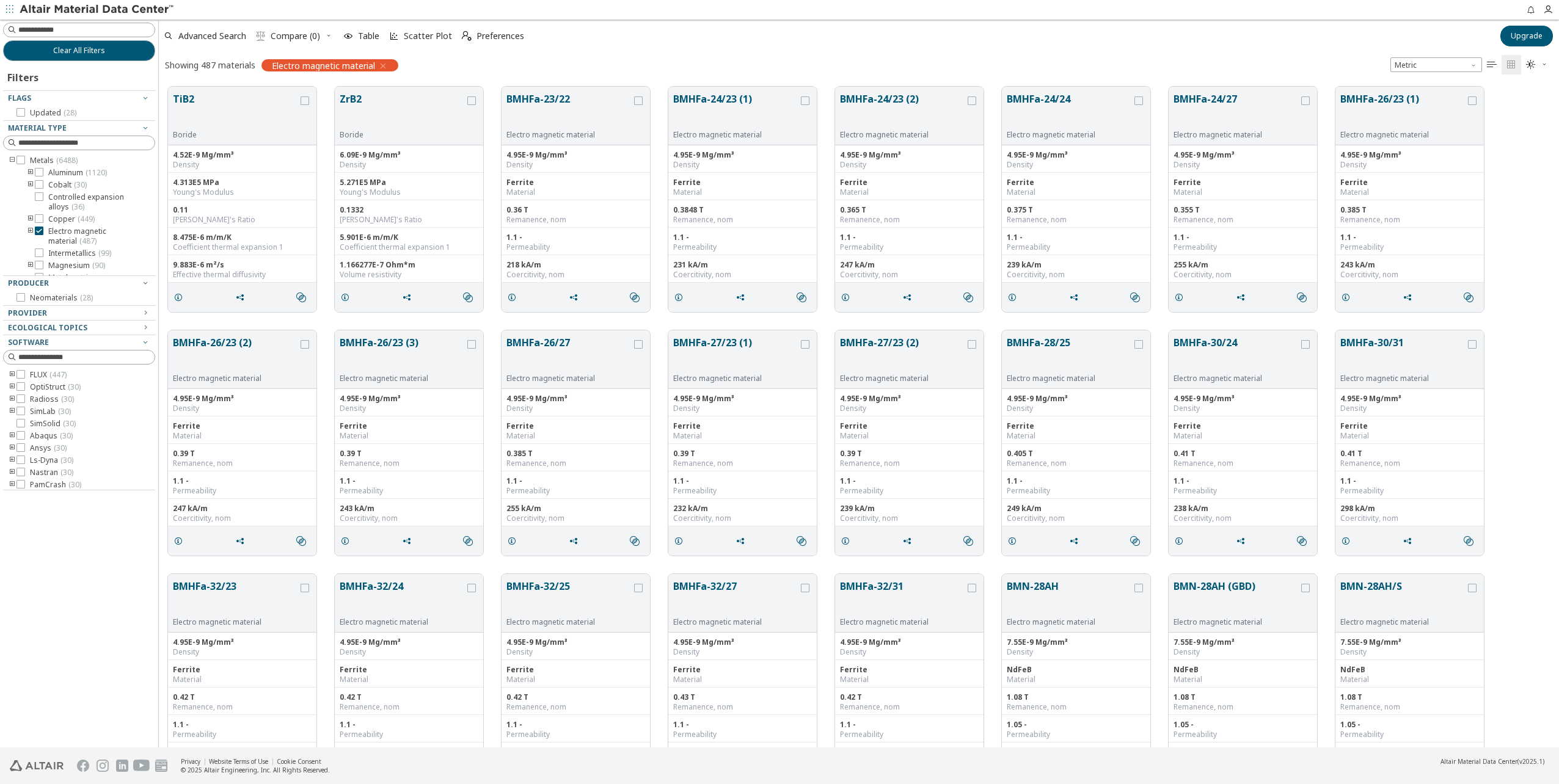
click at [29, 232] on icon "toogle group" at bounding box center [30, 236] width 9 height 20
click at [42, 171] on icon at bounding box center [39, 170] width 9 height 9
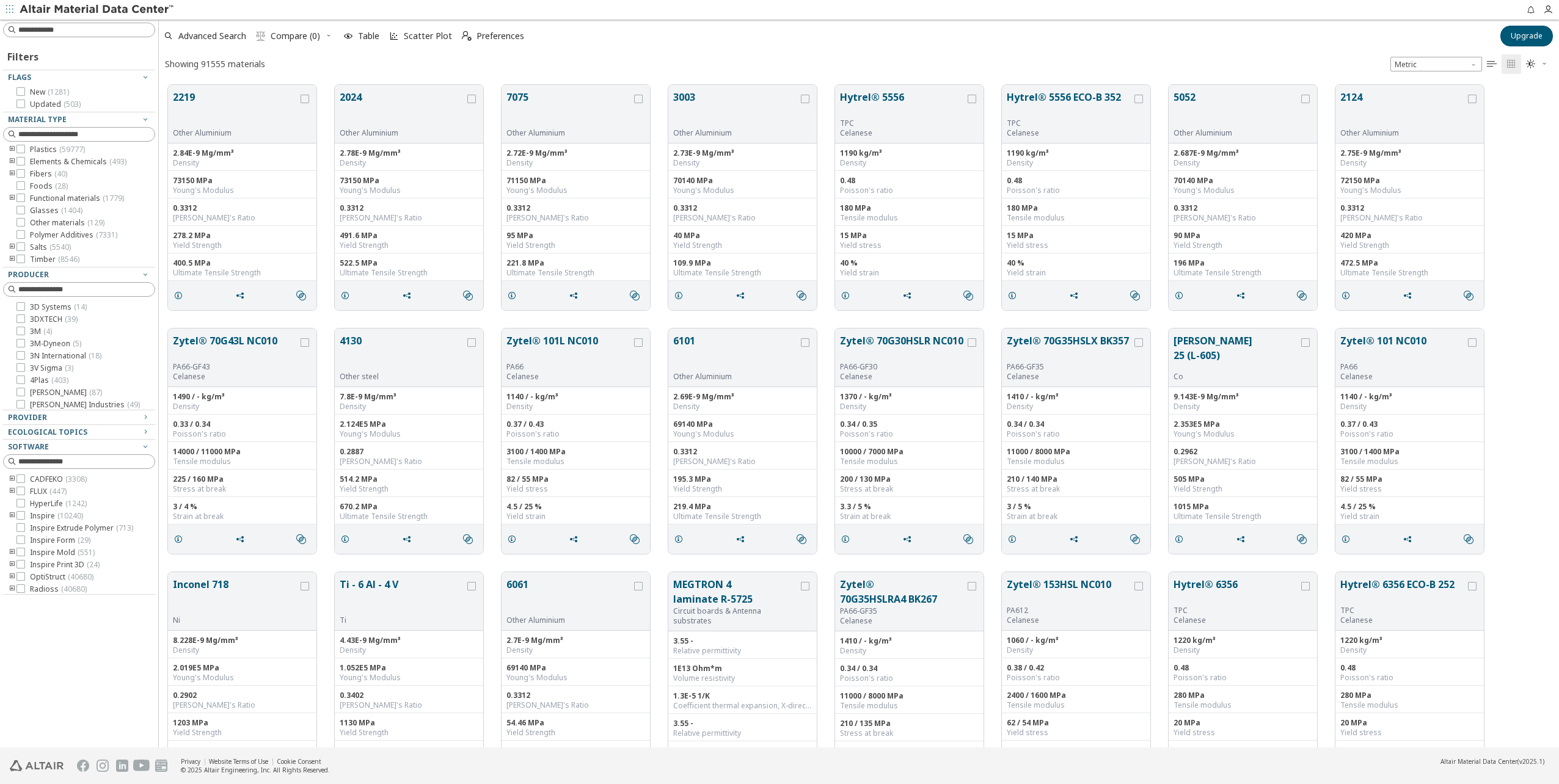
scroll to position [663, 1391]
